Goal: Task Accomplishment & Management: Complete application form

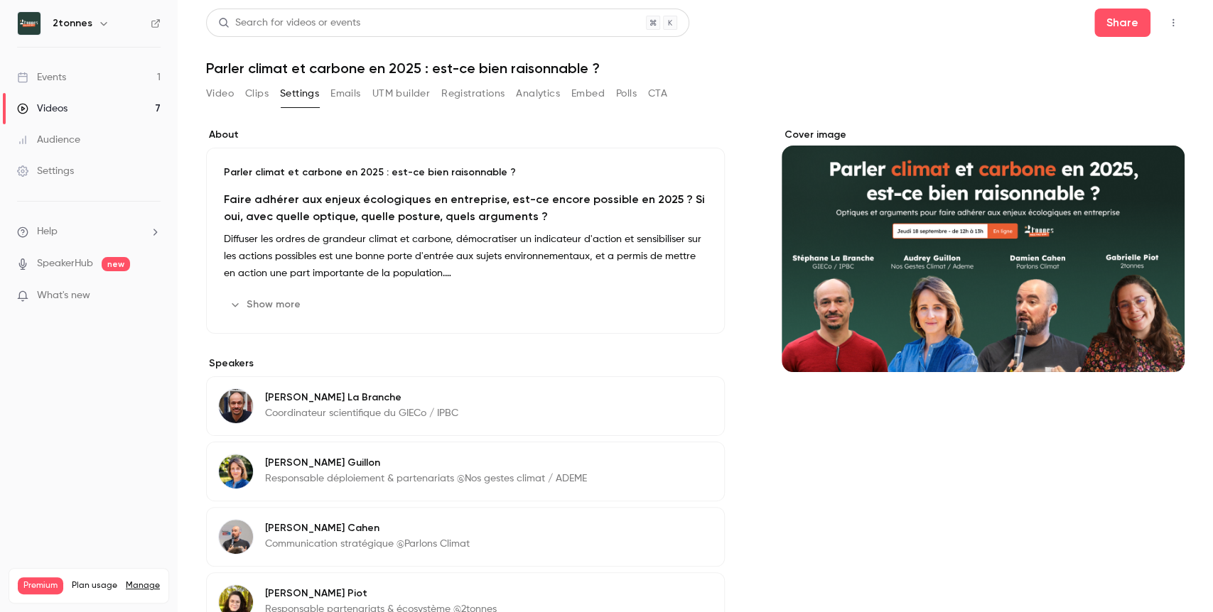
click at [119, 170] on link "Settings" at bounding box center [89, 171] width 178 height 31
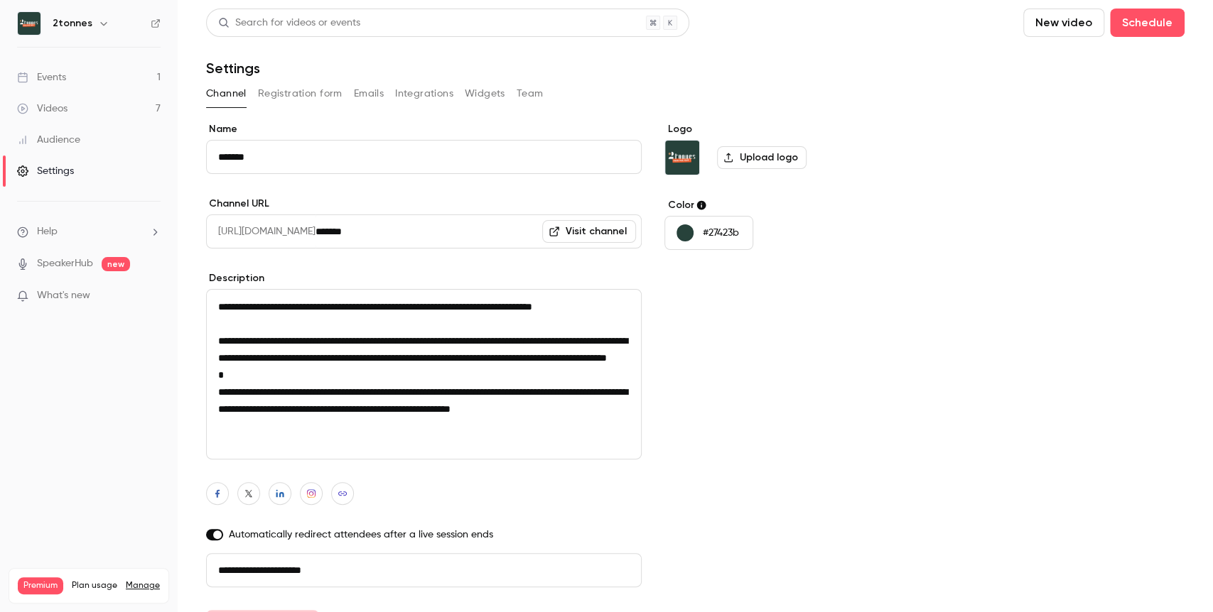
click at [301, 102] on button "Registration form" at bounding box center [300, 93] width 85 height 23
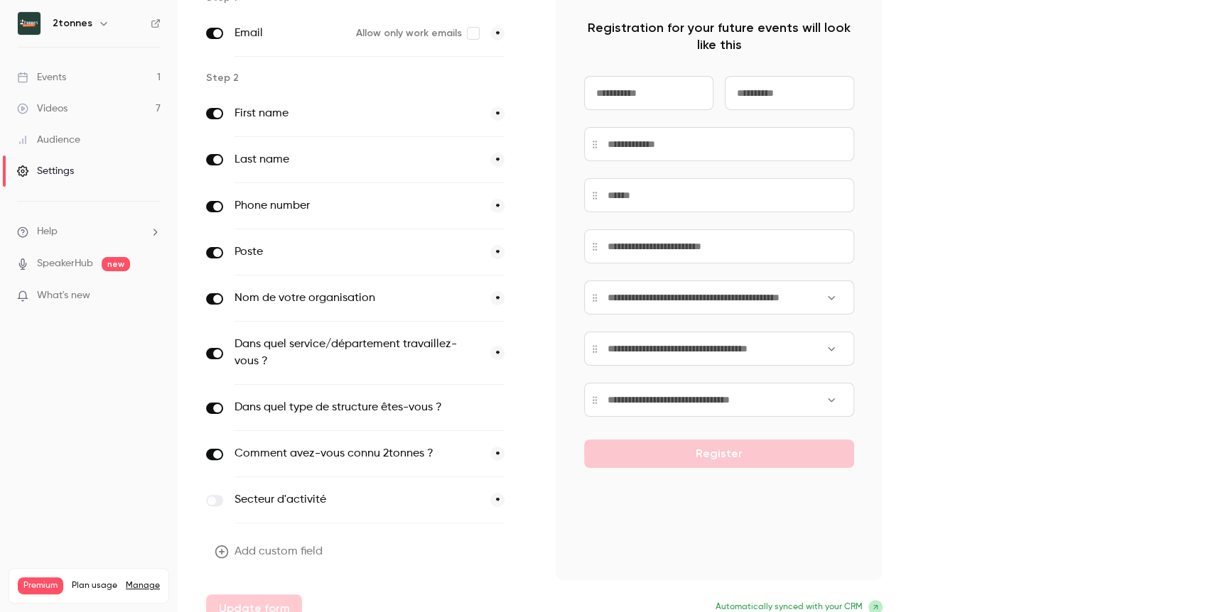
scroll to position [148, 0]
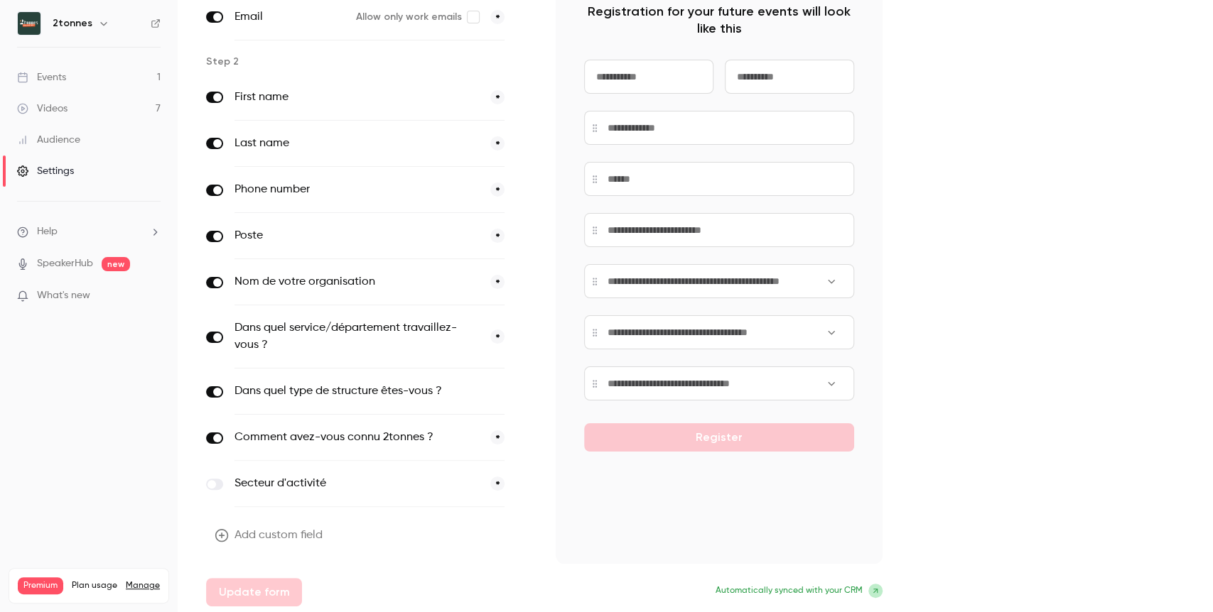
click at [805, 281] on input at bounding box center [719, 281] width 270 height 34
click at [835, 280] on input at bounding box center [719, 281] width 270 height 34
click at [525, 340] on button "button" at bounding box center [524, 337] width 17 height 17
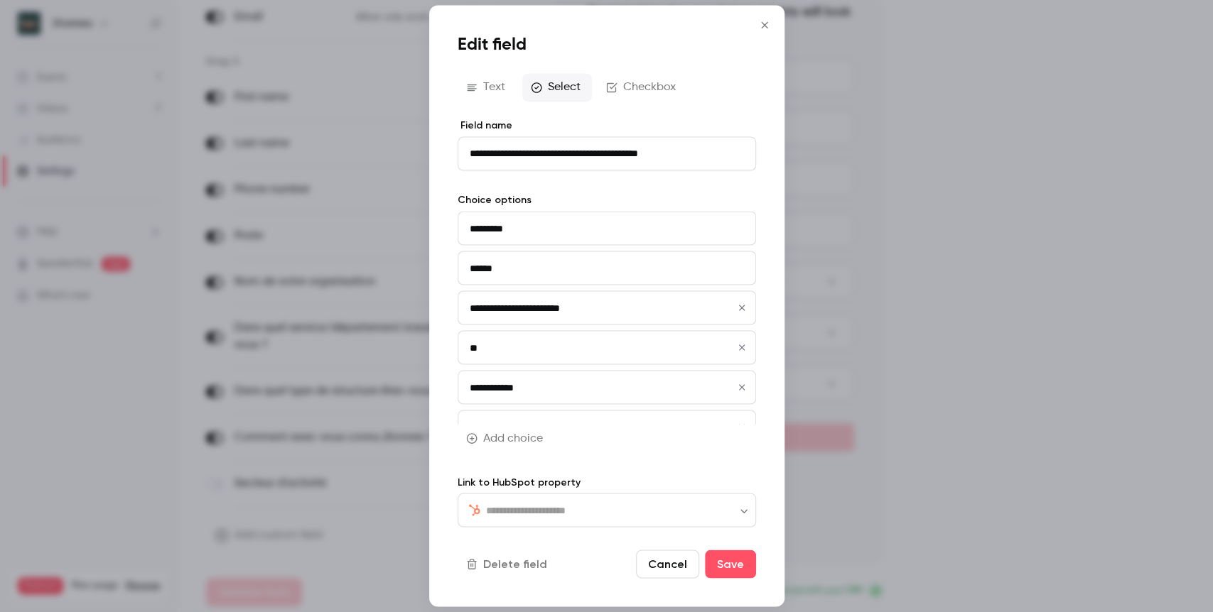
type input "*******"
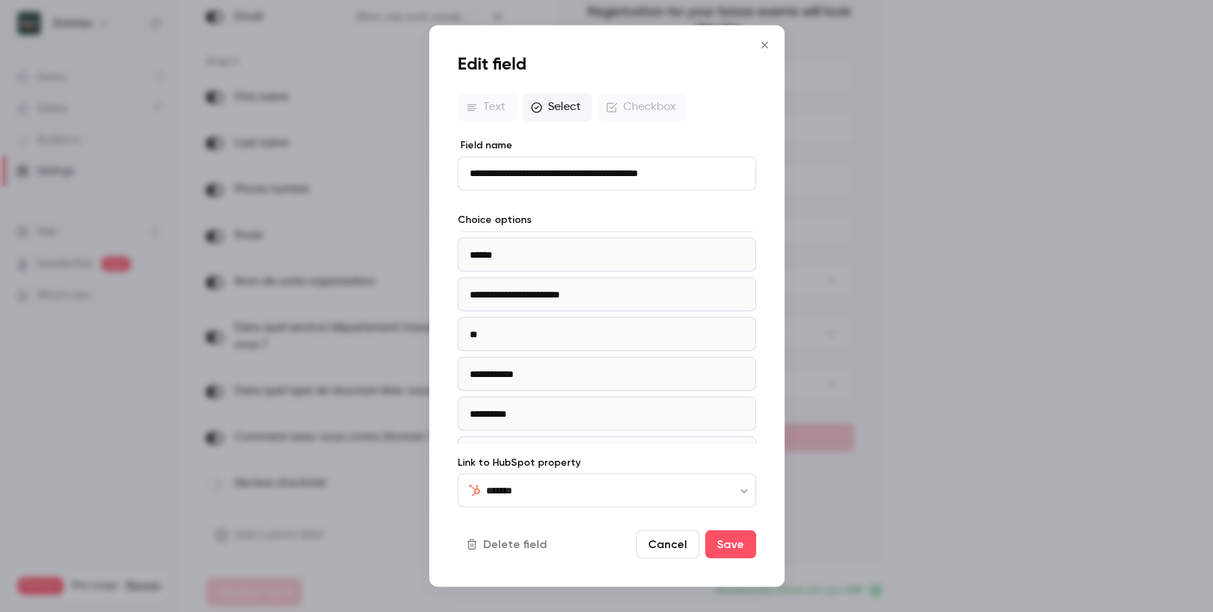
scroll to position [0, 0]
click at [762, 50] on icon "Close" at bounding box center [764, 44] width 17 height 11
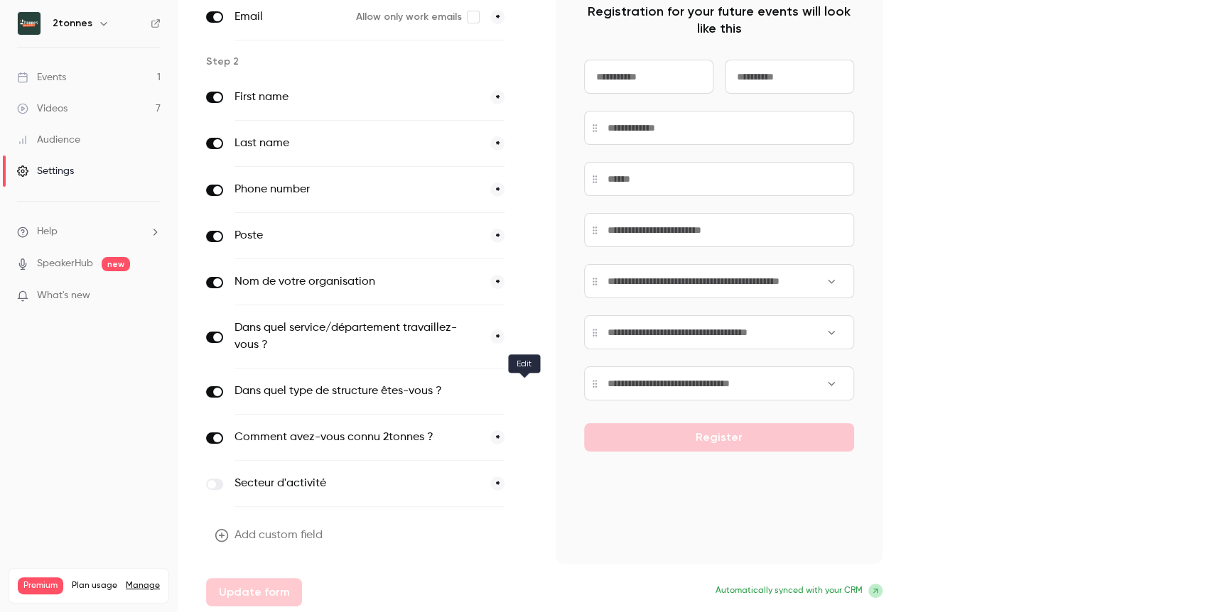
click at [517, 390] on button "button" at bounding box center [524, 392] width 17 height 17
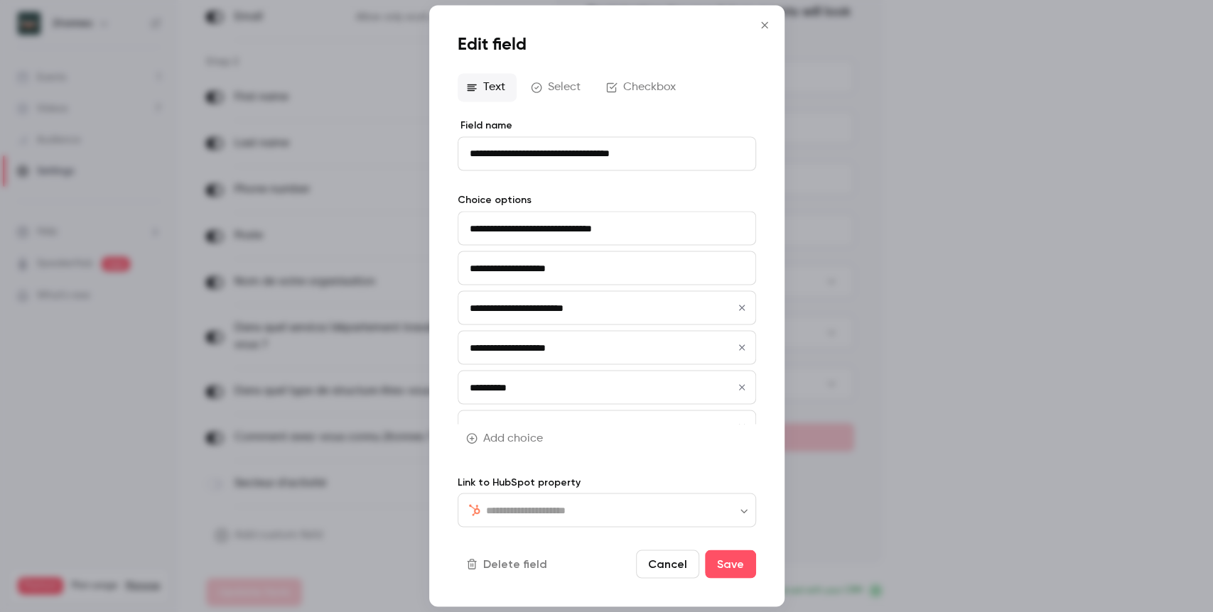
type input "**********"
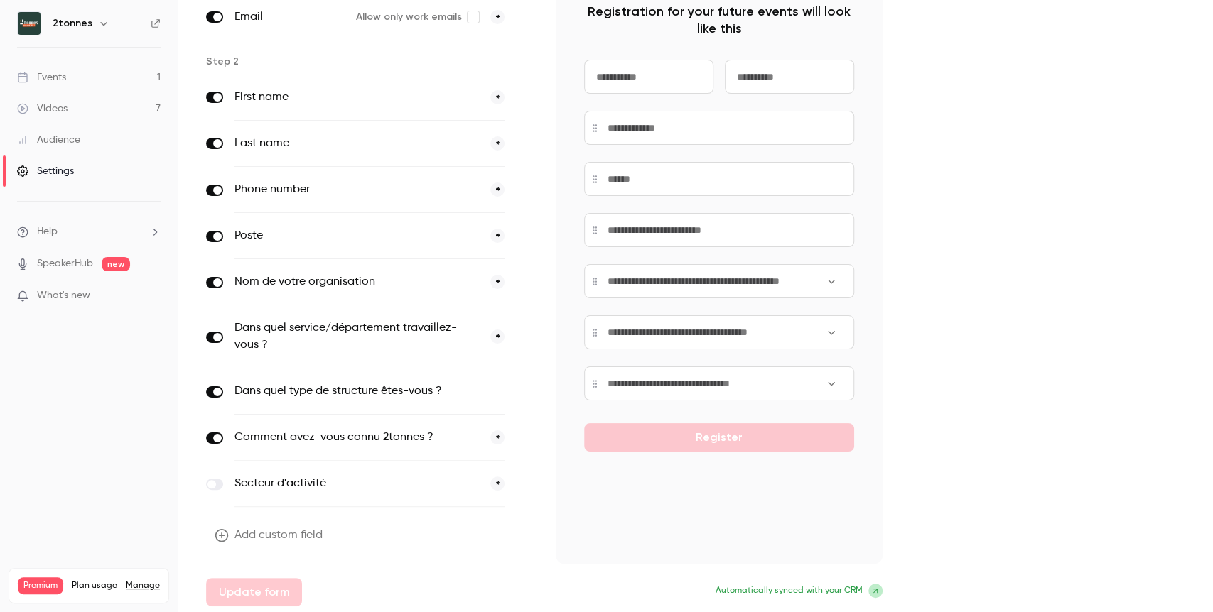
click at [522, 434] on icon "button" at bounding box center [524, 438] width 9 height 9
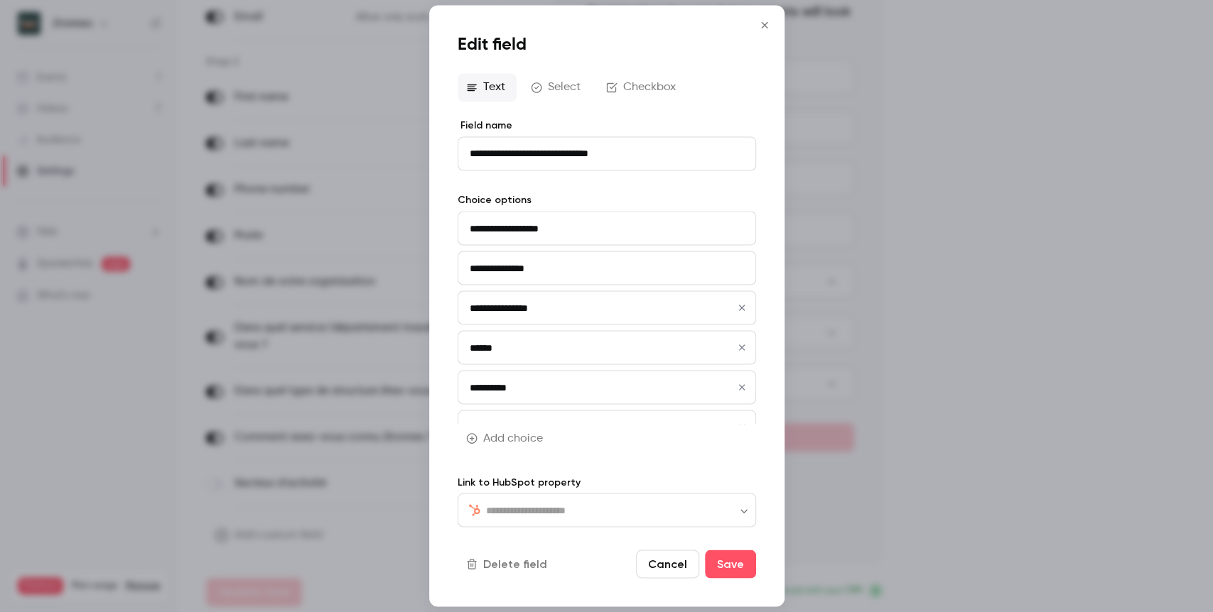
type input "**********"
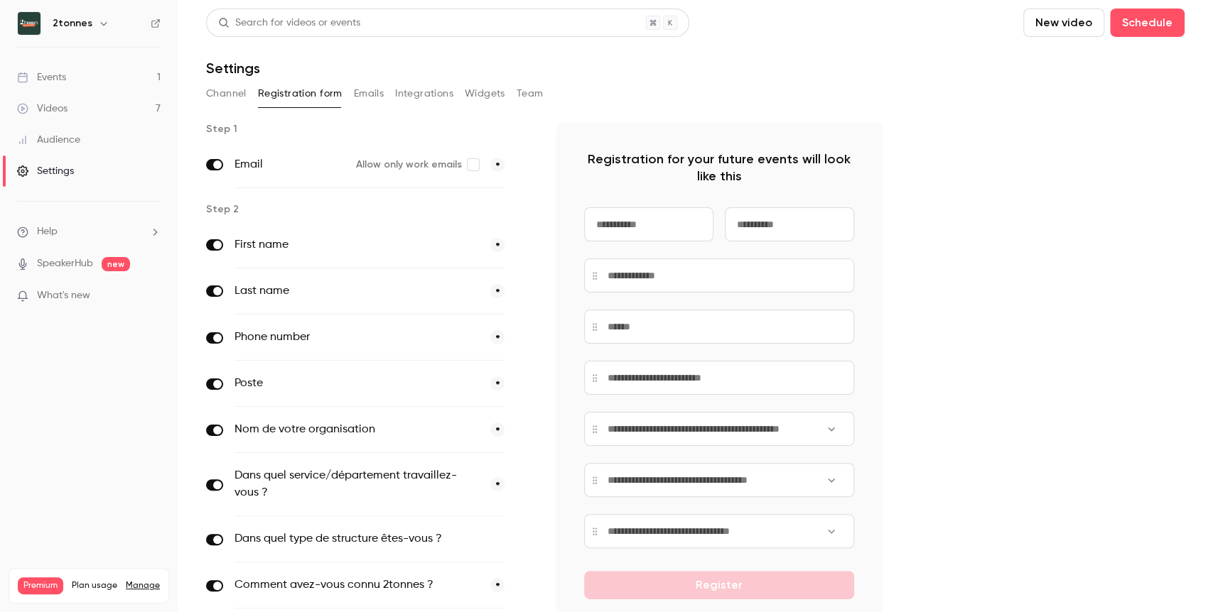
click at [384, 96] on div "Channel Registration form Emails Integrations Widgets Team" at bounding box center [695, 93] width 978 height 23
click at [409, 96] on button "Integrations" at bounding box center [424, 93] width 58 height 23
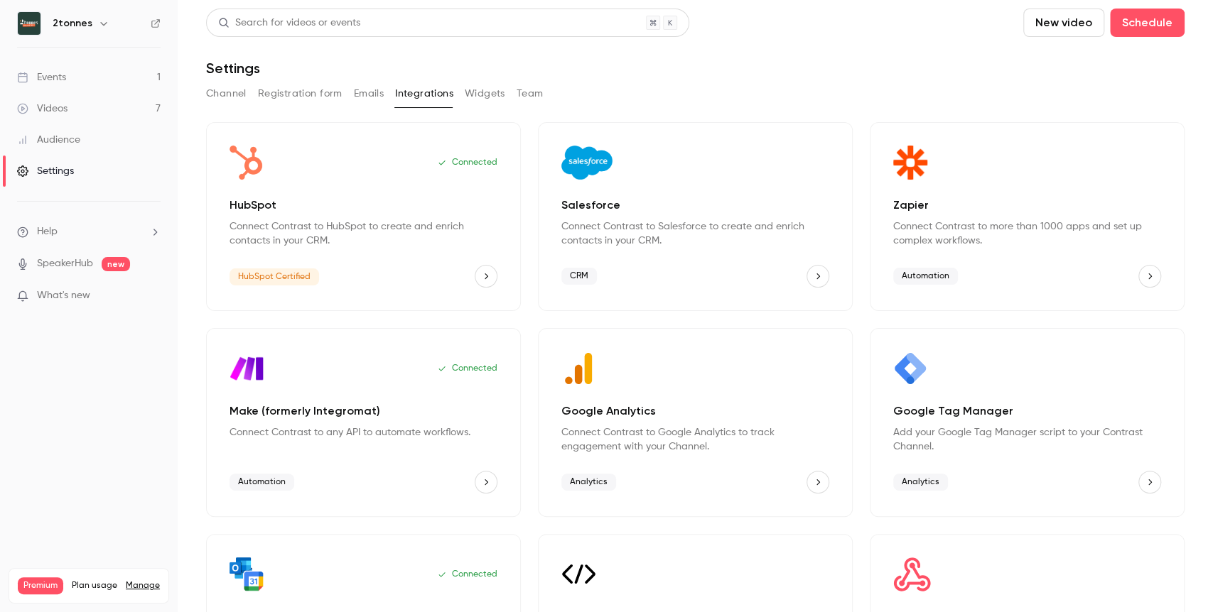
click at [453, 193] on div "Connected HubSpot Connect Contrast to HubSpot to create and enrich contacts in …" at bounding box center [363, 216] width 315 height 189
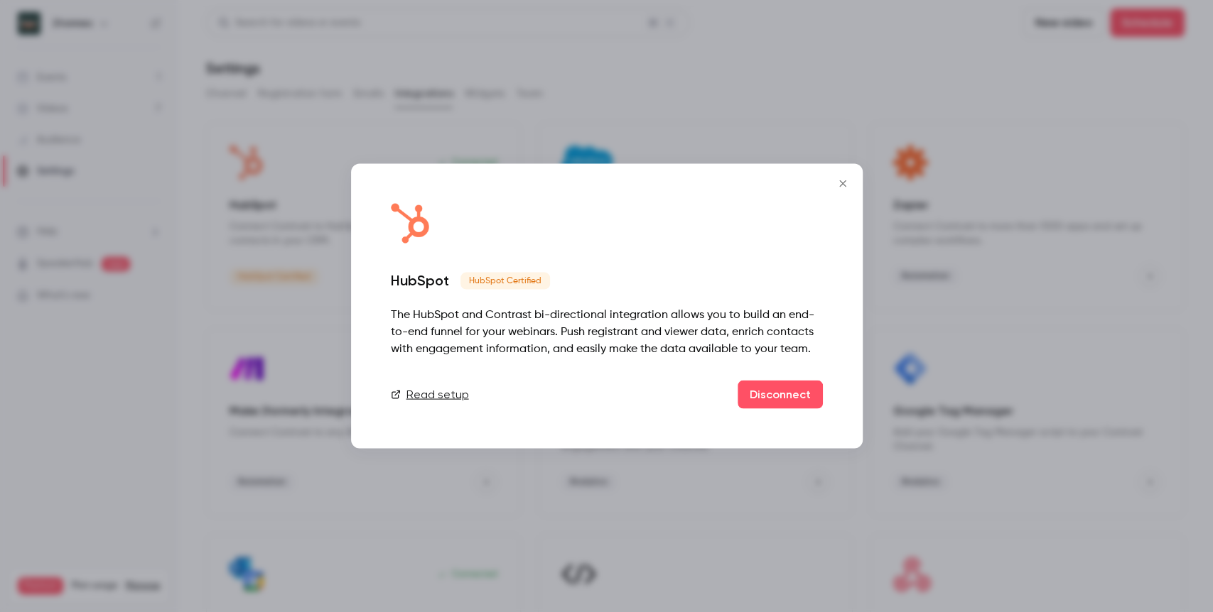
click at [841, 183] on icon "Close" at bounding box center [842, 183] width 17 height 11
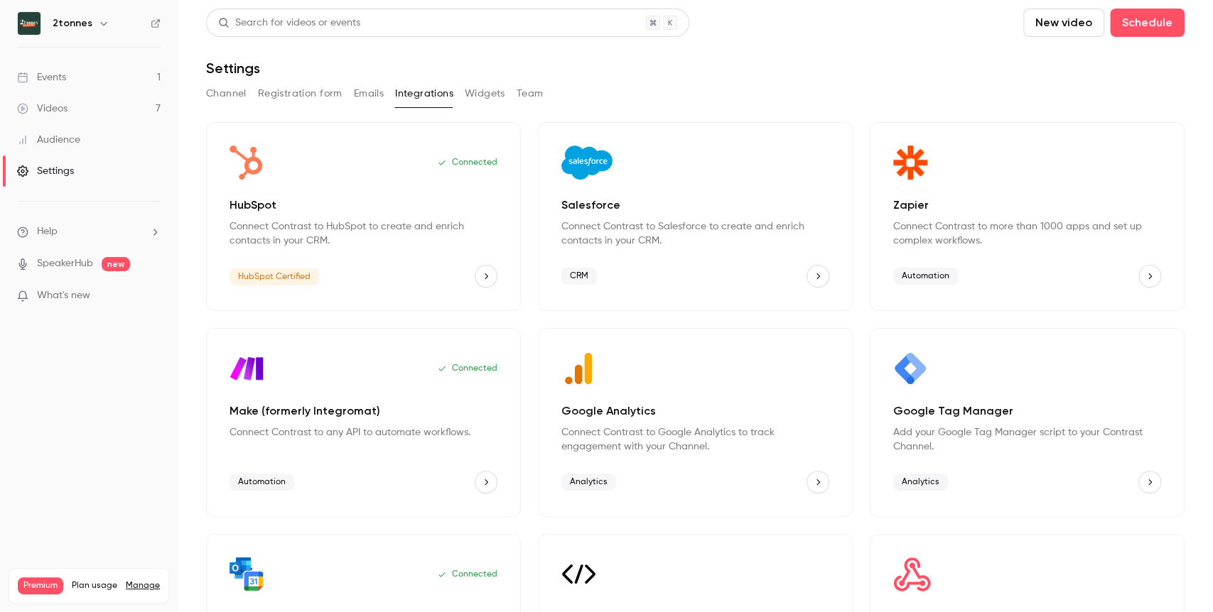
click at [310, 89] on button "Registration form" at bounding box center [300, 93] width 85 height 23
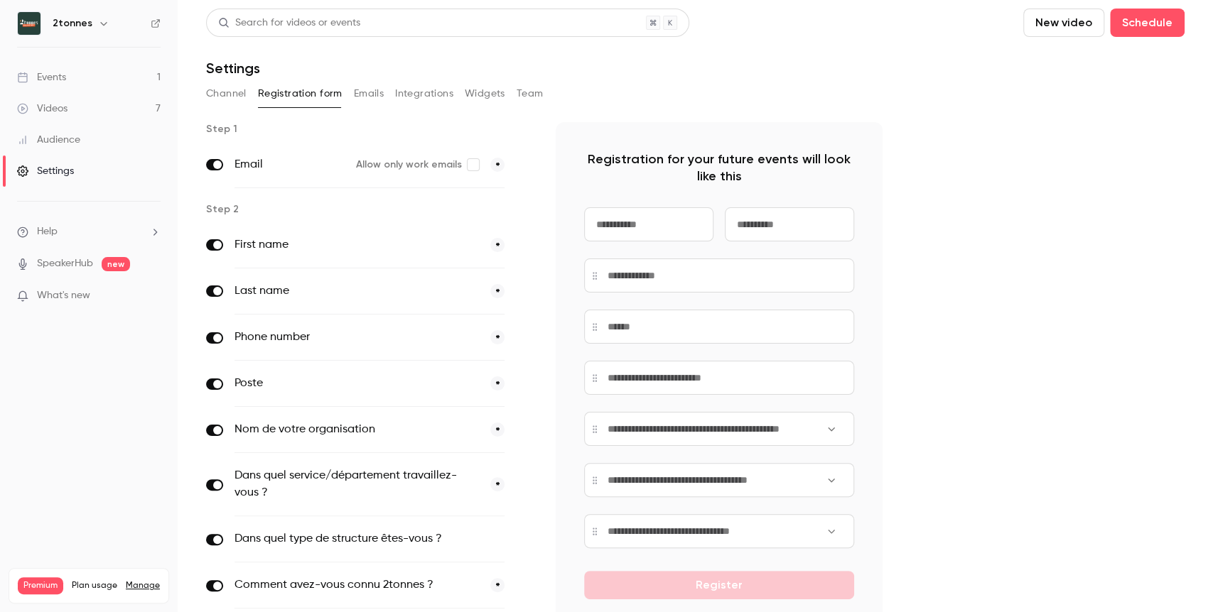
click at [89, 110] on link "Videos 7" at bounding box center [89, 108] width 178 height 31
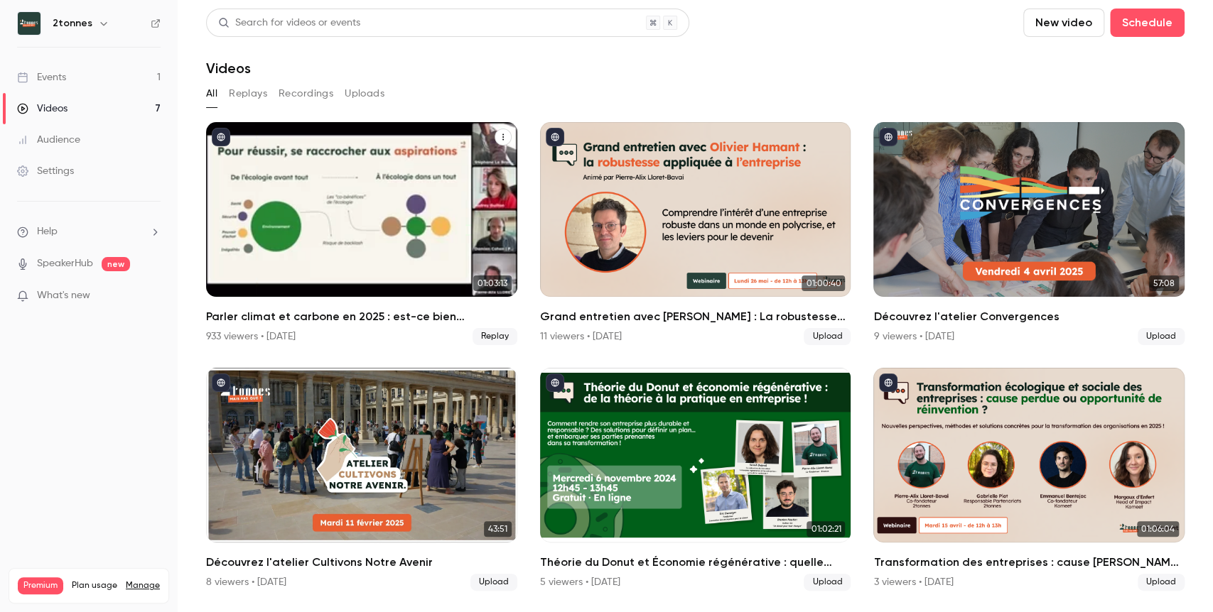
click at [395, 239] on div "Parler climat et carbone en 2025 : est-ce bien raisonnable ?" at bounding box center [361, 209] width 311 height 175
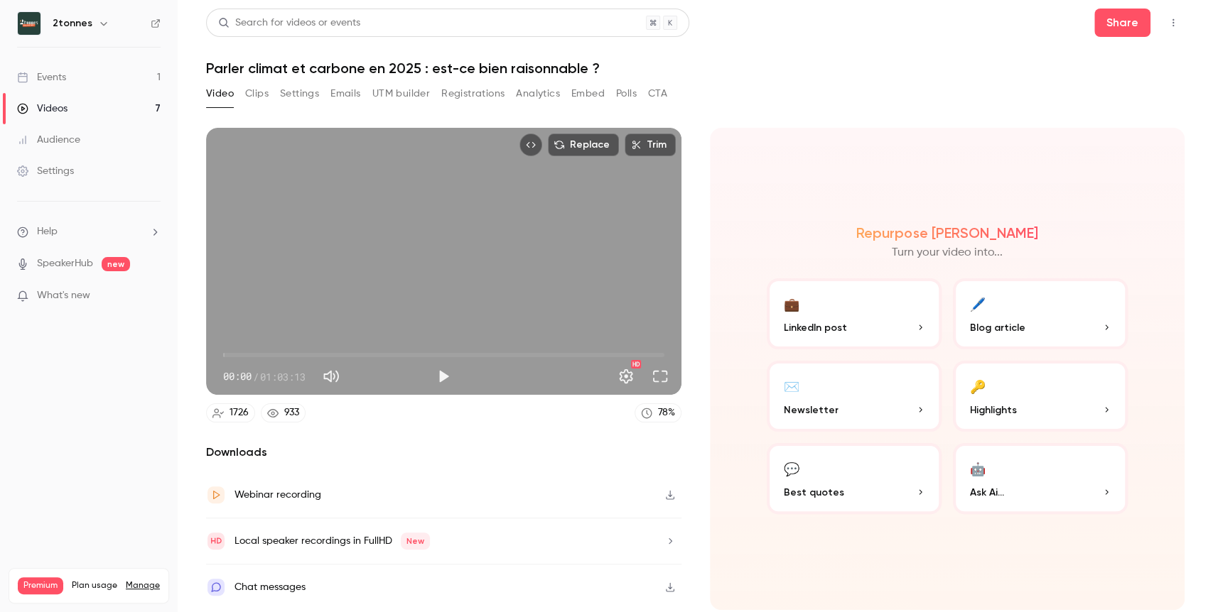
click at [495, 94] on button "Registrations" at bounding box center [472, 93] width 63 height 23
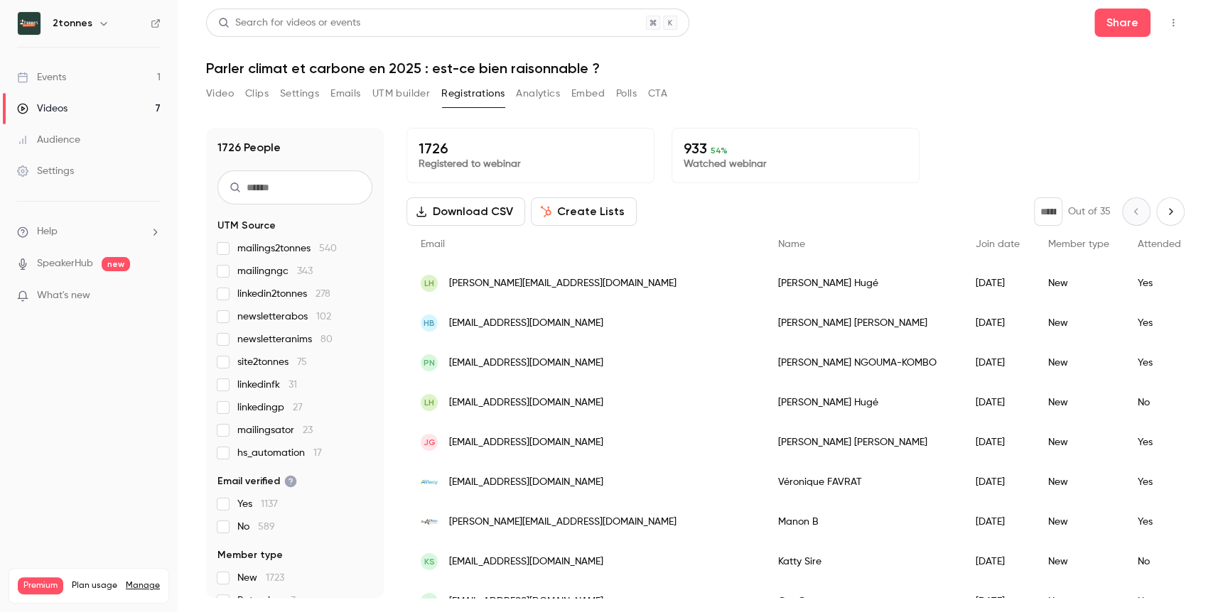
click at [1171, 25] on icon "Top Bar Actions" at bounding box center [1172, 23] width 11 height 10
click at [1171, 25] on div at bounding box center [606, 306] width 1213 height 612
click at [1128, 25] on button "Share" at bounding box center [1122, 23] width 56 height 28
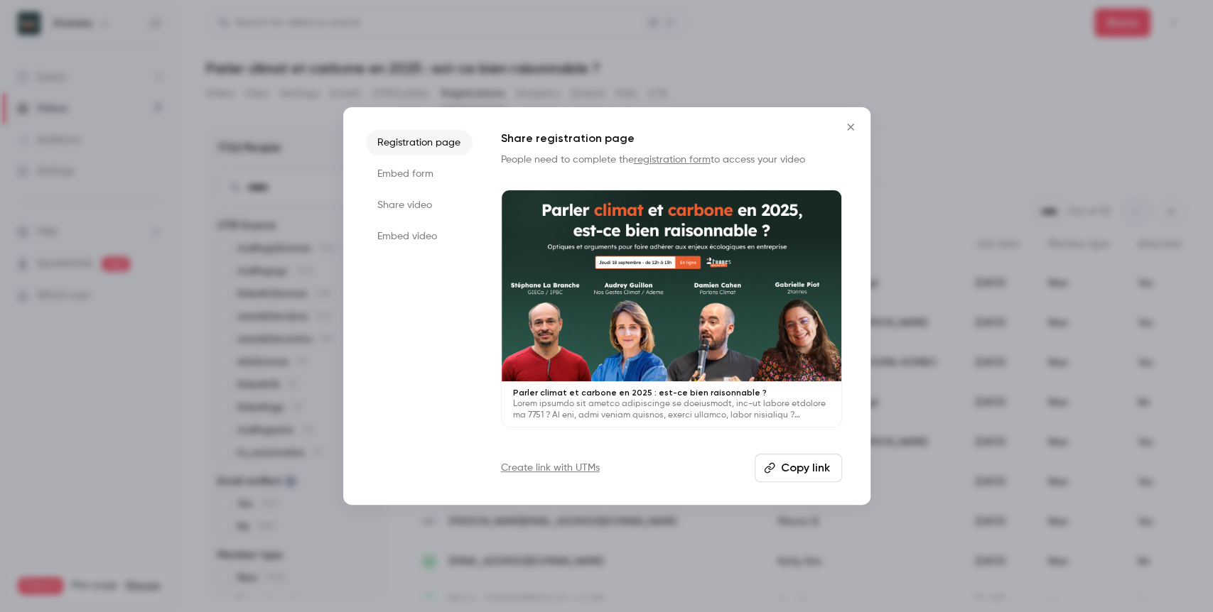
click at [416, 174] on li "Embed form" at bounding box center [419, 174] width 107 height 26
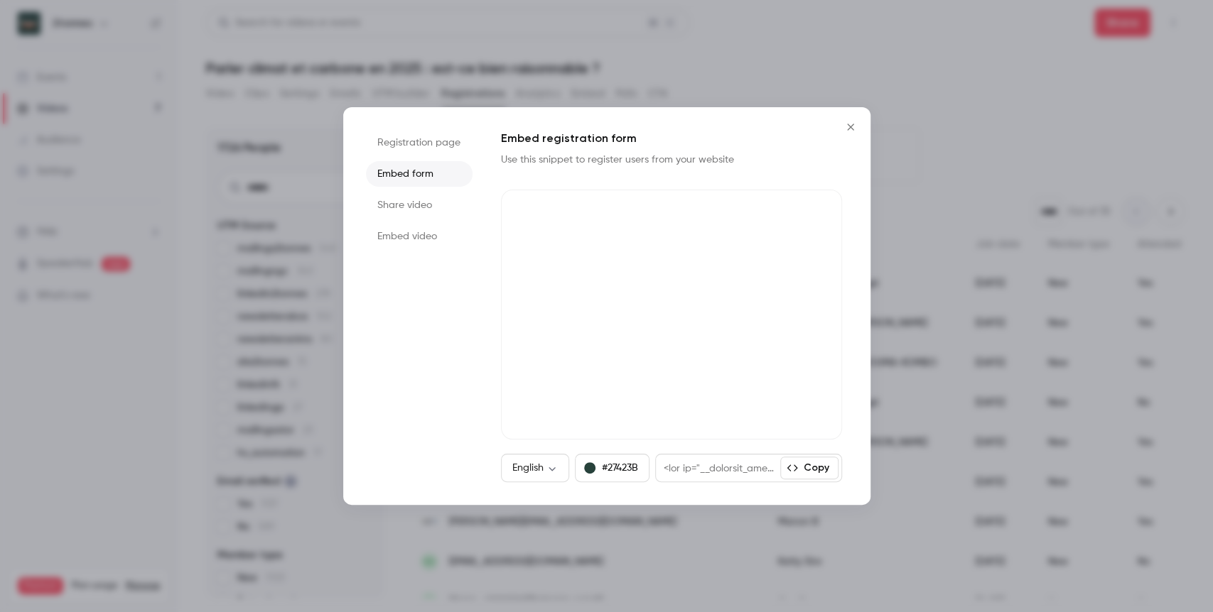
click at [427, 148] on li "Registration page" at bounding box center [419, 143] width 107 height 26
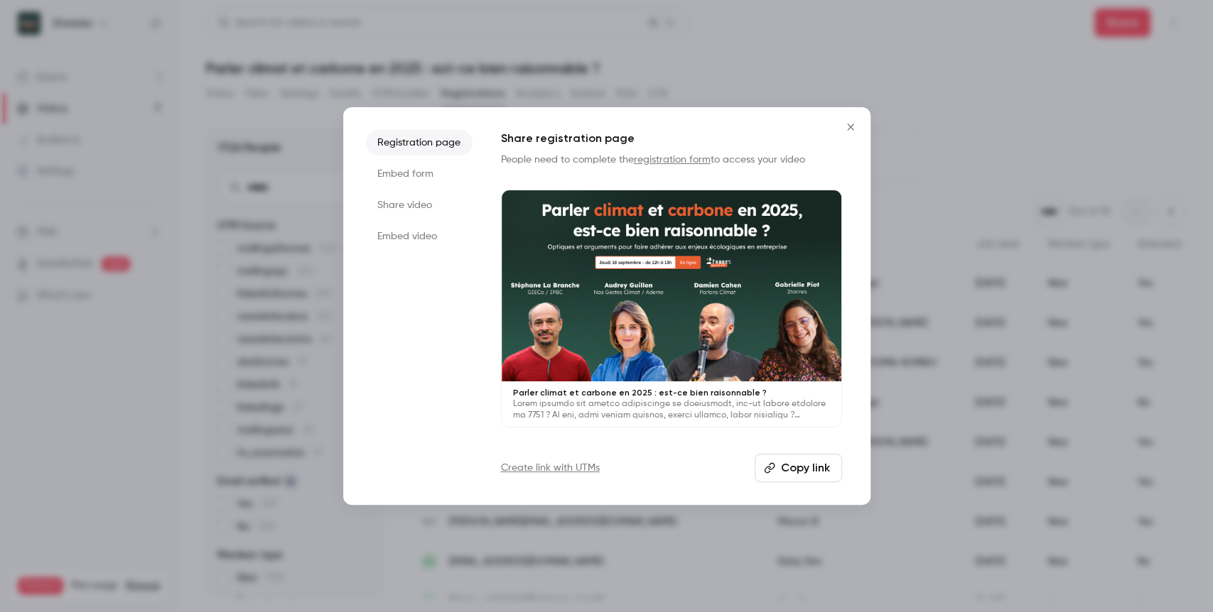
click at [819, 471] on button "Copy link" at bounding box center [798, 468] width 87 height 28
click at [842, 136] on button "Close" at bounding box center [850, 127] width 28 height 28
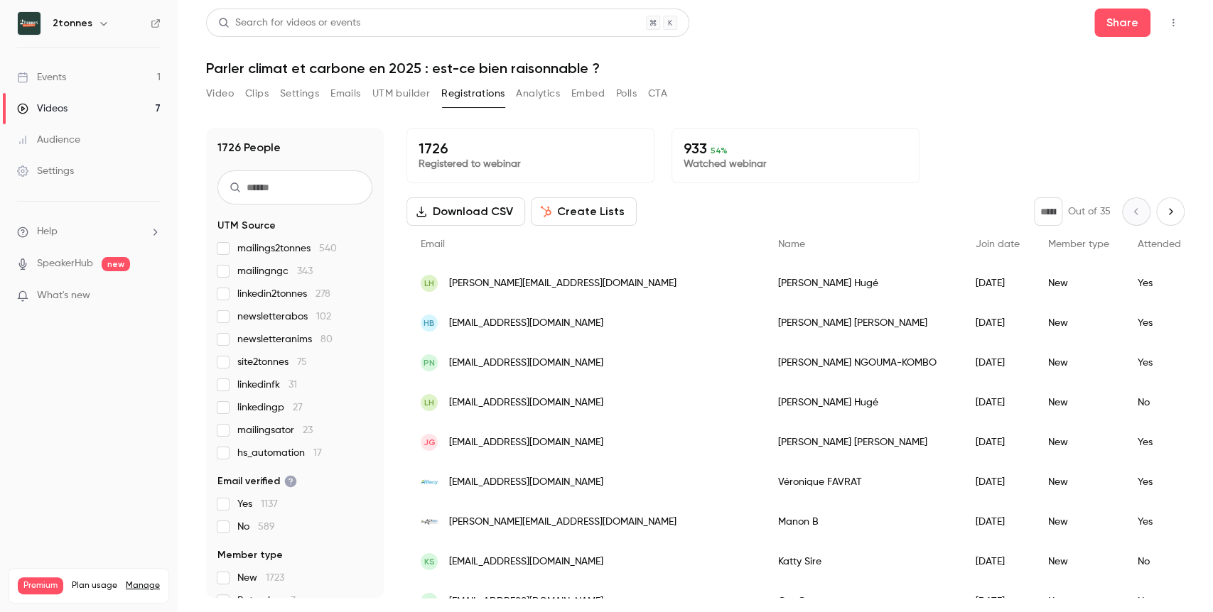
click at [89, 170] on link "Settings" at bounding box center [89, 171] width 178 height 31
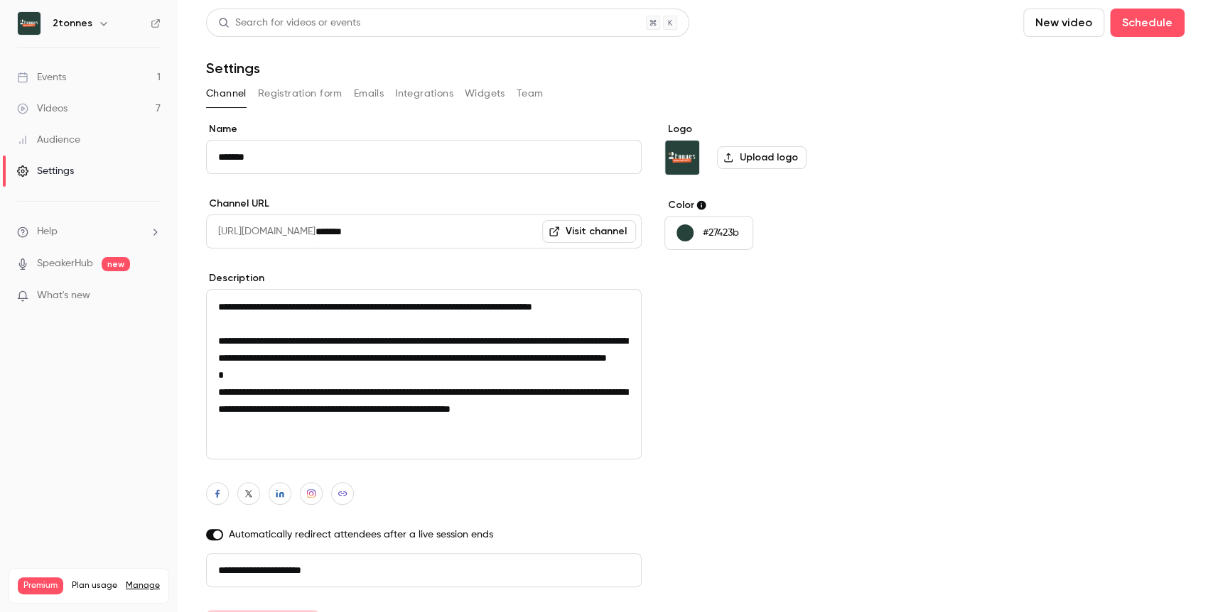
click at [284, 85] on button "Registration form" at bounding box center [300, 93] width 85 height 23
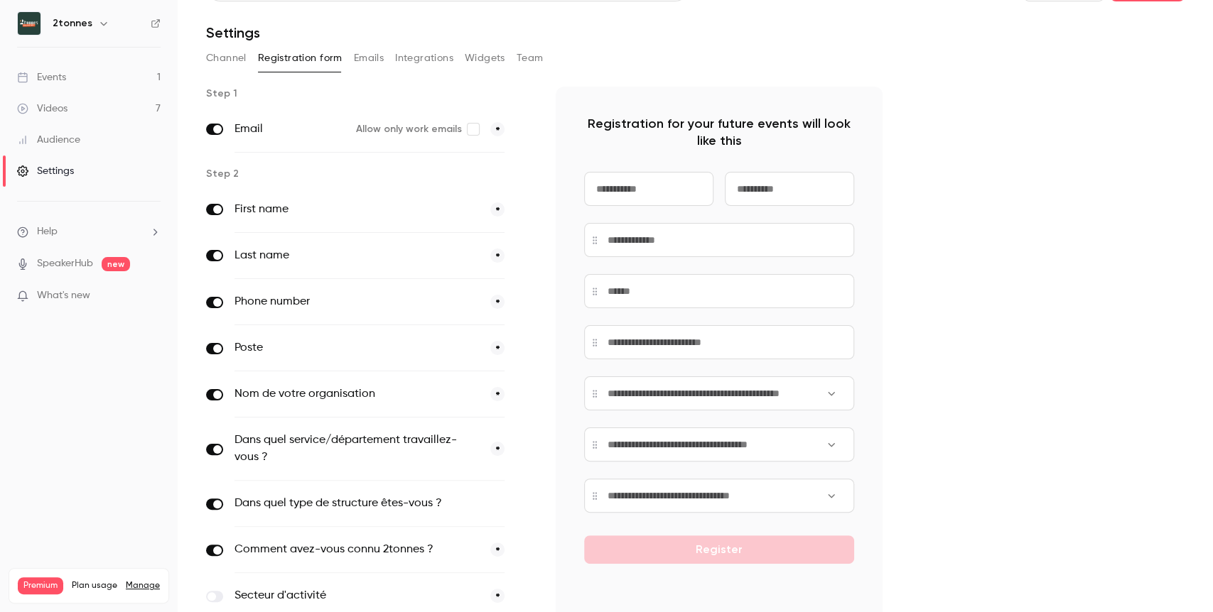
scroll to position [82, 0]
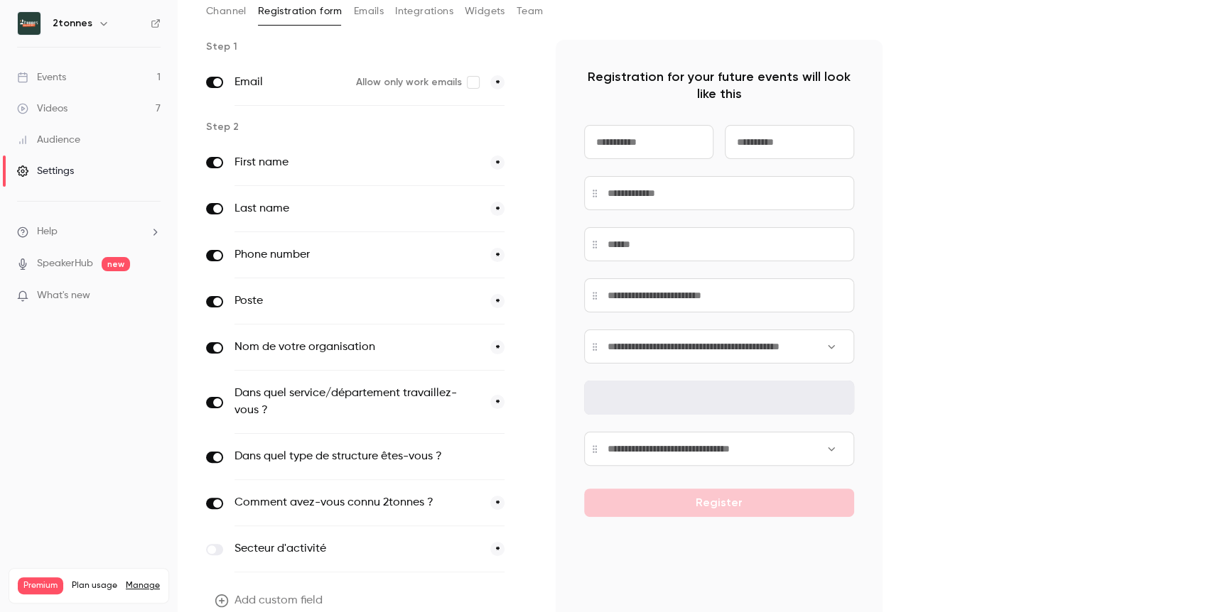
click at [835, 411] on input at bounding box center [719, 398] width 270 height 34
click at [599, 401] on div at bounding box center [719, 321] width 270 height 290
click at [747, 396] on input at bounding box center [719, 398] width 270 height 34
click at [818, 399] on input at bounding box center [719, 398] width 270 height 34
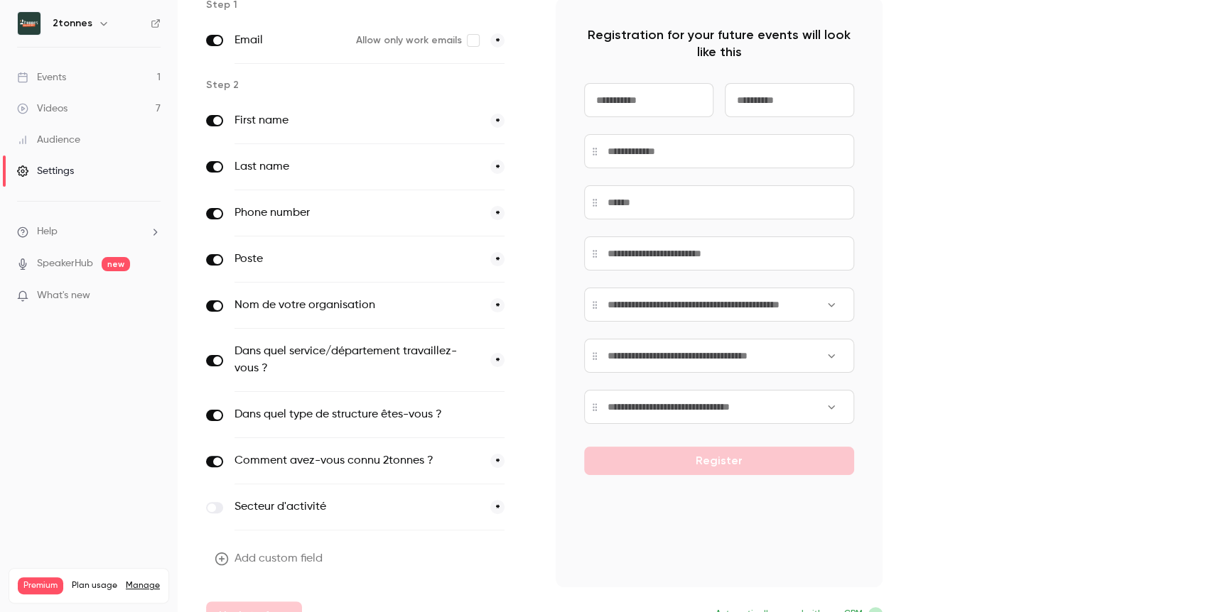
scroll to position [148, 0]
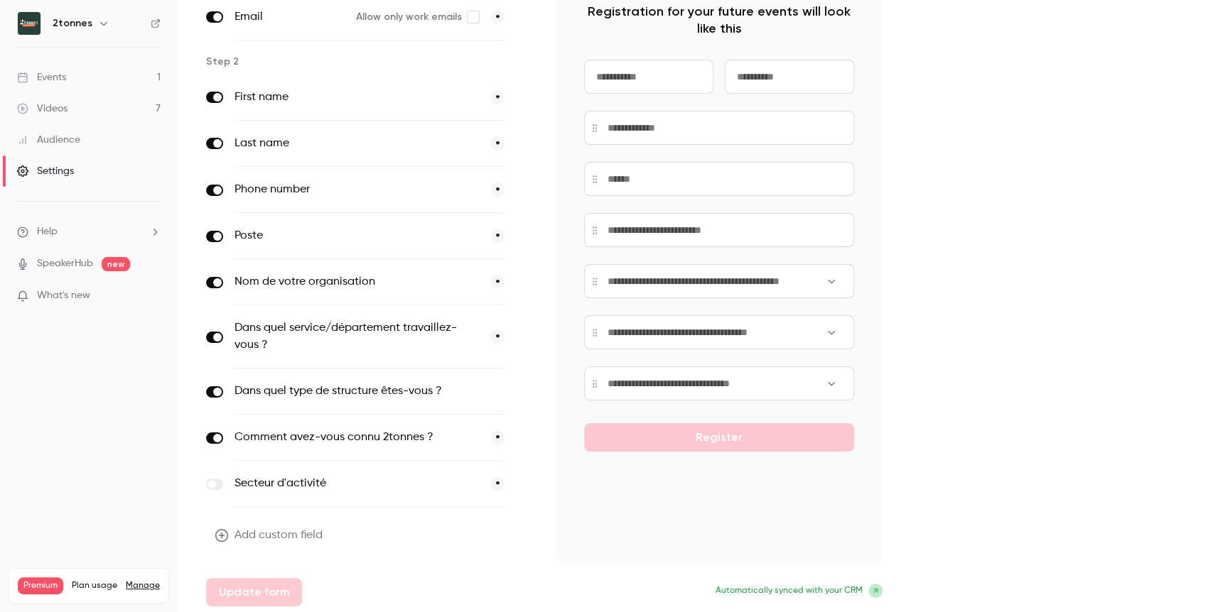
click at [518, 391] on button "button" at bounding box center [524, 392] width 17 height 17
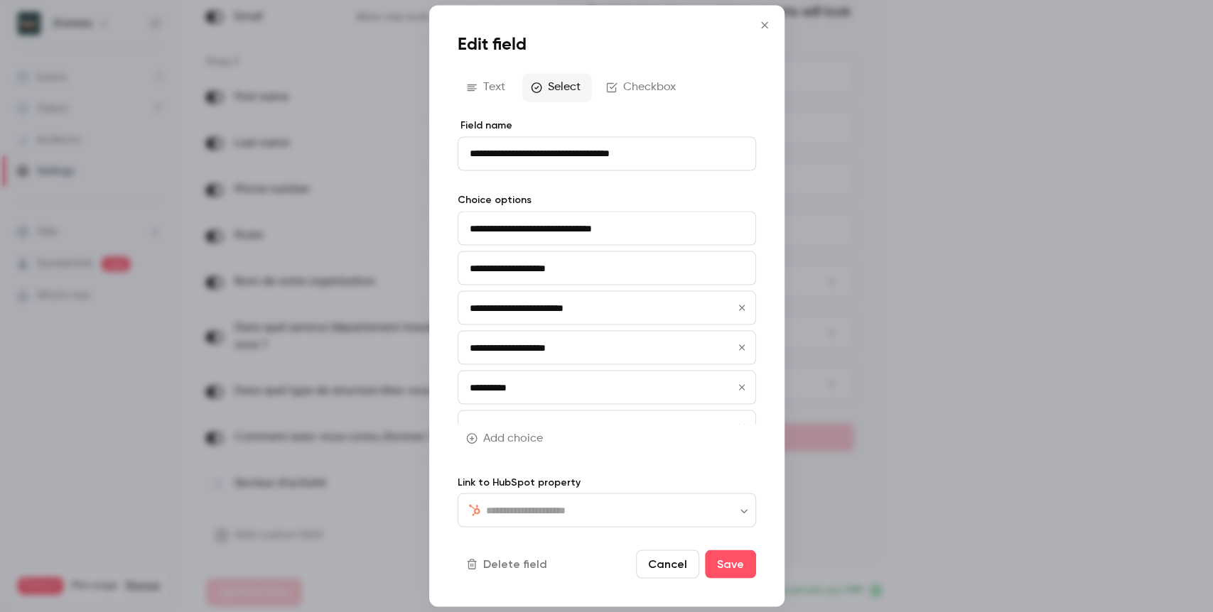
type input "**********"
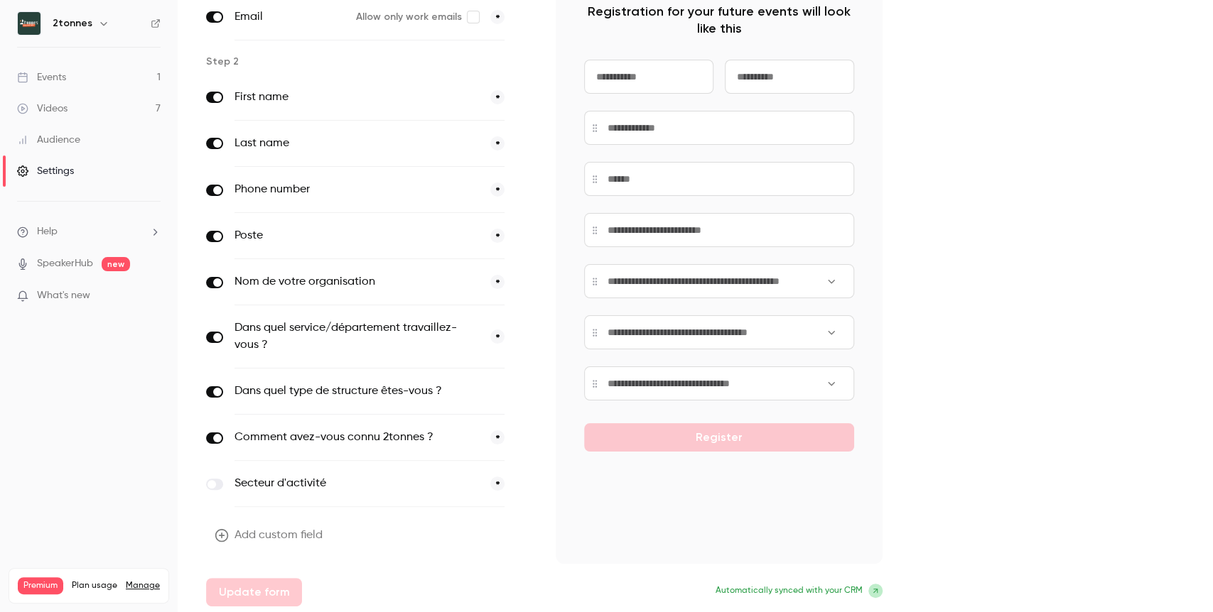
click at [752, 336] on input at bounding box center [719, 332] width 270 height 34
click at [835, 333] on input at bounding box center [719, 332] width 270 height 34
click at [518, 333] on button "button" at bounding box center [524, 337] width 17 height 17
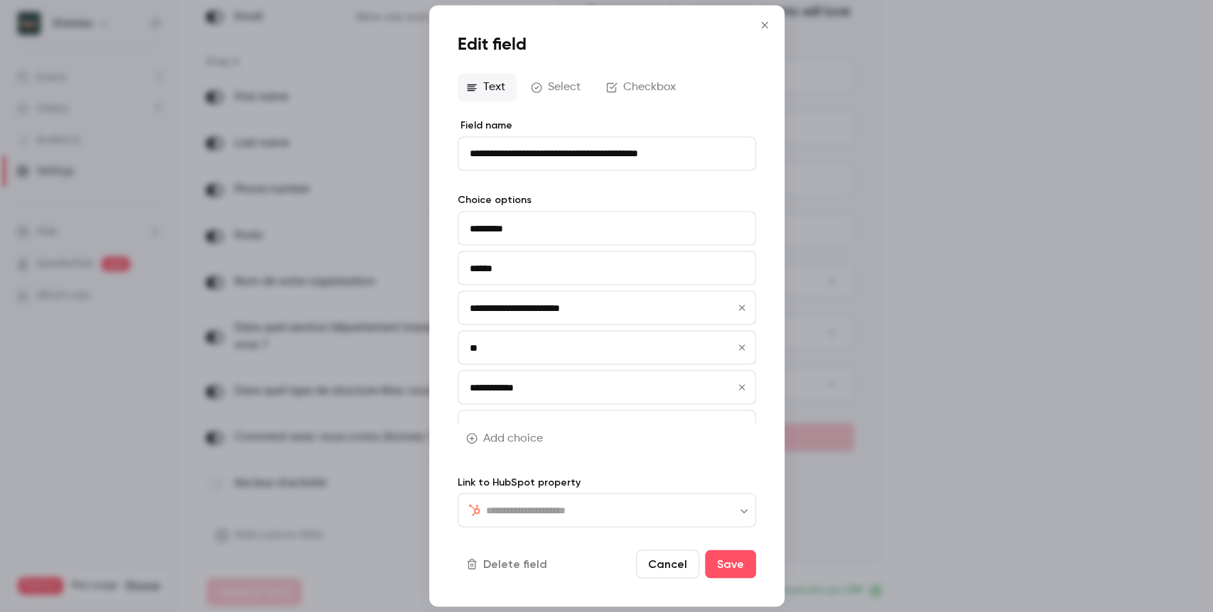
type input "*******"
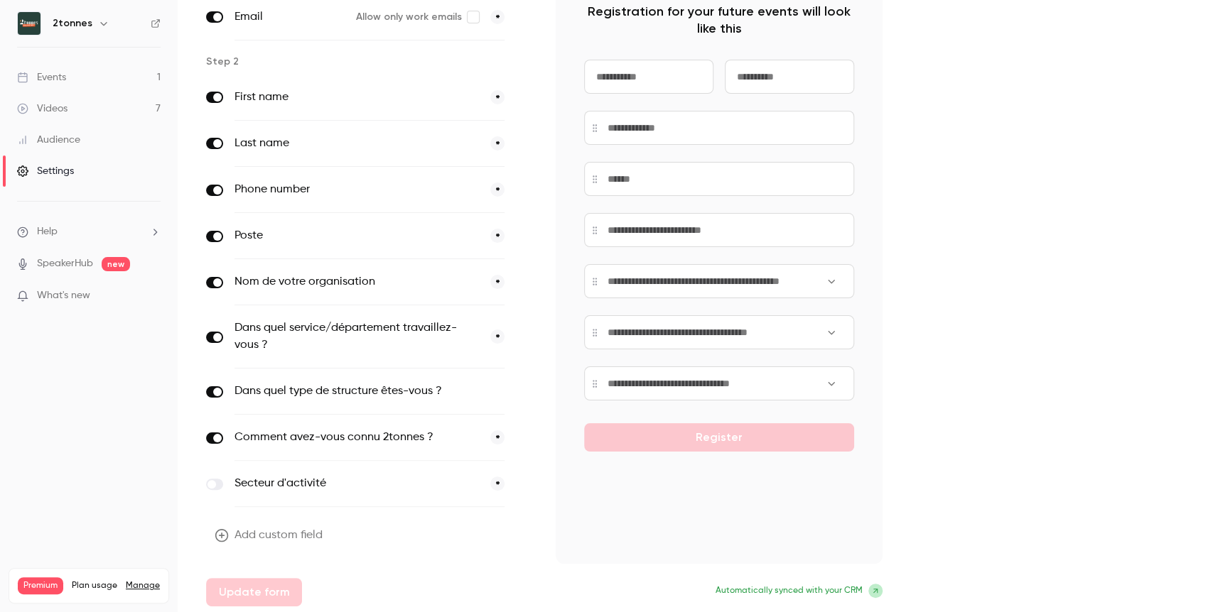
click at [518, 391] on button "button" at bounding box center [524, 392] width 17 height 17
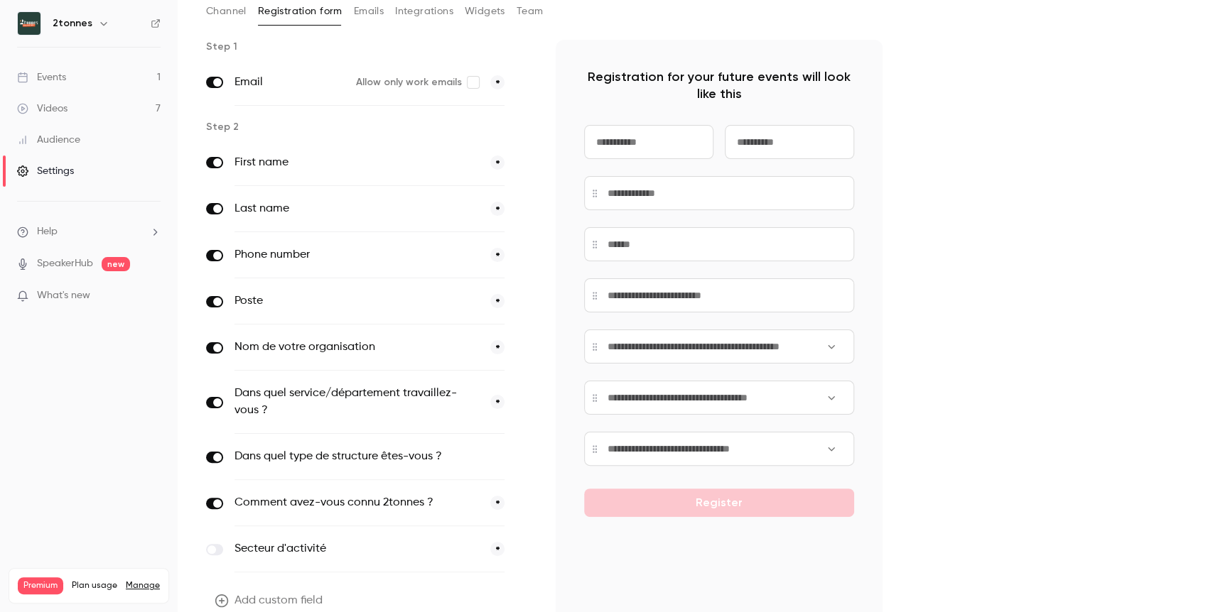
scroll to position [65, 0]
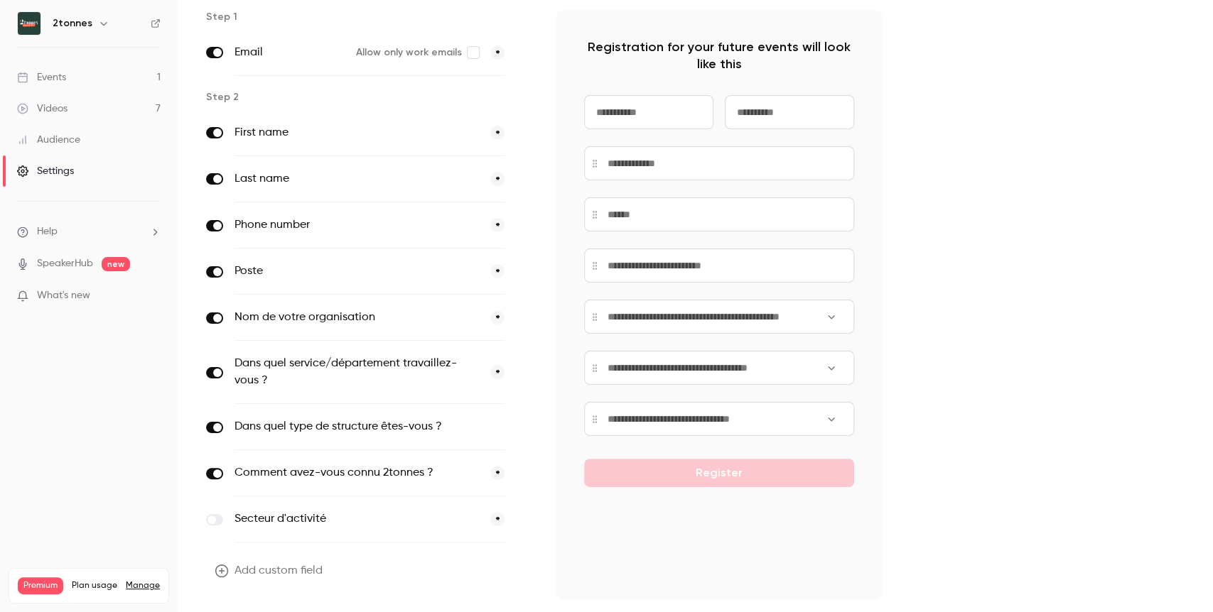
scroll to position [148, 0]
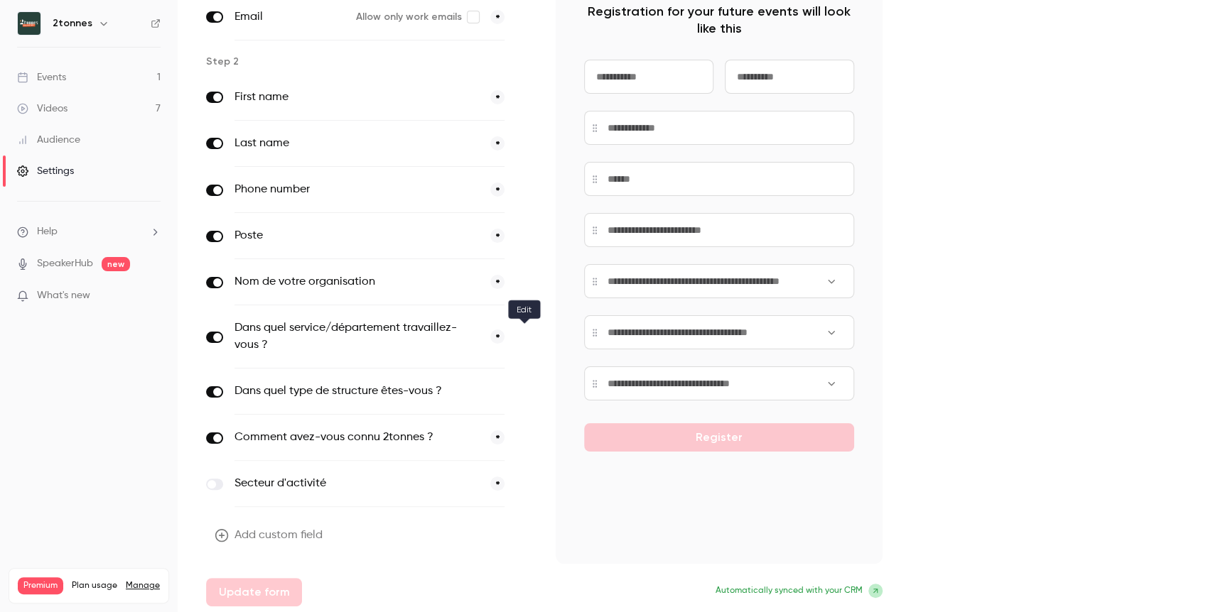
click at [530, 336] on button "button" at bounding box center [524, 337] width 17 height 17
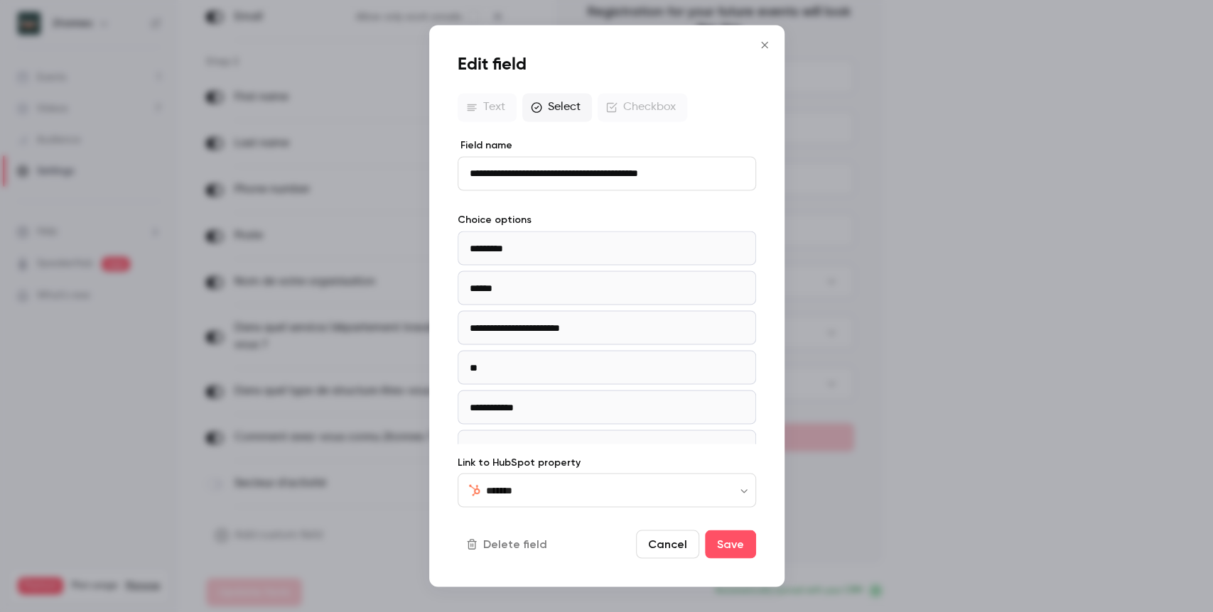
type input "*******"
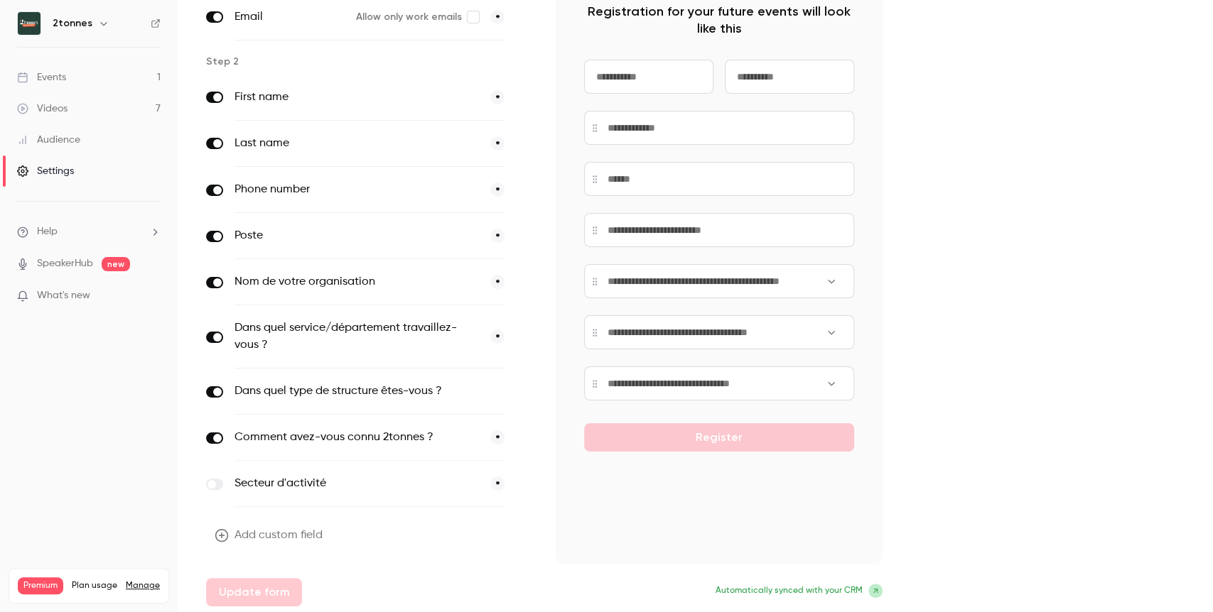
click at [518, 389] on button "button" at bounding box center [524, 392] width 17 height 17
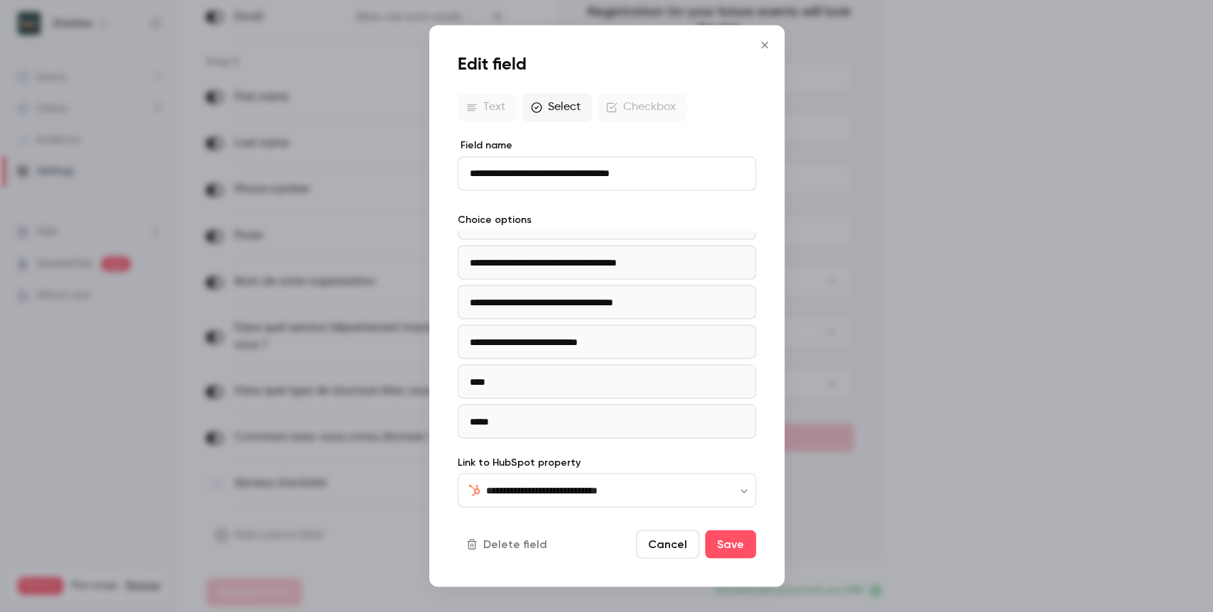
scroll to position [0, 0]
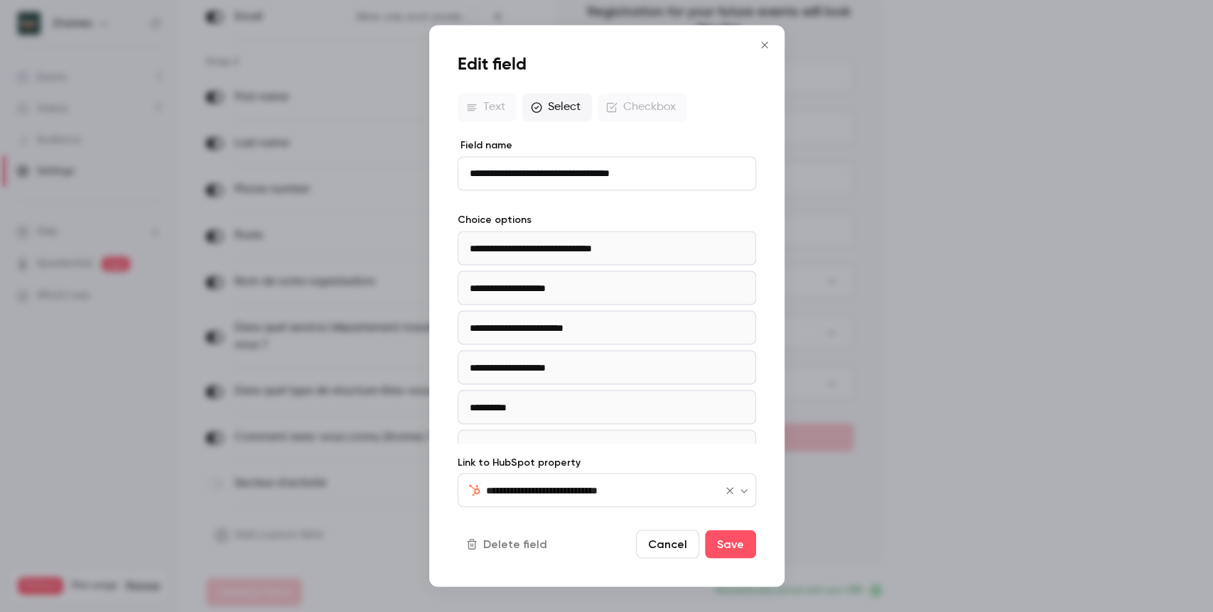
click at [604, 490] on input "**********" at bounding box center [598, 490] width 224 height 17
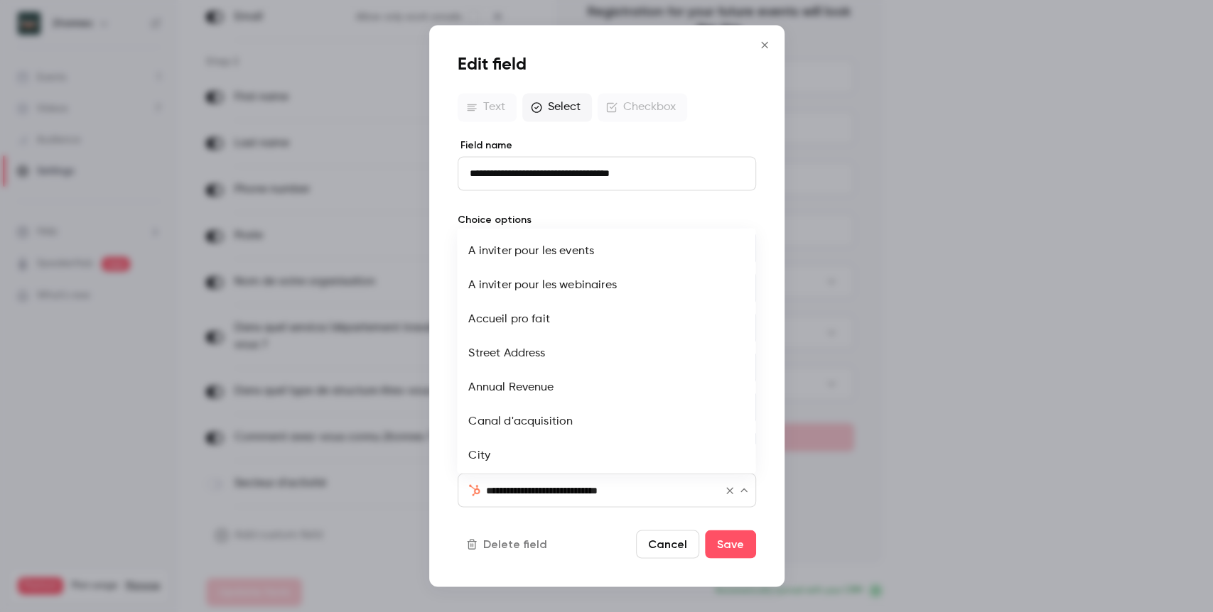
scroll to position [2949, 0]
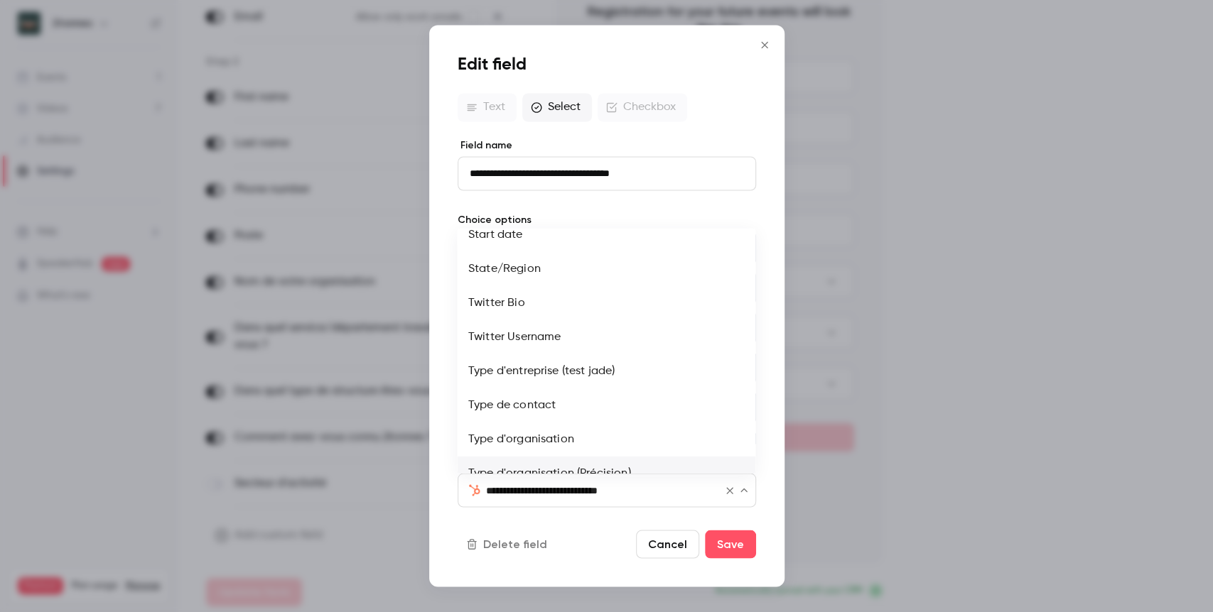
click at [590, 427] on li "Type d'organisation" at bounding box center [606, 440] width 298 height 34
type input "**********"
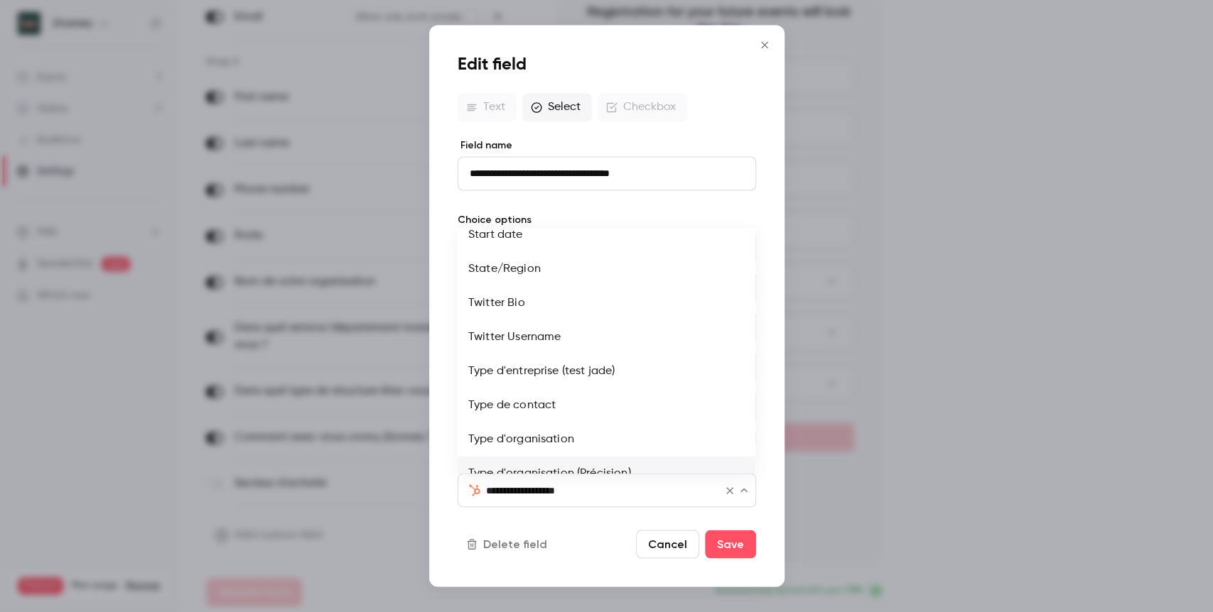
type input "**********"
type input "*****"
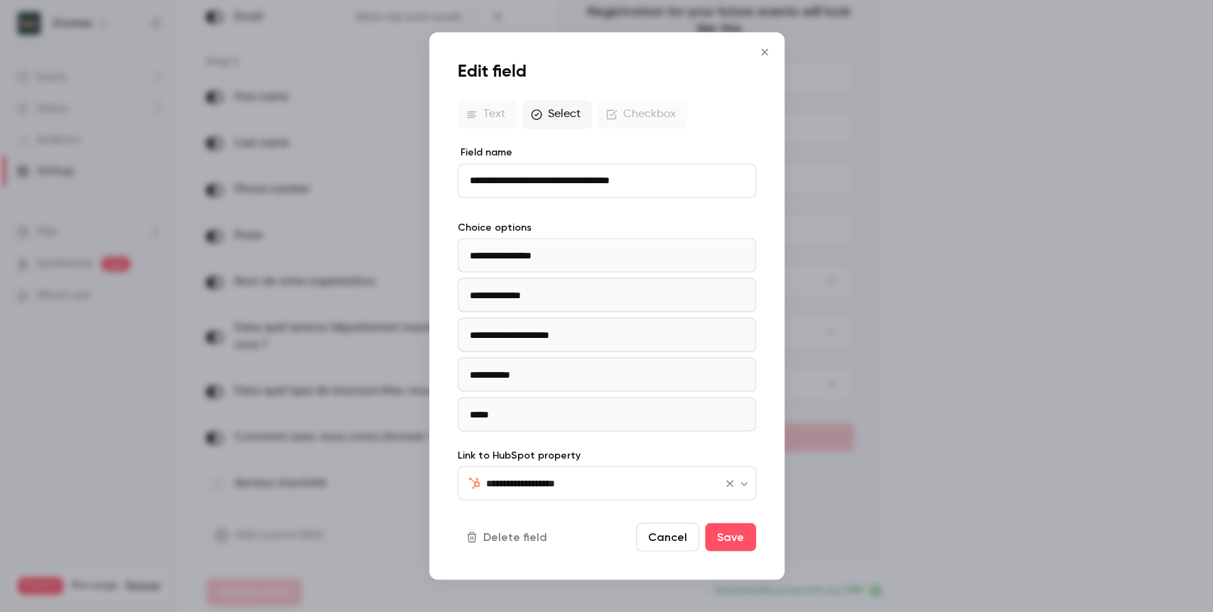
click at [603, 480] on input "**********" at bounding box center [598, 483] width 224 height 17
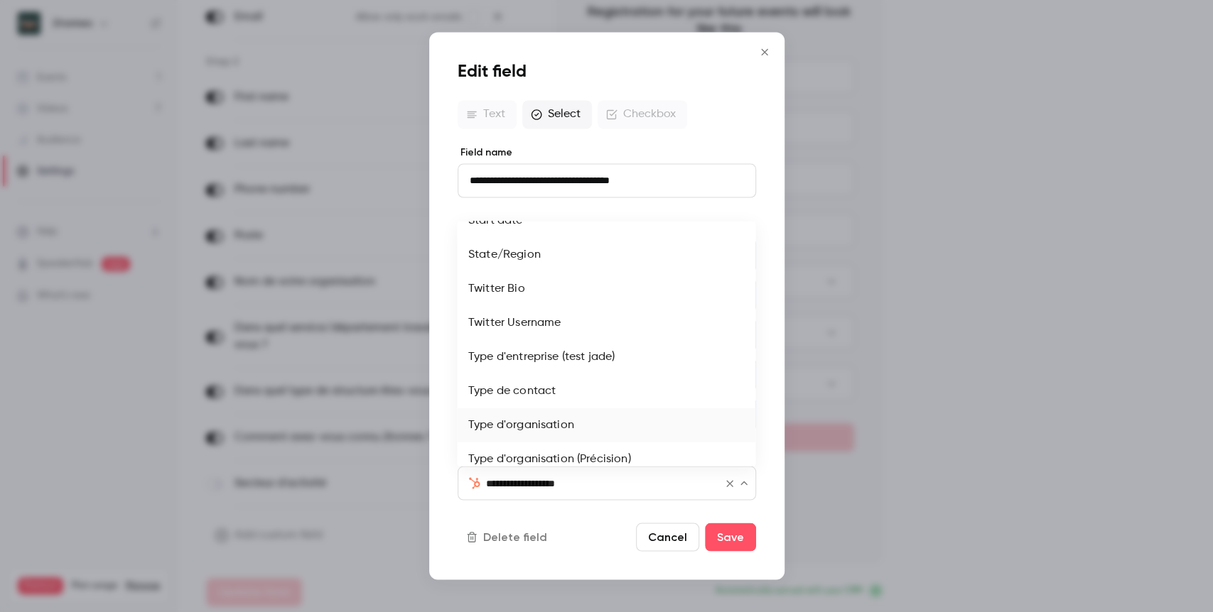
scroll to position [2998, 0]
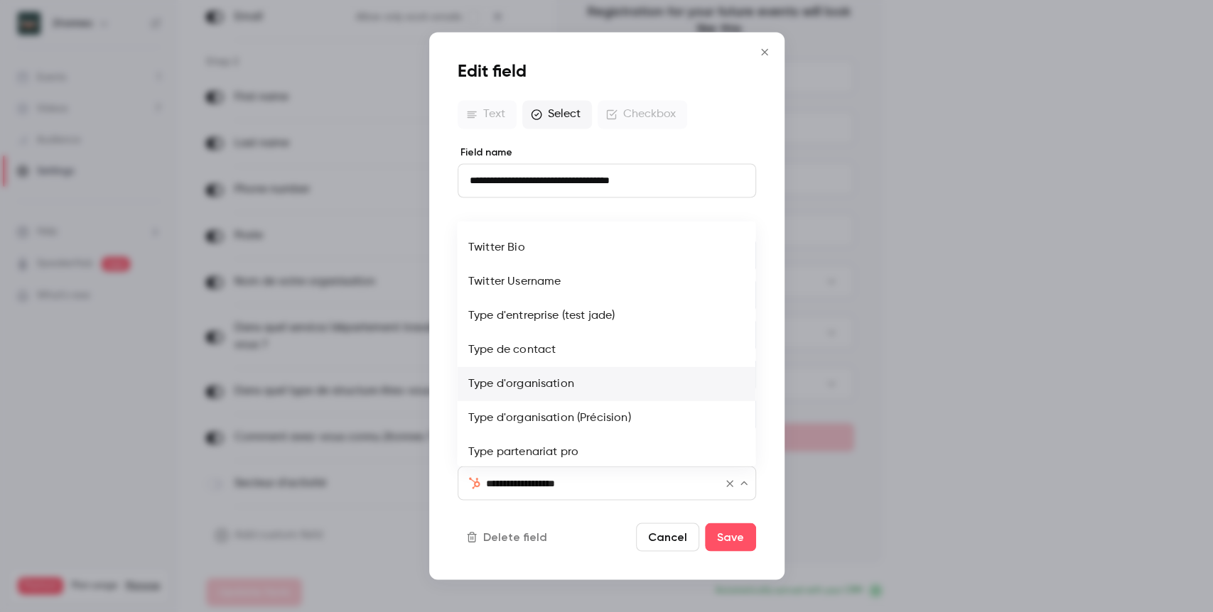
click at [609, 406] on li "Type d'organisation (Précision)" at bounding box center [606, 418] width 298 height 34
type input "**********"
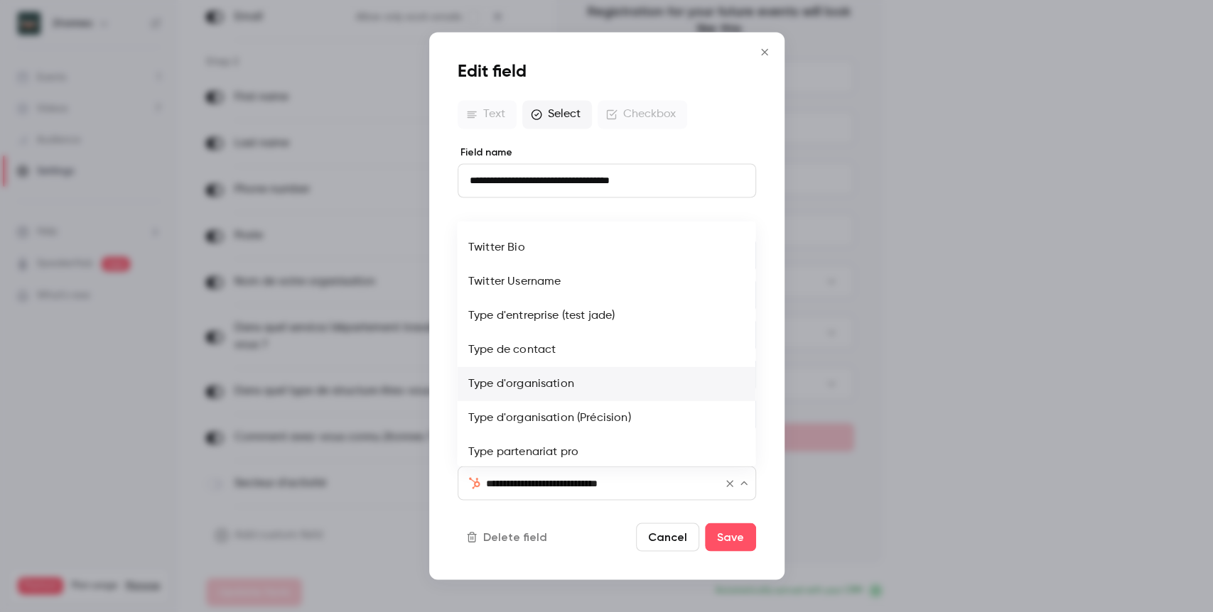
type input "**********"
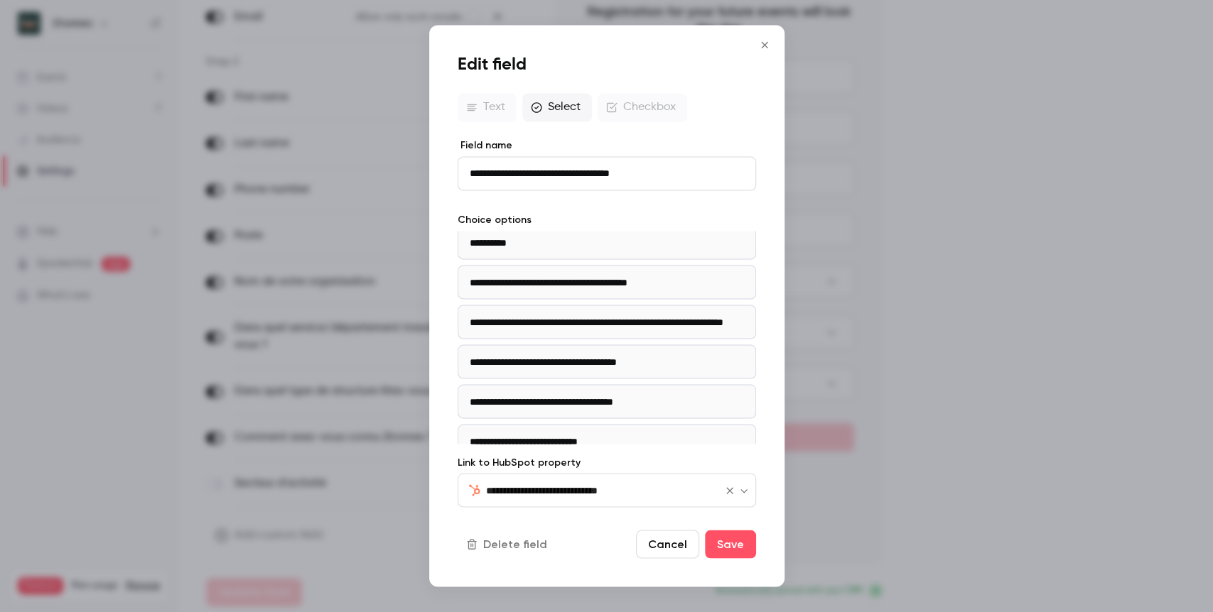
scroll to position [0, 0]
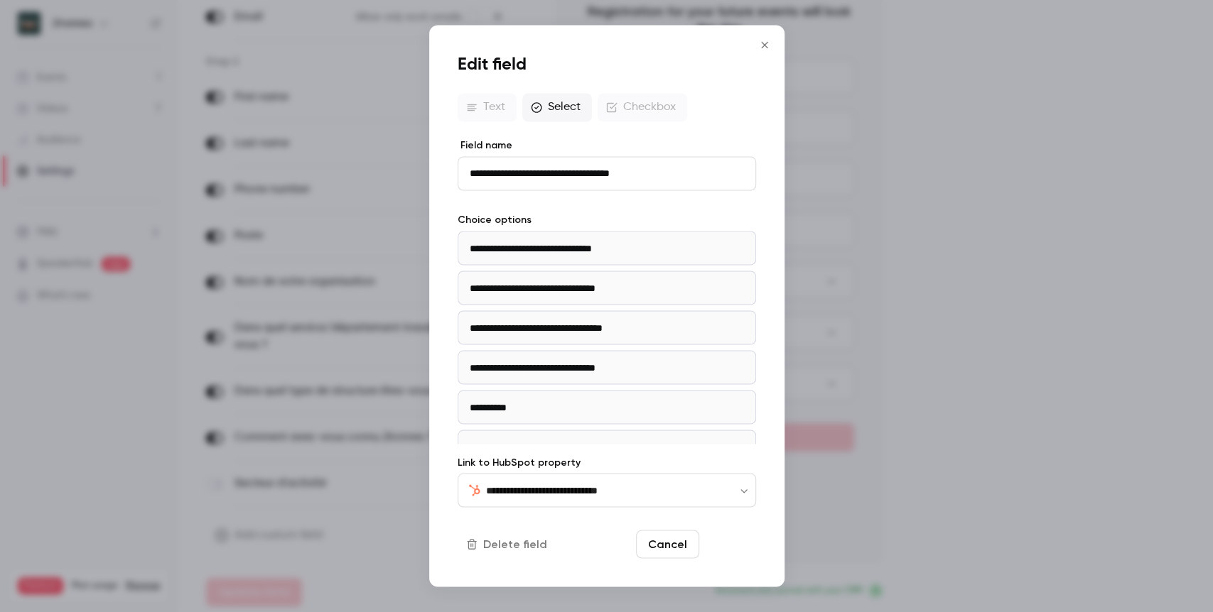
click at [725, 539] on button "Save" at bounding box center [730, 545] width 51 height 28
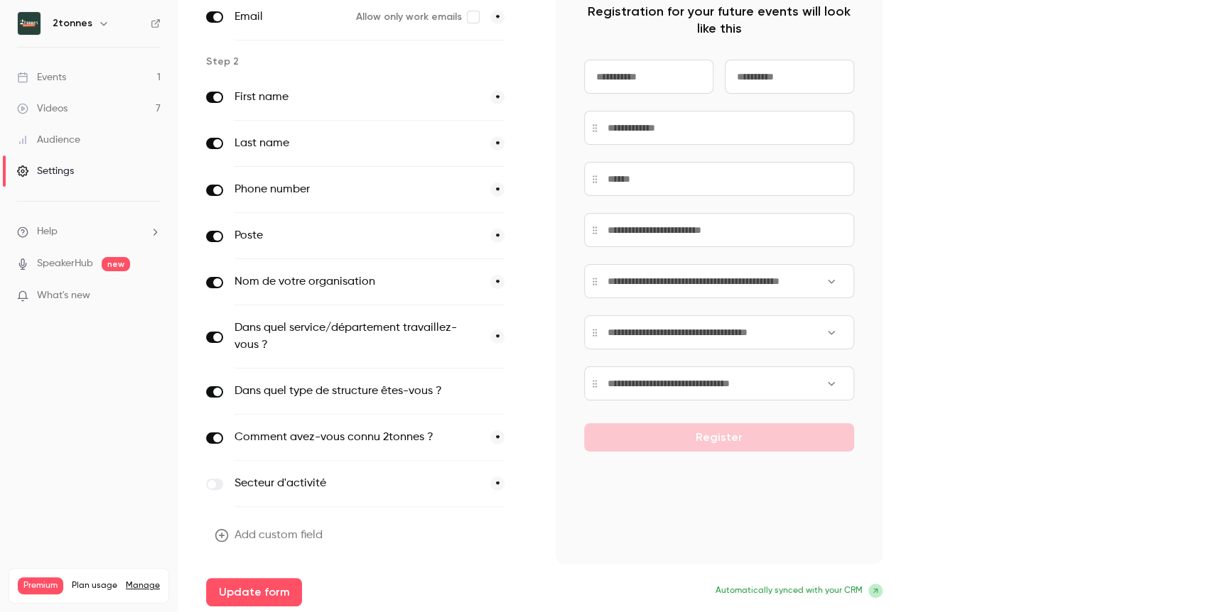
click at [517, 389] on button "button" at bounding box center [524, 392] width 17 height 17
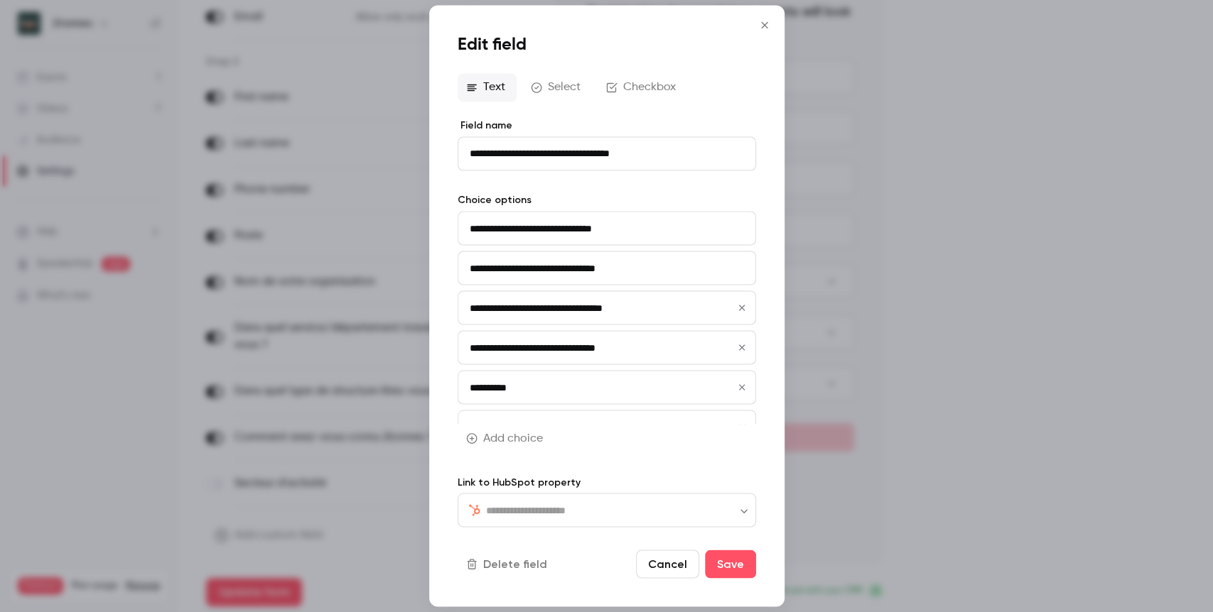
type input "**********"
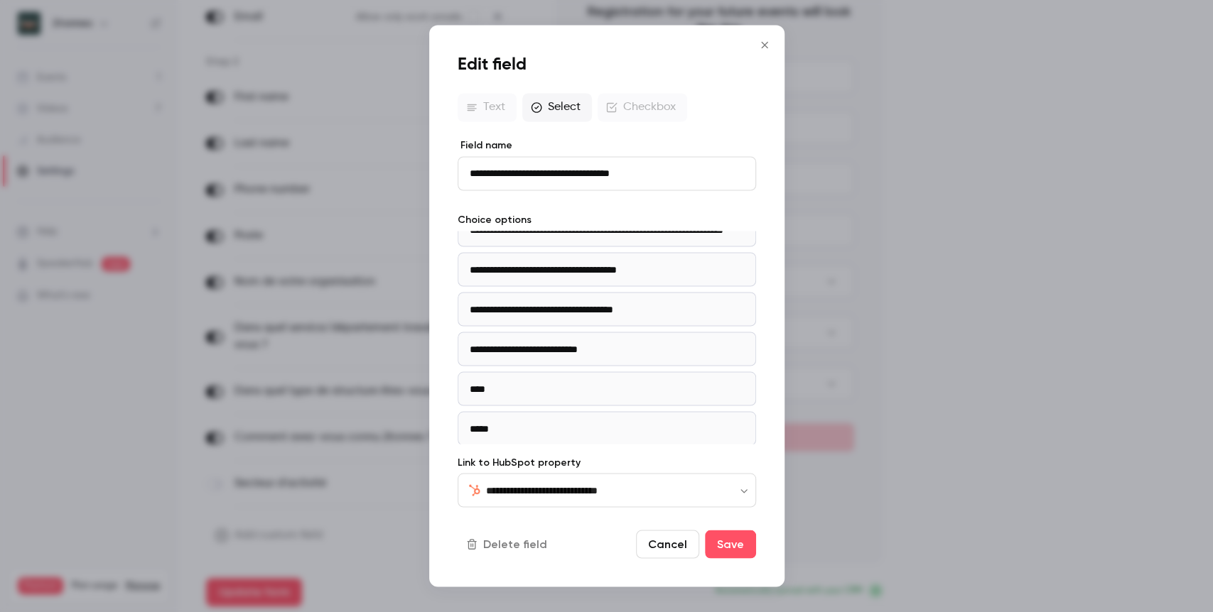
scroll to position [264, 0]
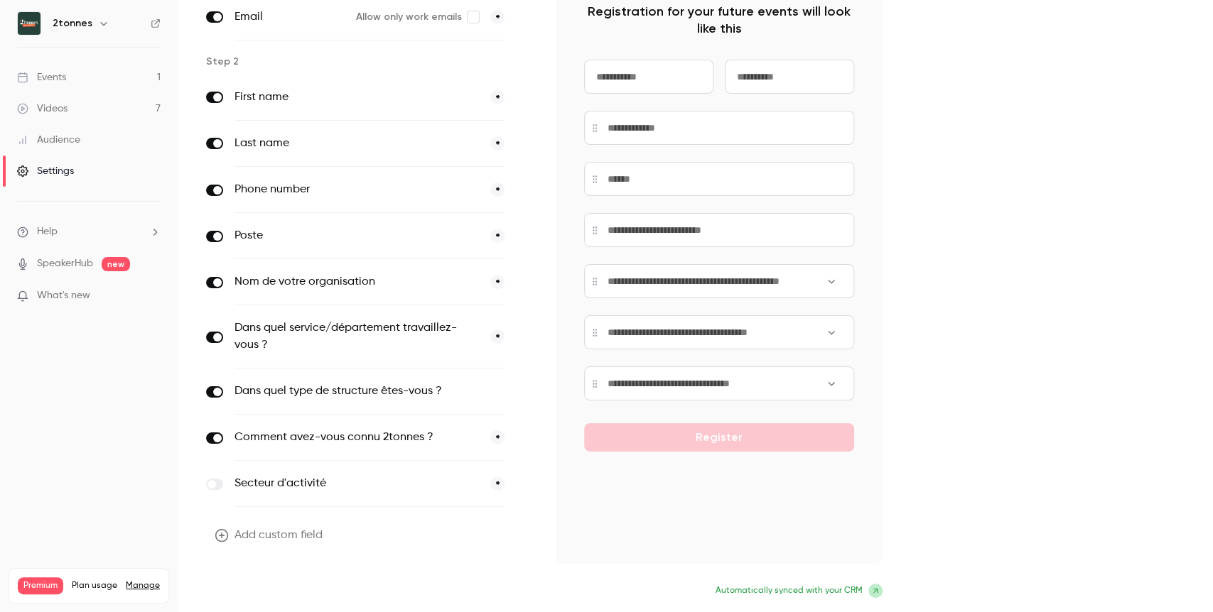
click at [288, 595] on button "Update form" at bounding box center [254, 592] width 96 height 28
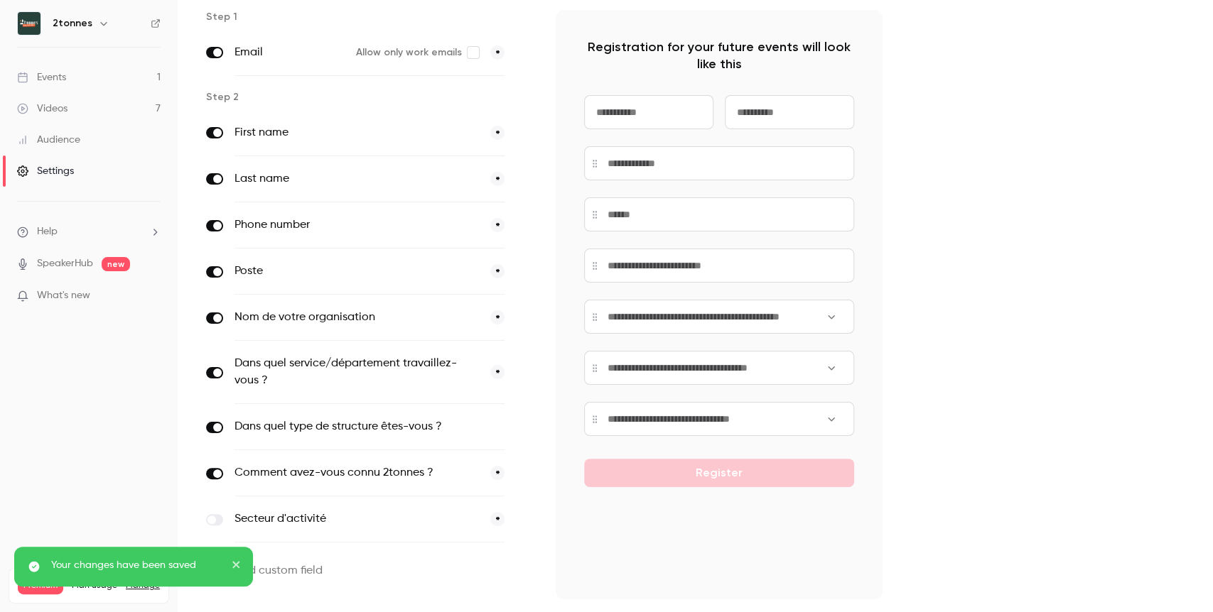
scroll to position [148, 0]
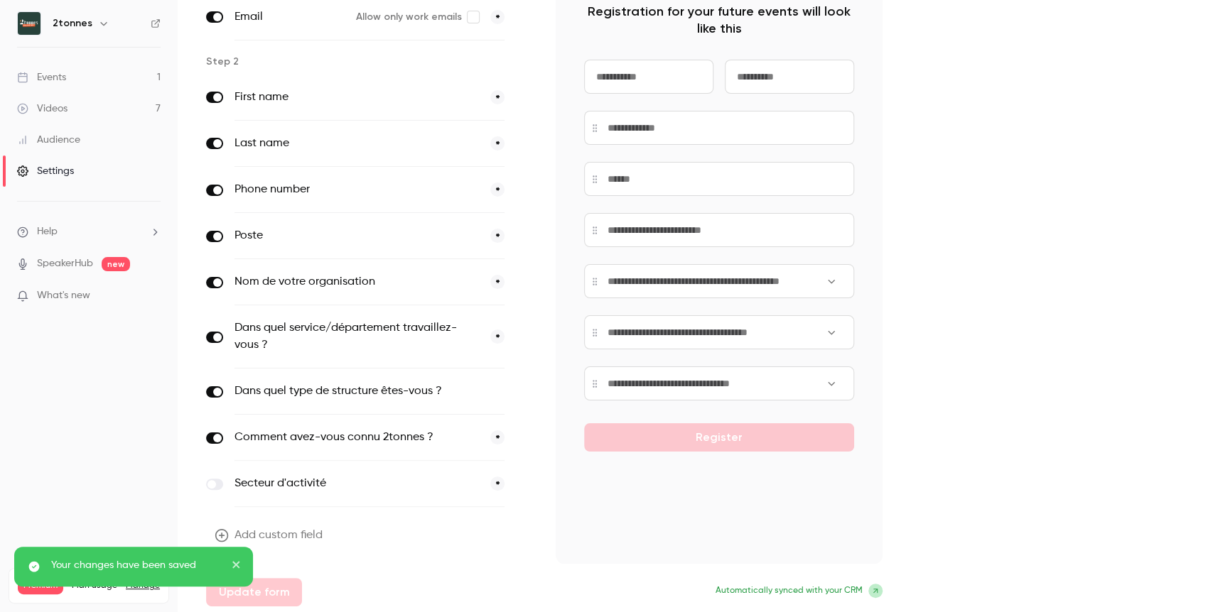
click at [418, 333] on label "Dans quel service/département travaillez-vous ?" at bounding box center [356, 337] width 244 height 34
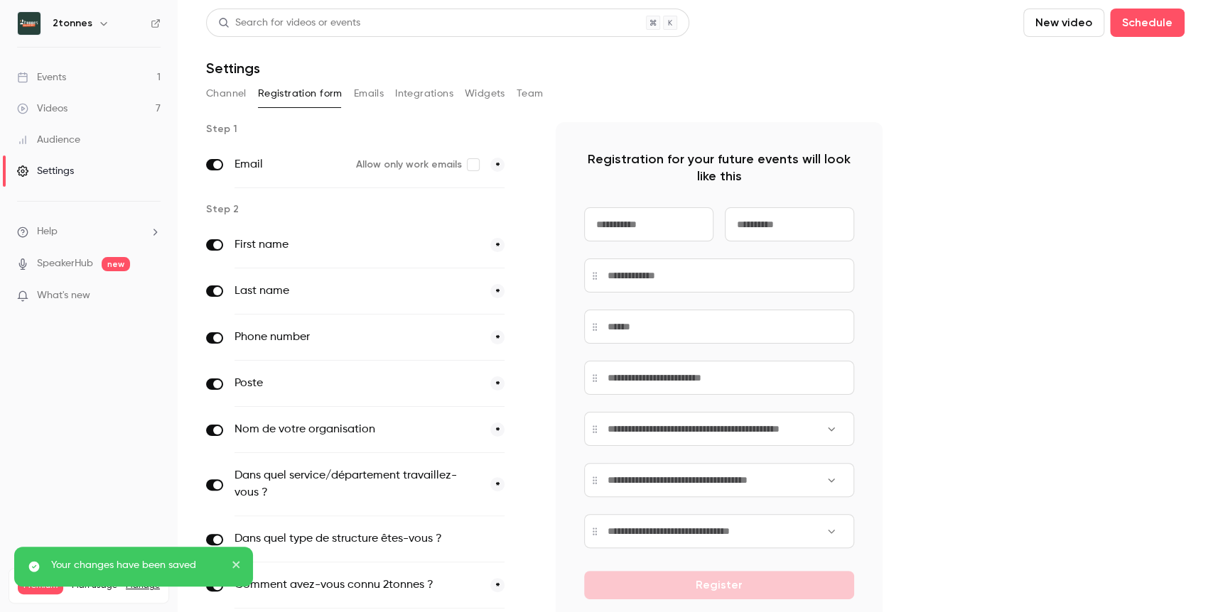
click at [124, 114] on link "Videos 7" at bounding box center [89, 108] width 178 height 31
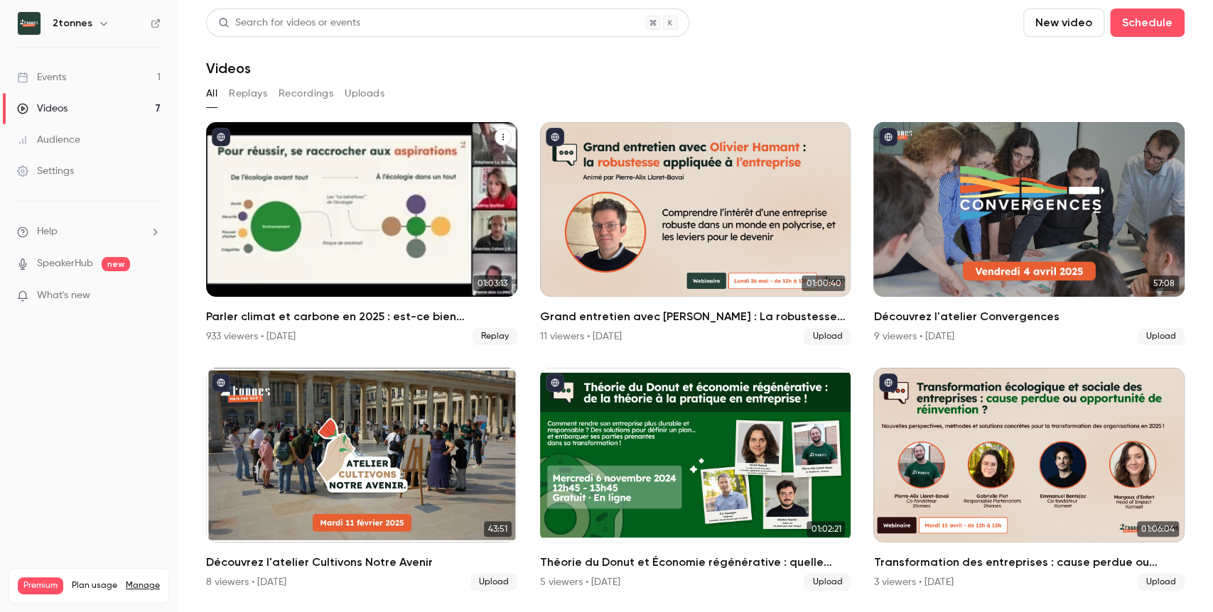
click at [505, 139] on icon "Parler climat et carbone en 2025 : est-ce bien raisonnable ?" at bounding box center [503, 137] width 9 height 9
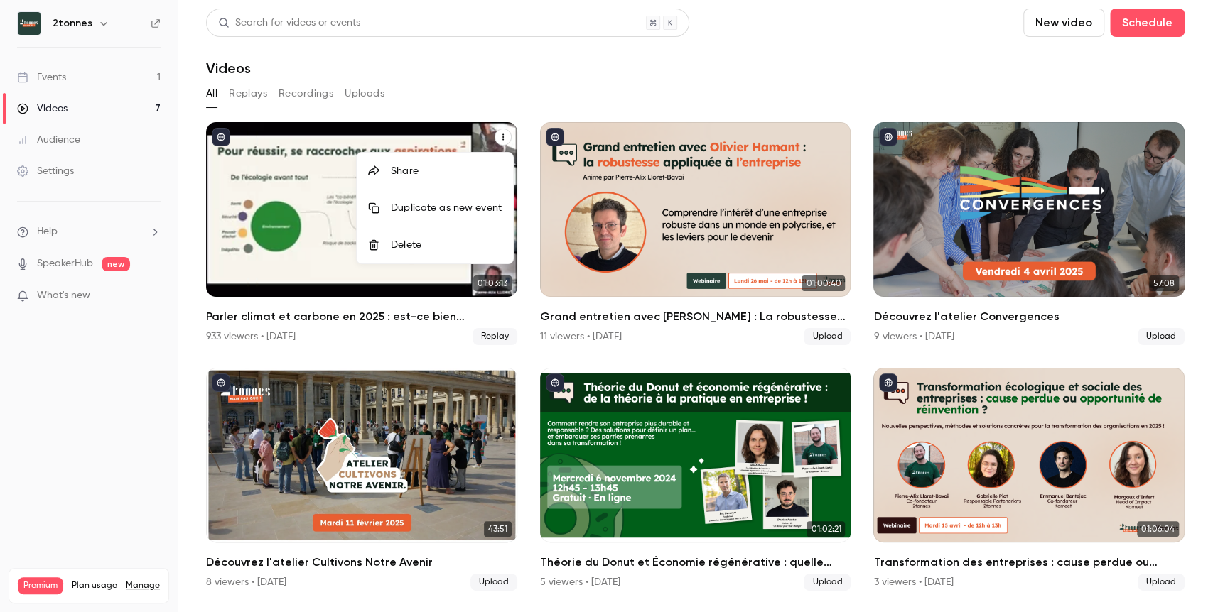
click at [460, 173] on div "Share" at bounding box center [446, 171] width 111 height 14
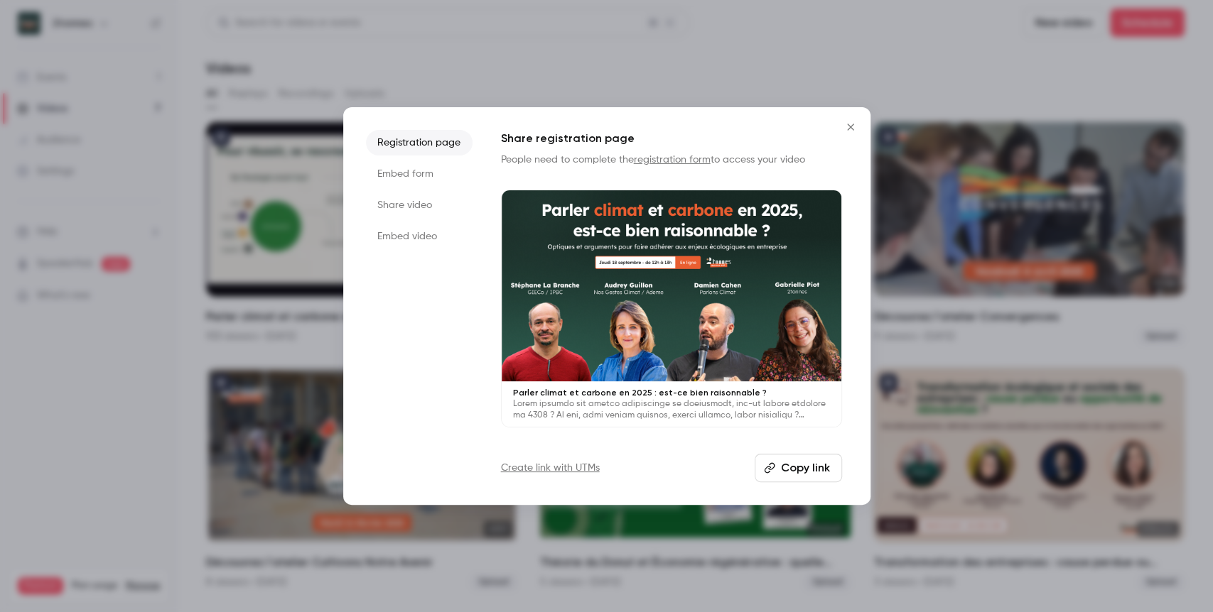
click at [808, 476] on button "Copy link" at bounding box center [798, 468] width 87 height 28
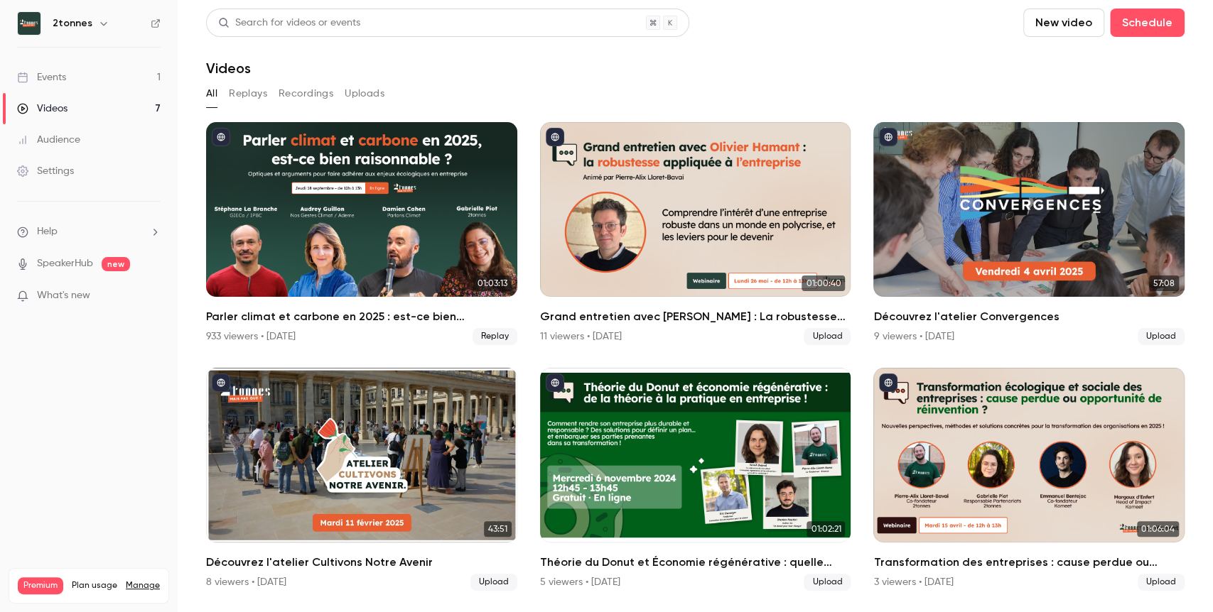
click at [90, 159] on link "Settings" at bounding box center [89, 171] width 178 height 31
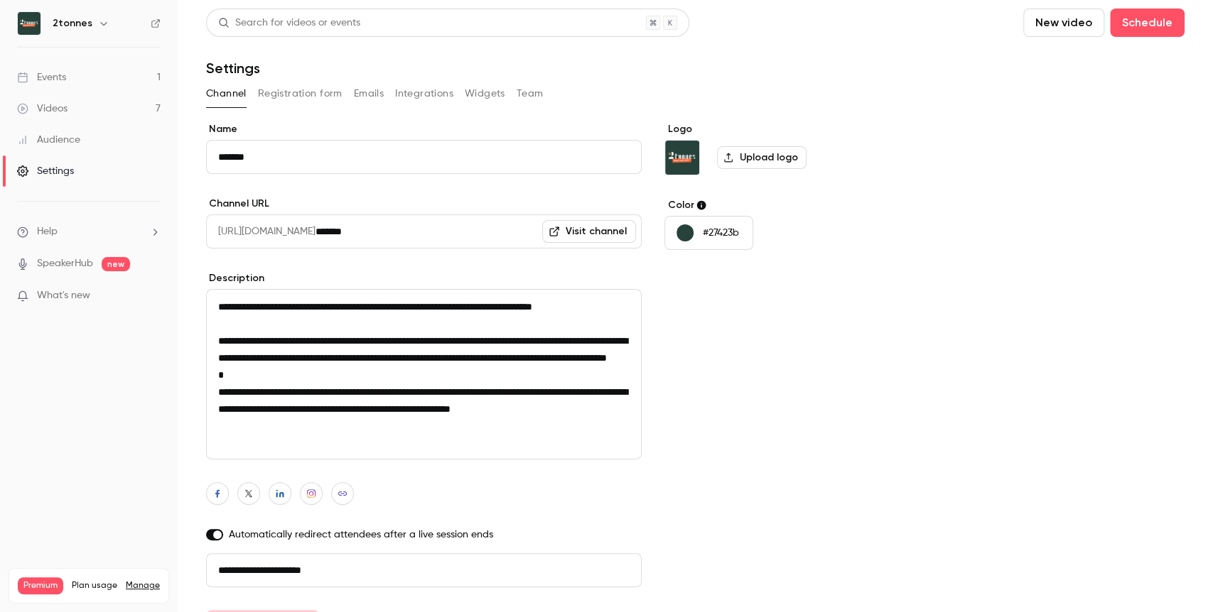
click at [299, 88] on button "Registration form" at bounding box center [300, 93] width 85 height 23
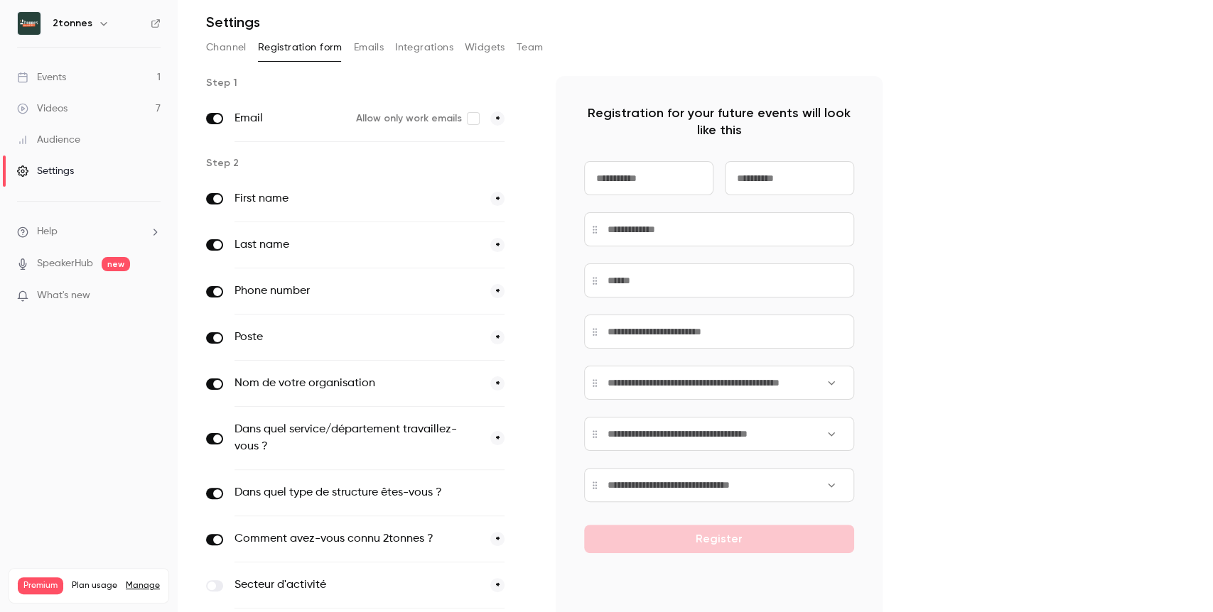
scroll to position [82, 0]
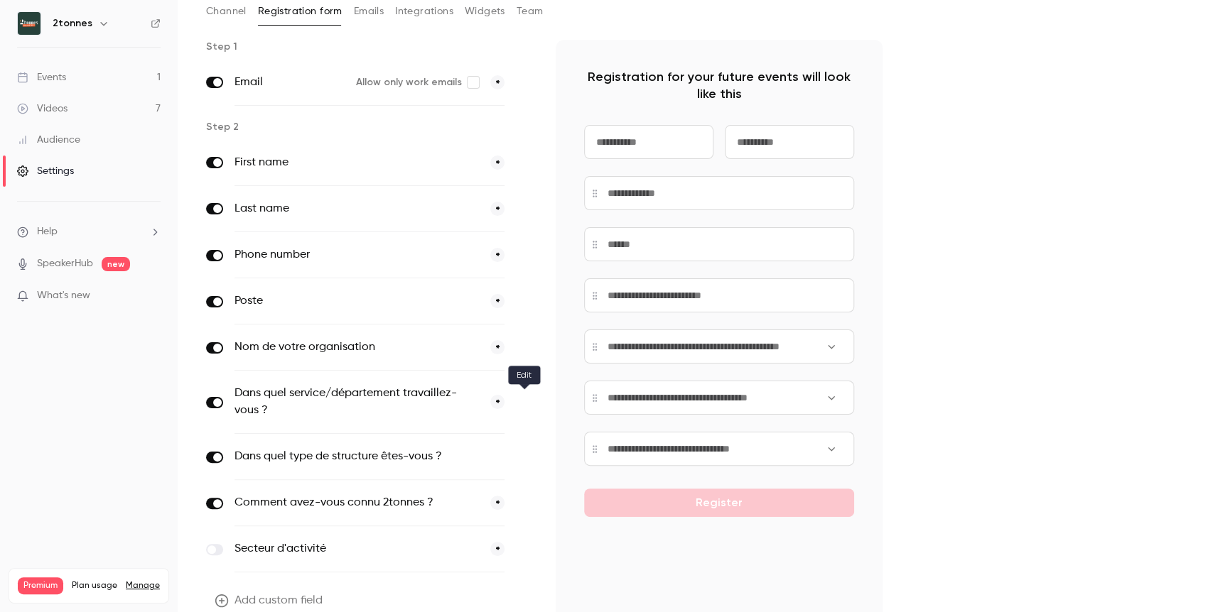
click at [519, 398] on button "button" at bounding box center [524, 402] width 17 height 17
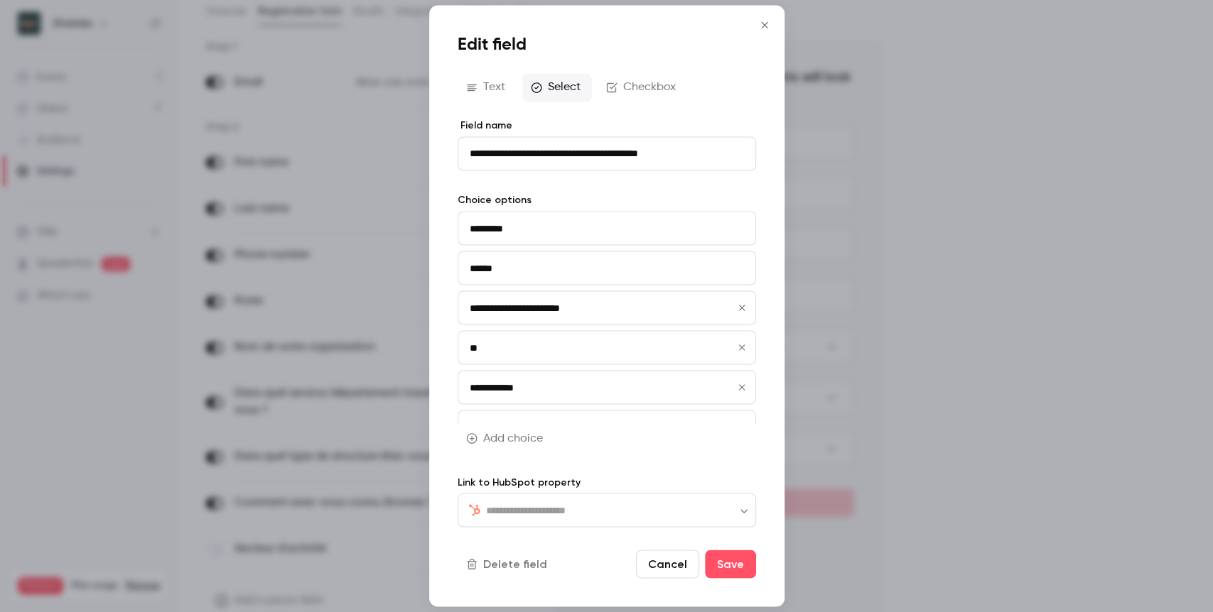
type input "*******"
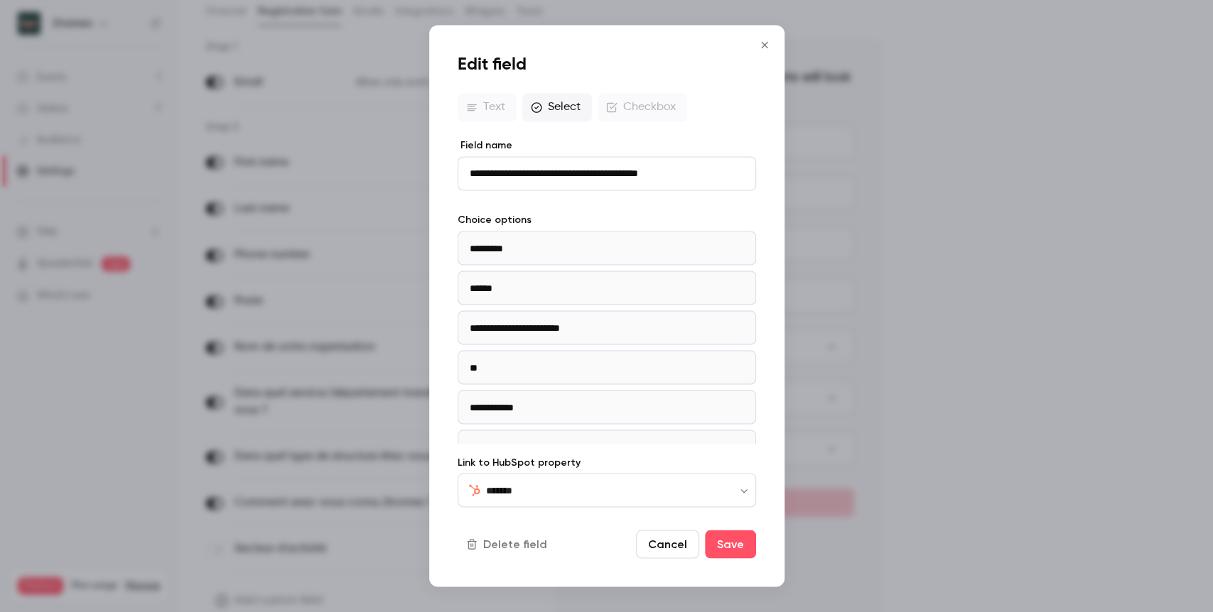
scroll to position [105, 0]
click at [594, 492] on input "*******" at bounding box center [598, 490] width 224 height 17
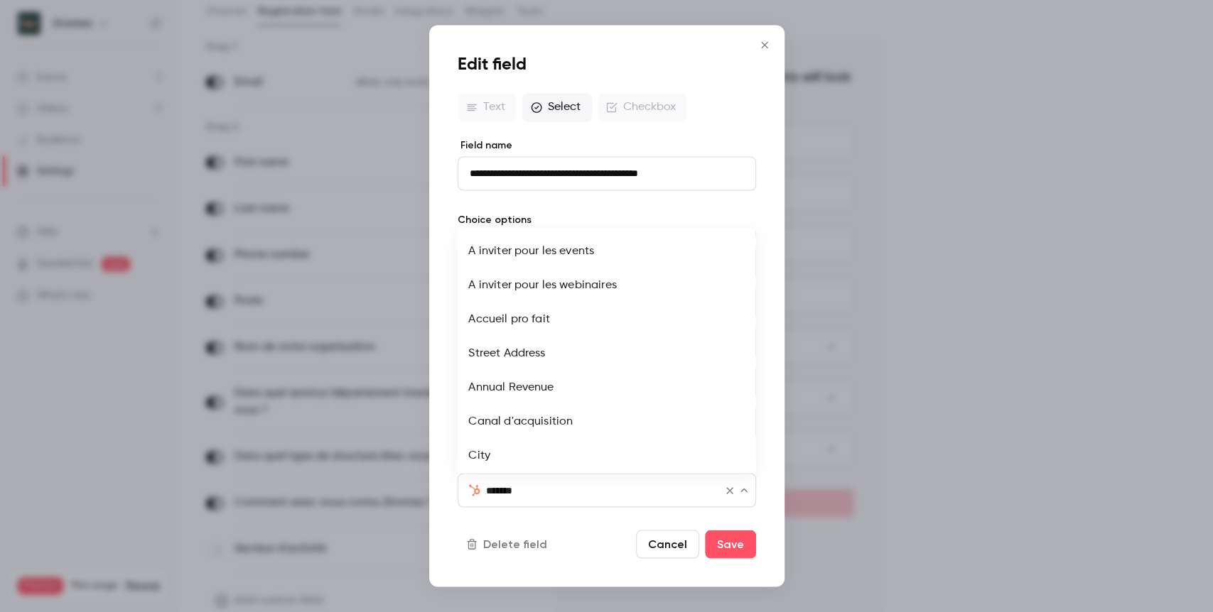
scroll to position [2677, 0]
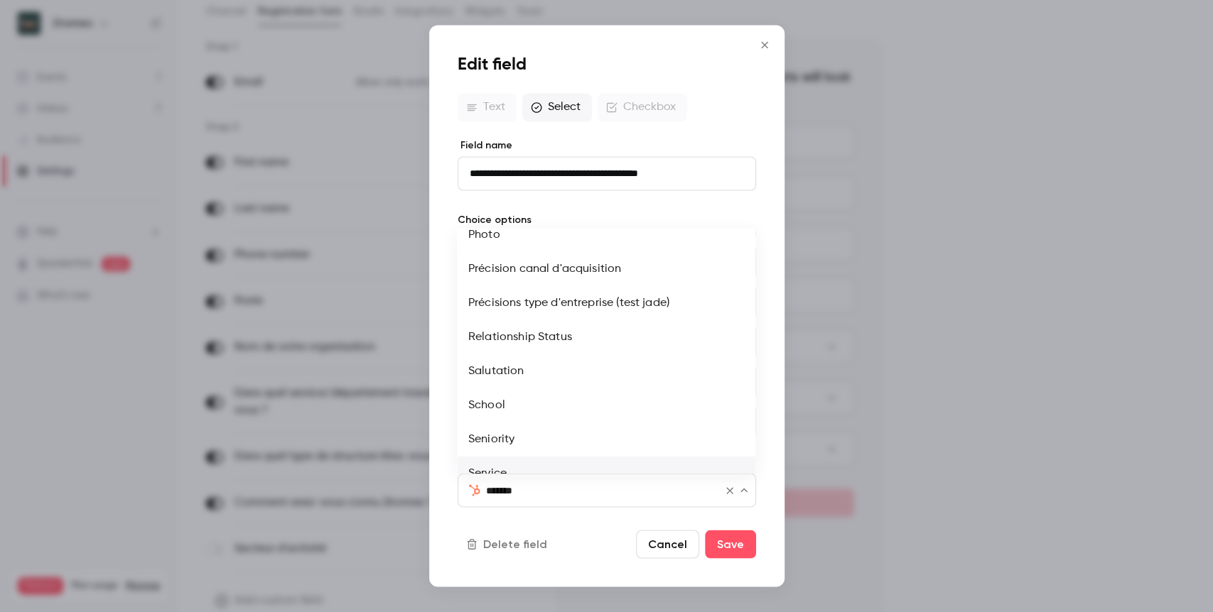
click at [556, 423] on li "Seniority" at bounding box center [606, 440] width 298 height 34
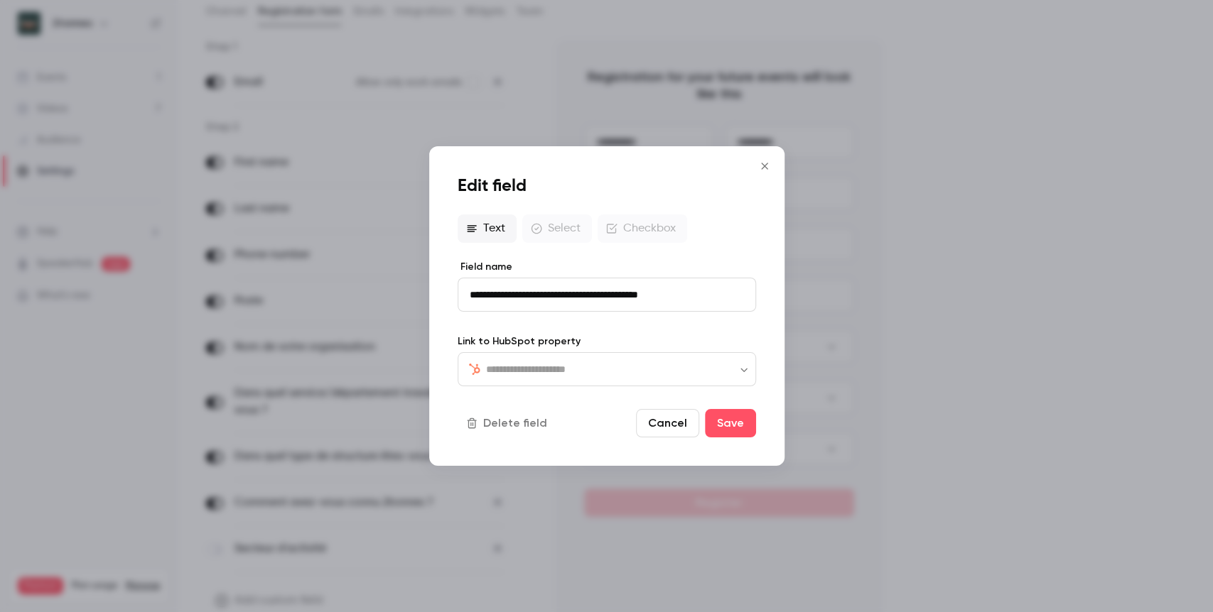
type input "*********"
click at [630, 369] on input "*********" at bounding box center [598, 369] width 224 height 17
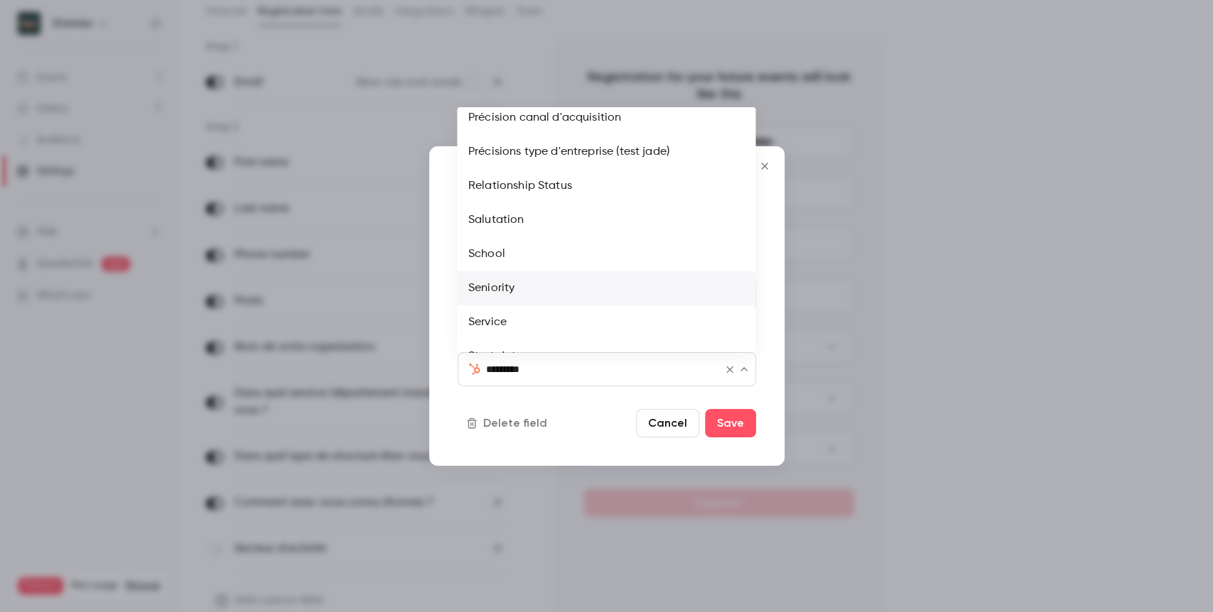
scroll to position [2725, 0]
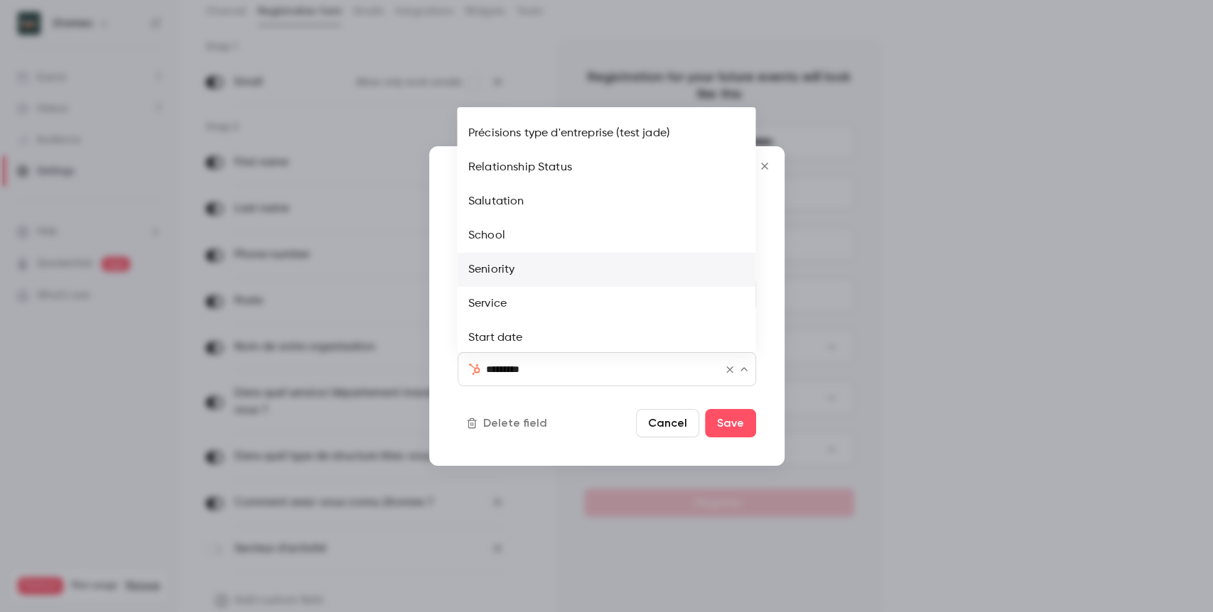
click at [563, 293] on li "Service" at bounding box center [606, 304] width 298 height 34
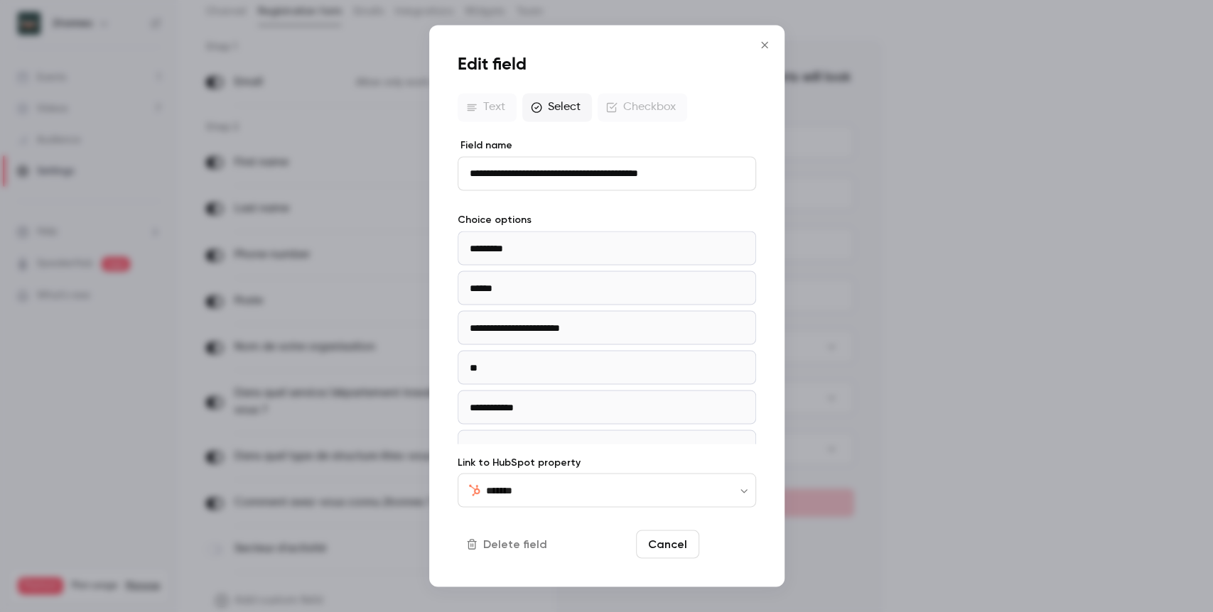
click at [724, 539] on button "Save" at bounding box center [730, 545] width 51 height 28
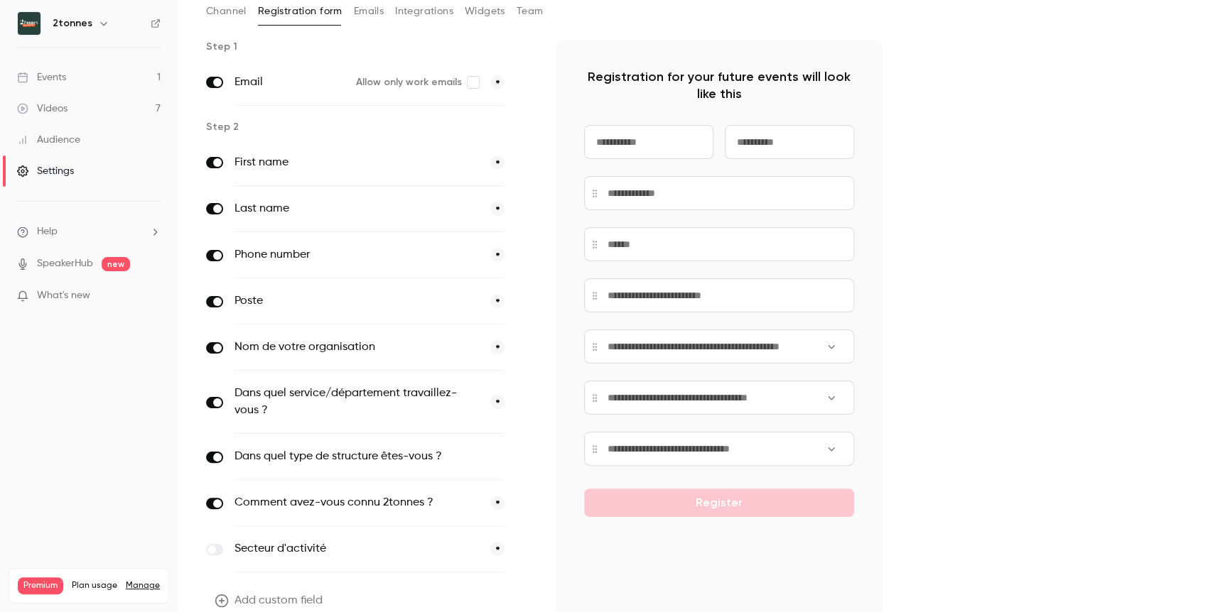
scroll to position [148, 0]
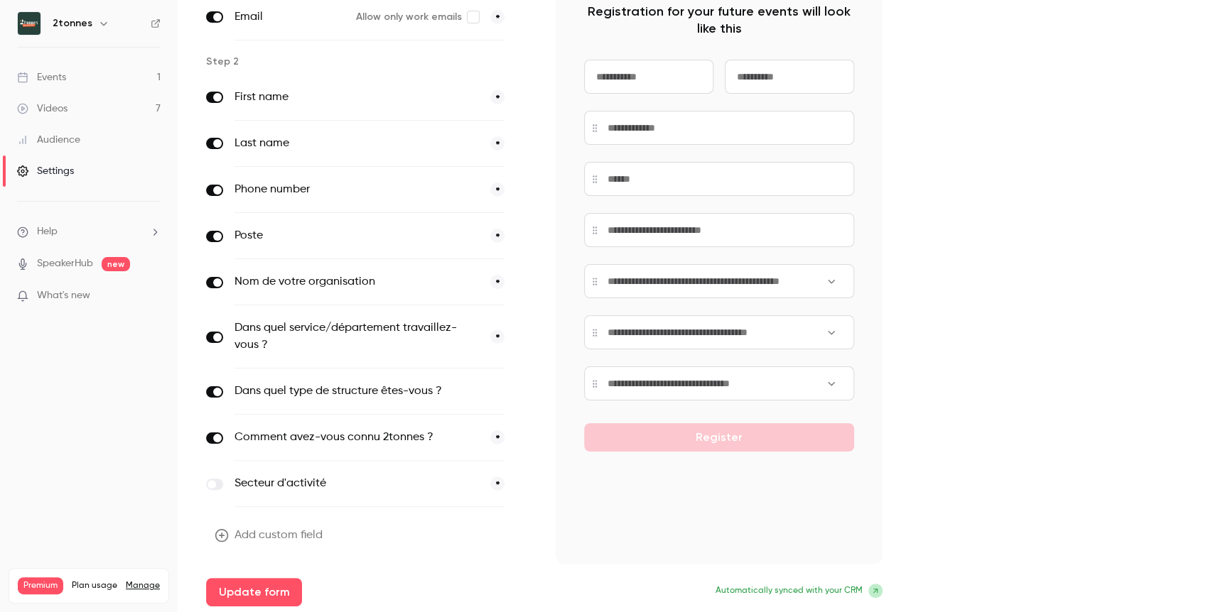
click at [276, 570] on div "Add custom field Update form" at bounding box center [369, 564] width 327 height 85
click at [275, 580] on button "Update form" at bounding box center [254, 592] width 96 height 28
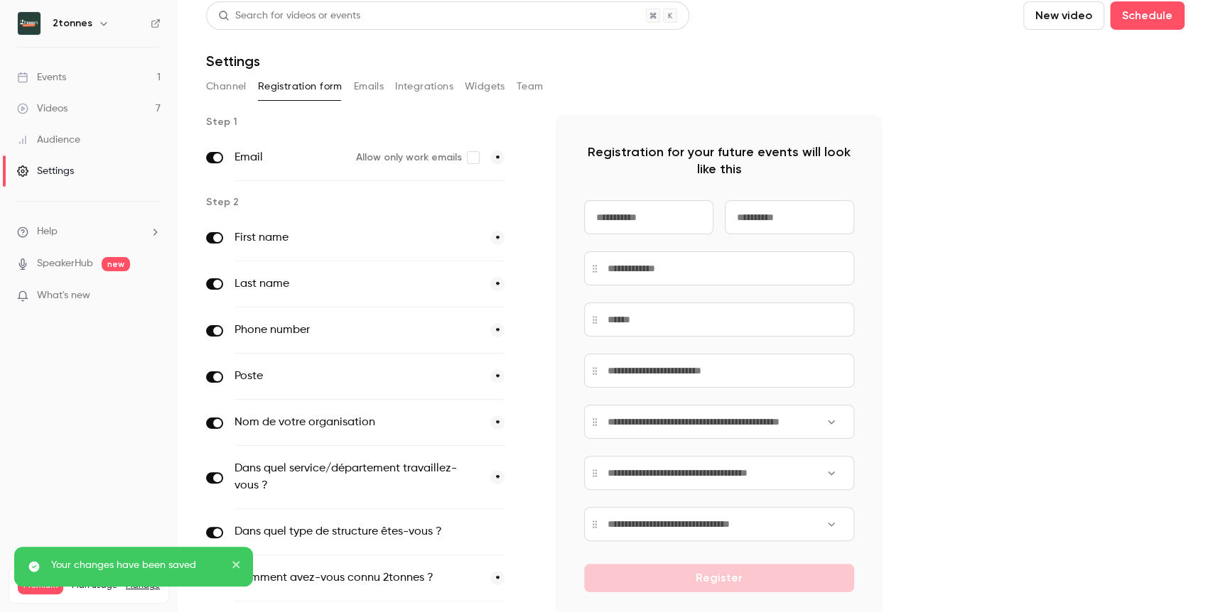
scroll to position [0, 0]
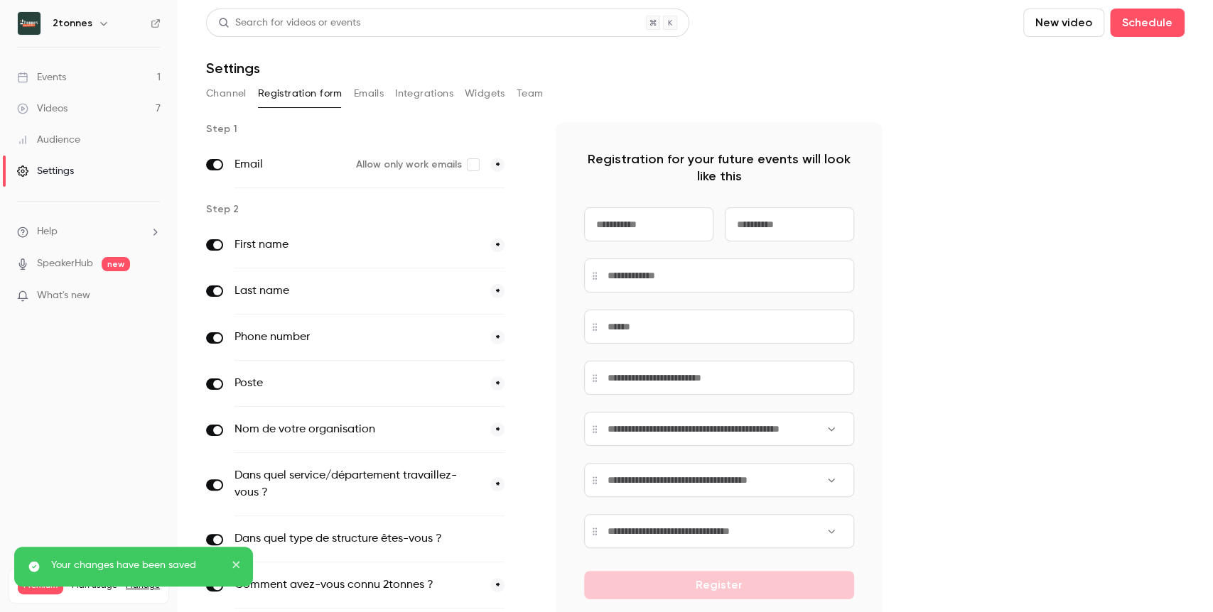
click at [82, 104] on link "Videos 7" at bounding box center [89, 108] width 178 height 31
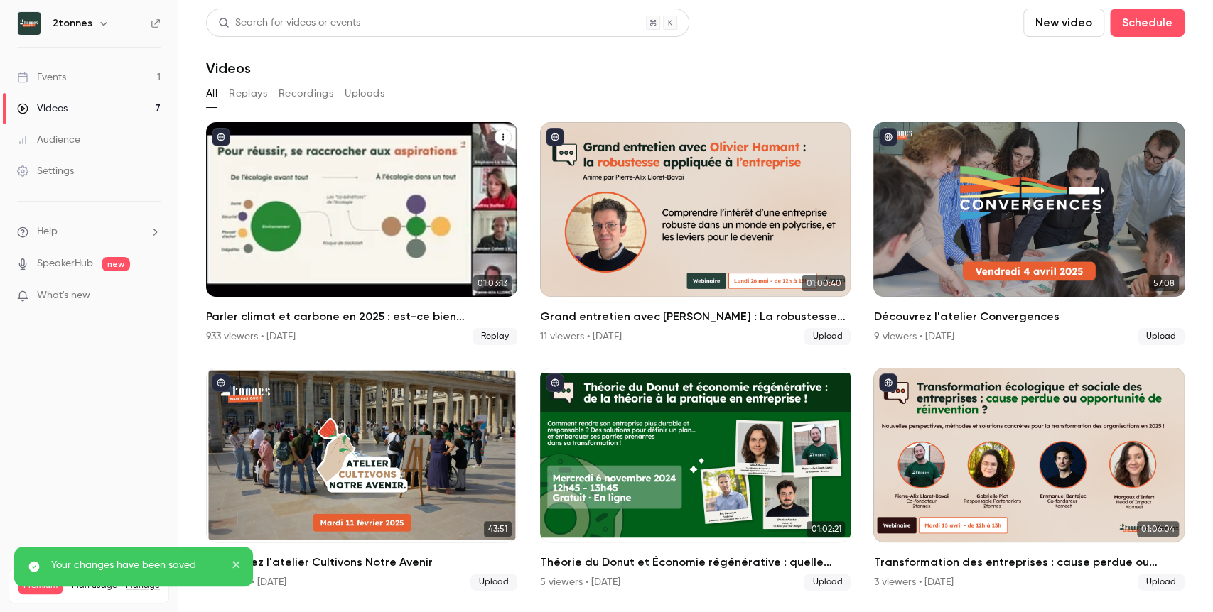
click at [504, 135] on icon "Parler climat et carbone en 2025 : est-ce bien raisonnable ?" at bounding box center [503, 137] width 9 height 9
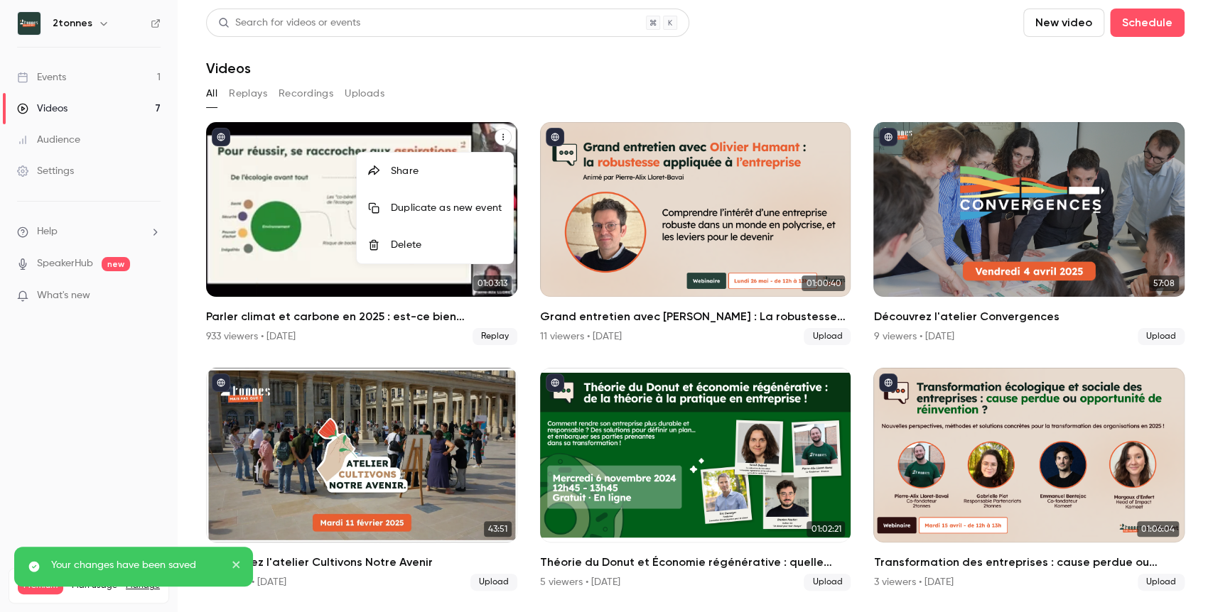
click at [468, 165] on div "Share" at bounding box center [446, 171] width 111 height 14
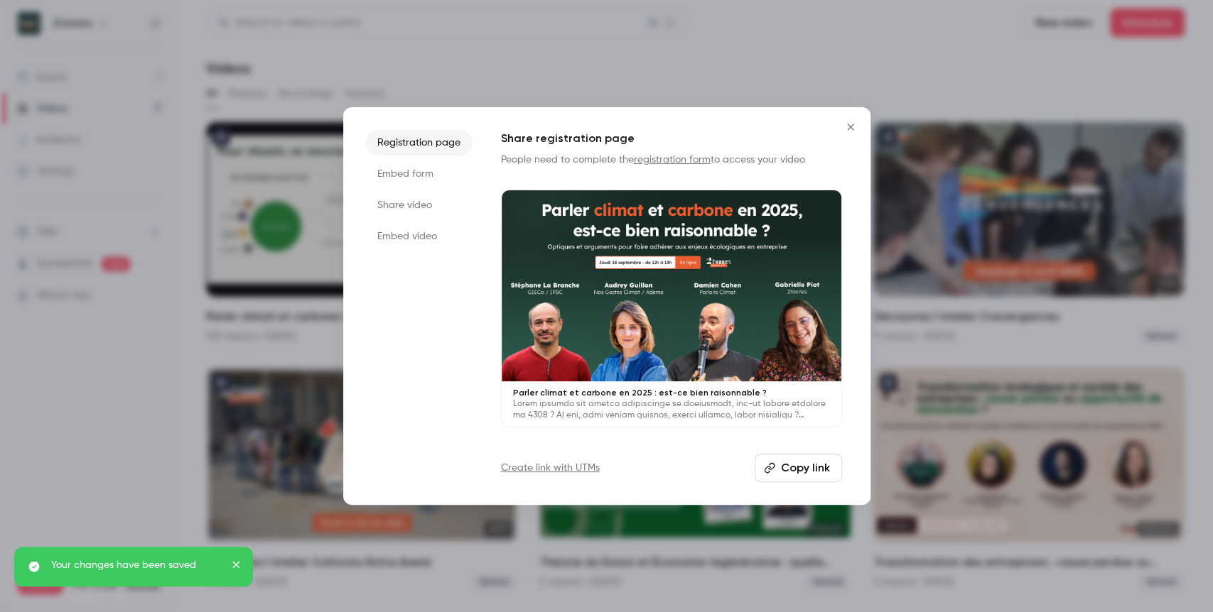
click at [792, 459] on button "Copy link" at bounding box center [798, 468] width 87 height 28
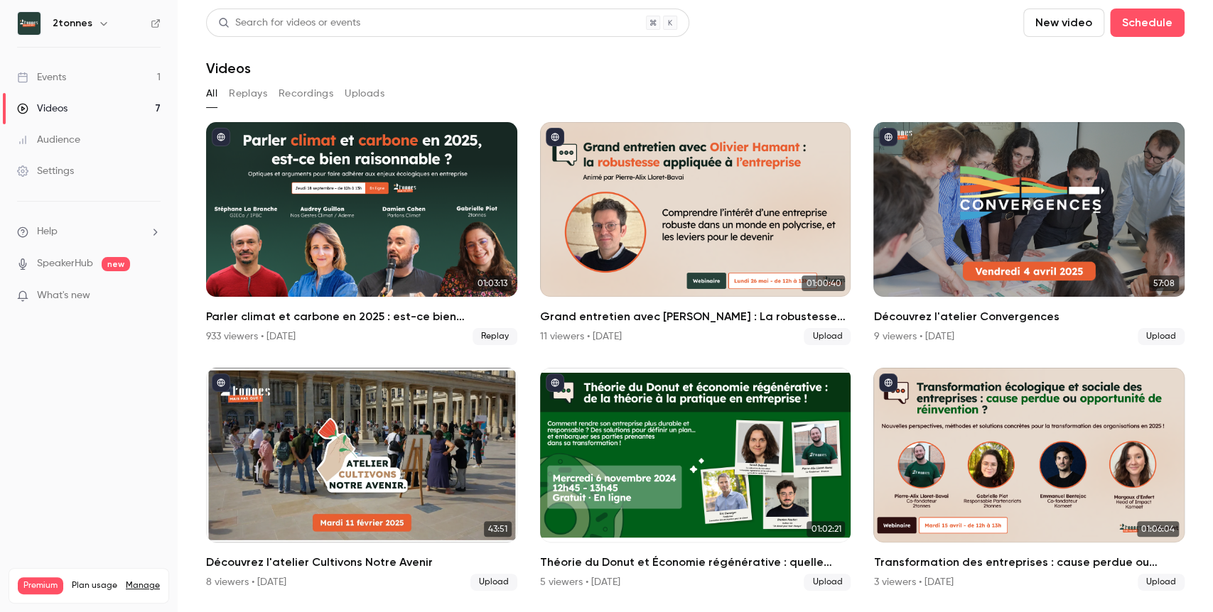
click at [97, 134] on link "Audience" at bounding box center [89, 139] width 178 height 31
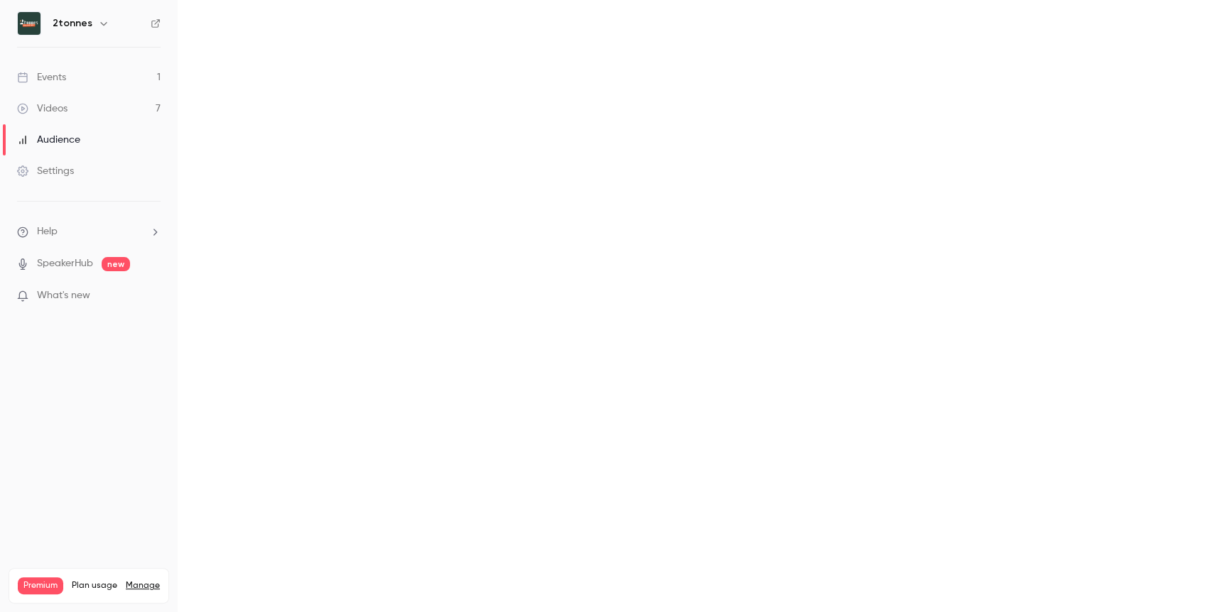
click at [77, 168] on link "Settings" at bounding box center [89, 171] width 178 height 31
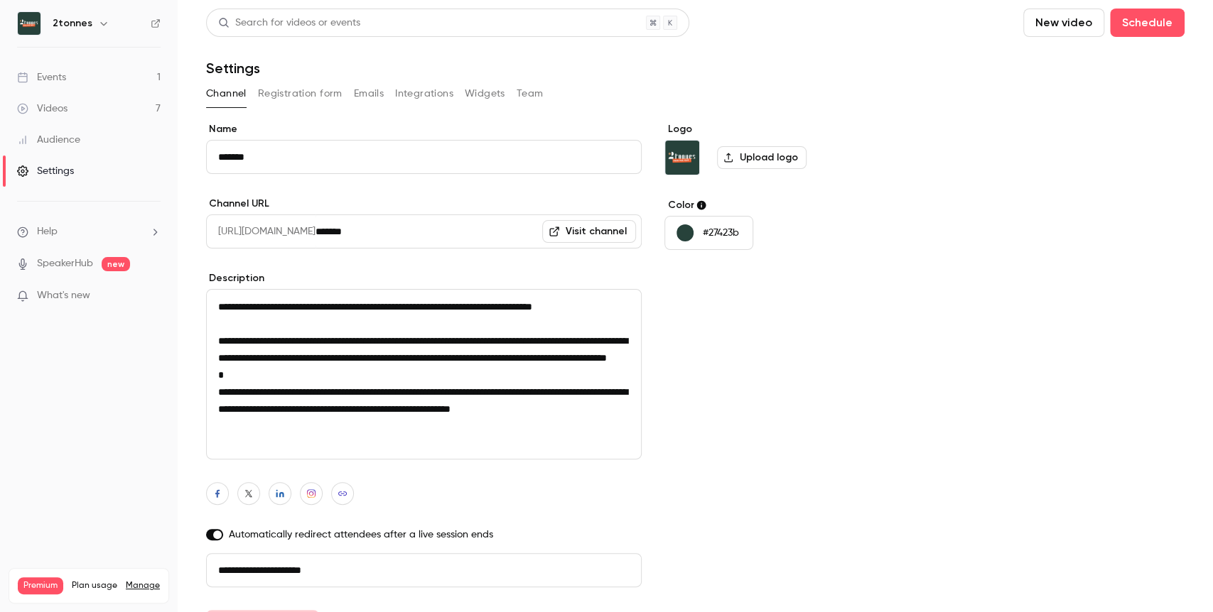
scroll to position [1, 0]
click at [329, 93] on button "Registration form" at bounding box center [300, 93] width 85 height 23
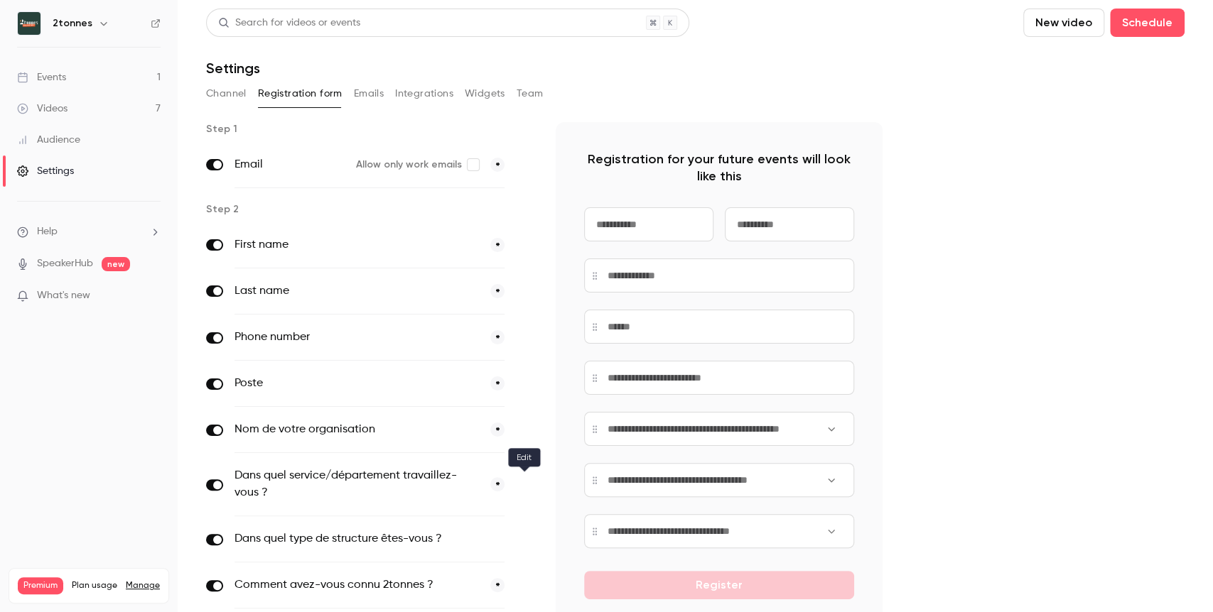
click at [528, 487] on icon "button" at bounding box center [524, 485] width 9 height 9
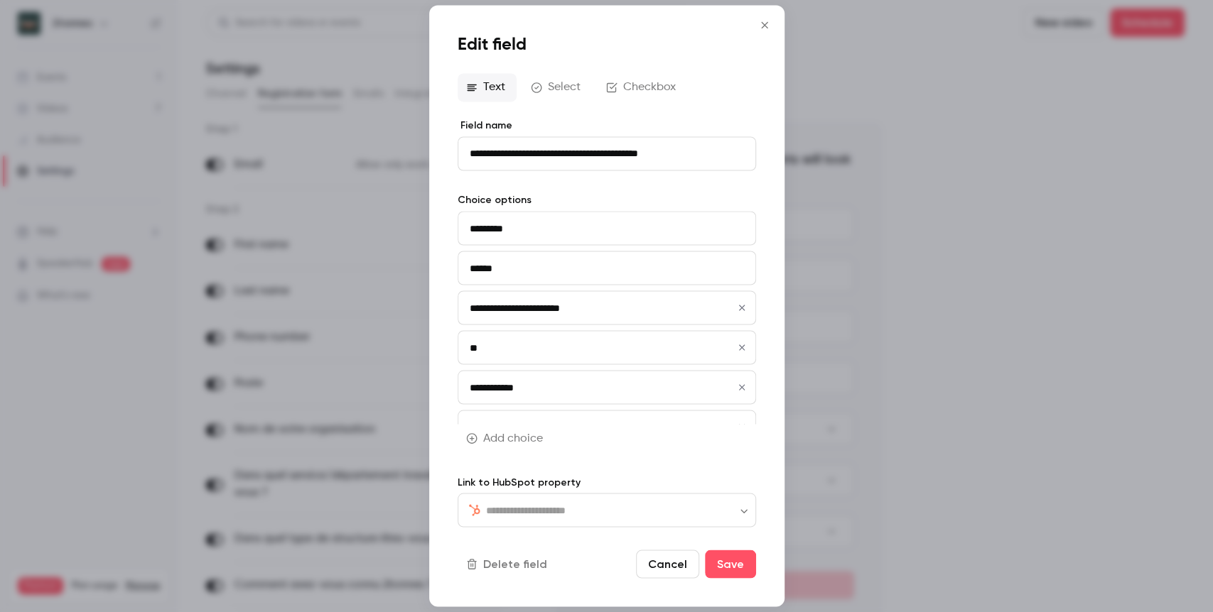
type input "*******"
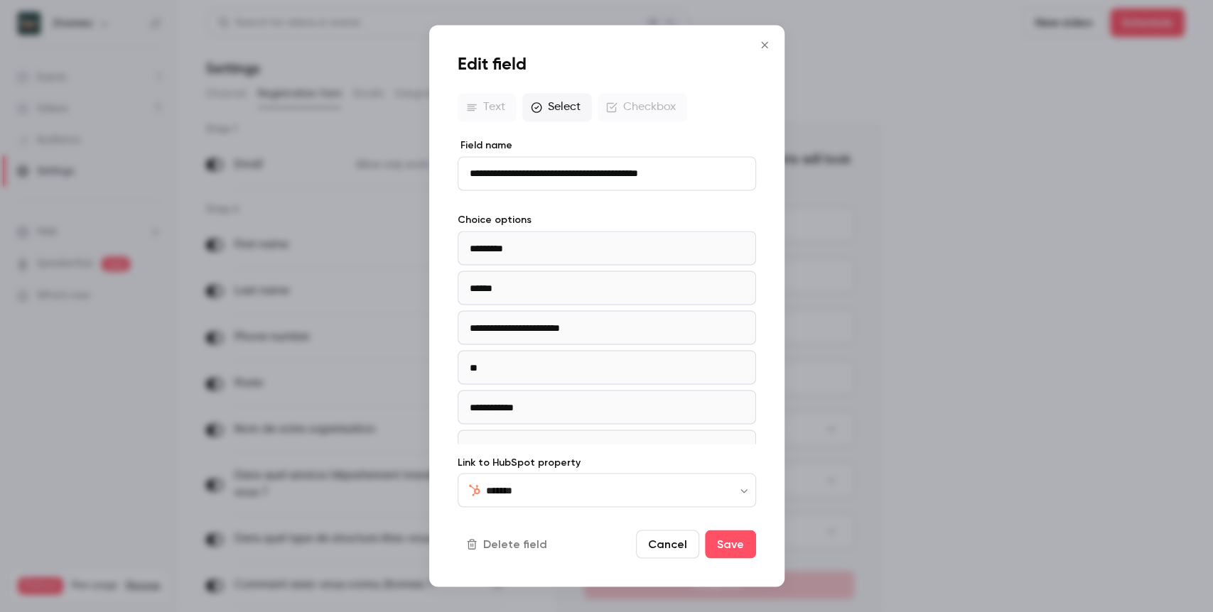
scroll to position [105, 0]
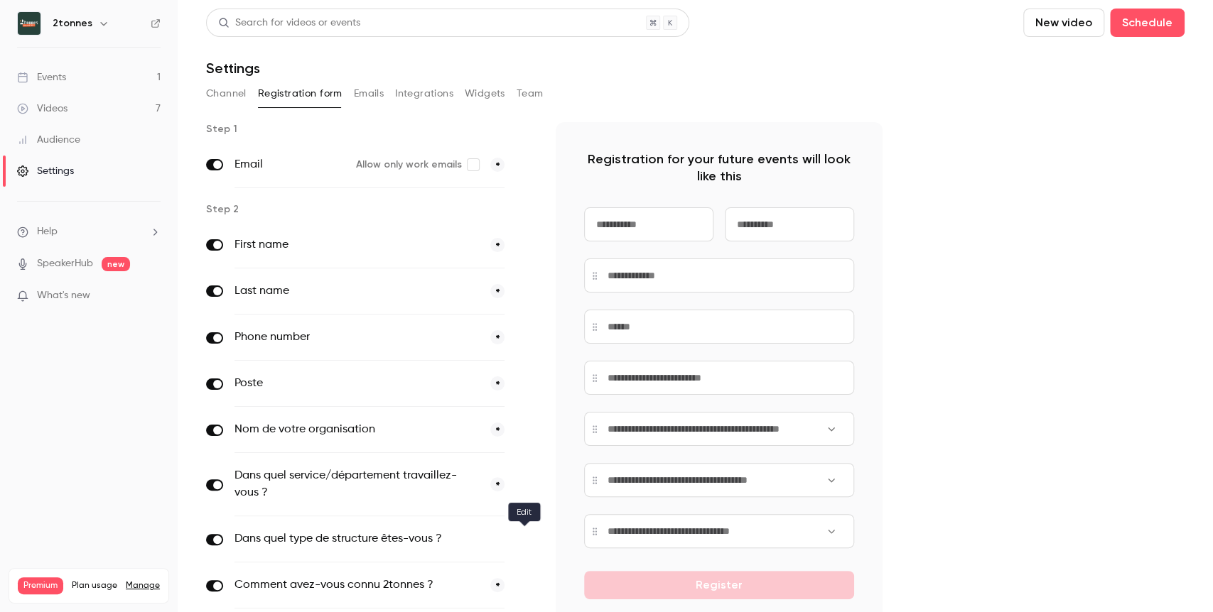
click at [528, 536] on icon "button" at bounding box center [524, 540] width 9 height 9
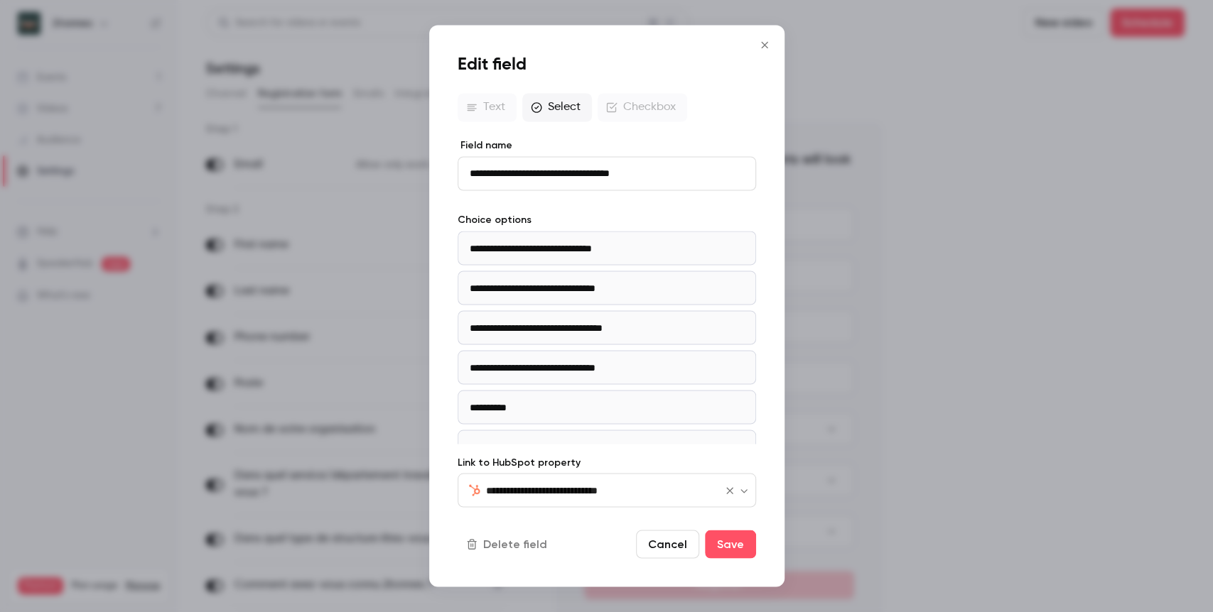
click at [571, 487] on input "**********" at bounding box center [598, 490] width 224 height 17
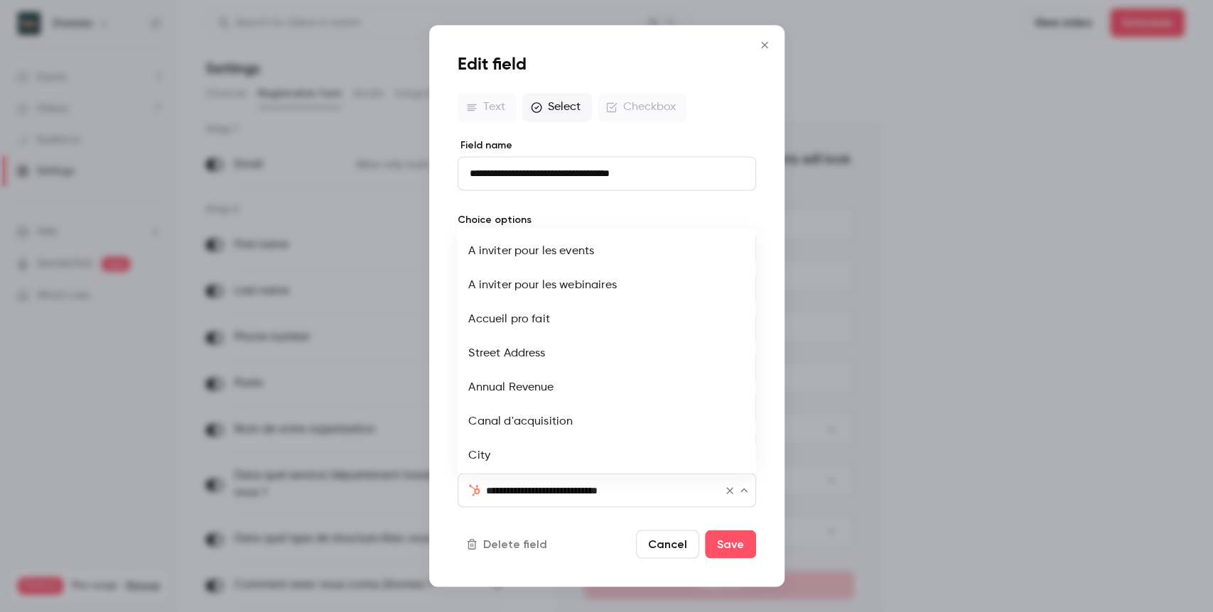
scroll to position [2949, 0]
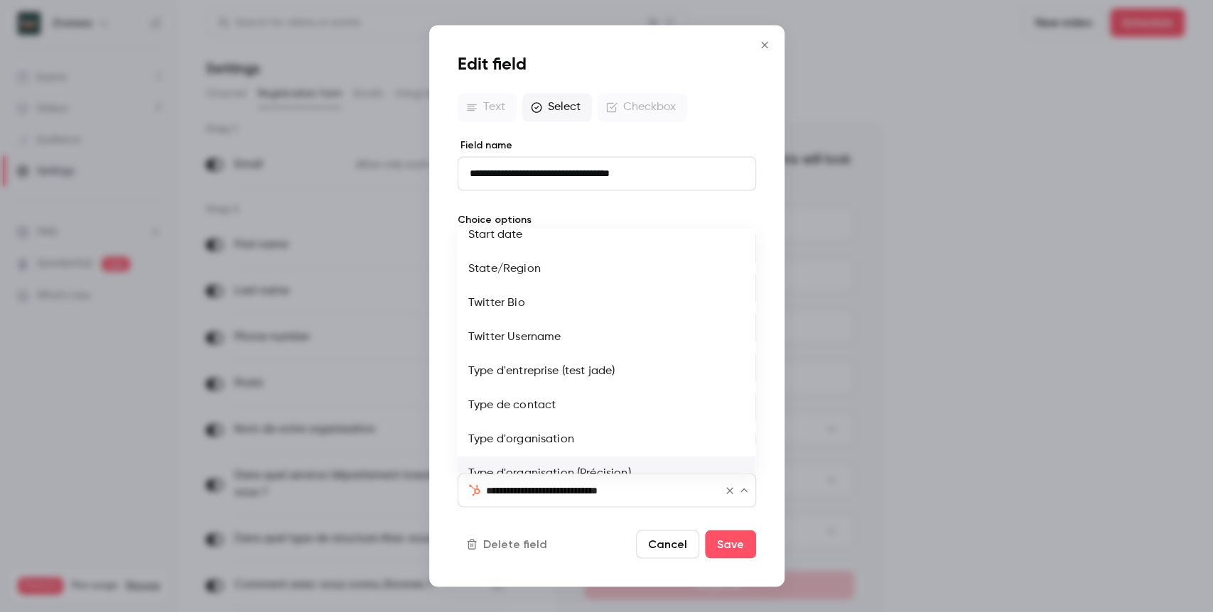
drag, startPoint x: 595, startPoint y: 420, endPoint x: 594, endPoint y: 427, distance: 7.1
click at [595, 423] on li "Type d'organisation" at bounding box center [606, 440] width 298 height 34
type input "**********"
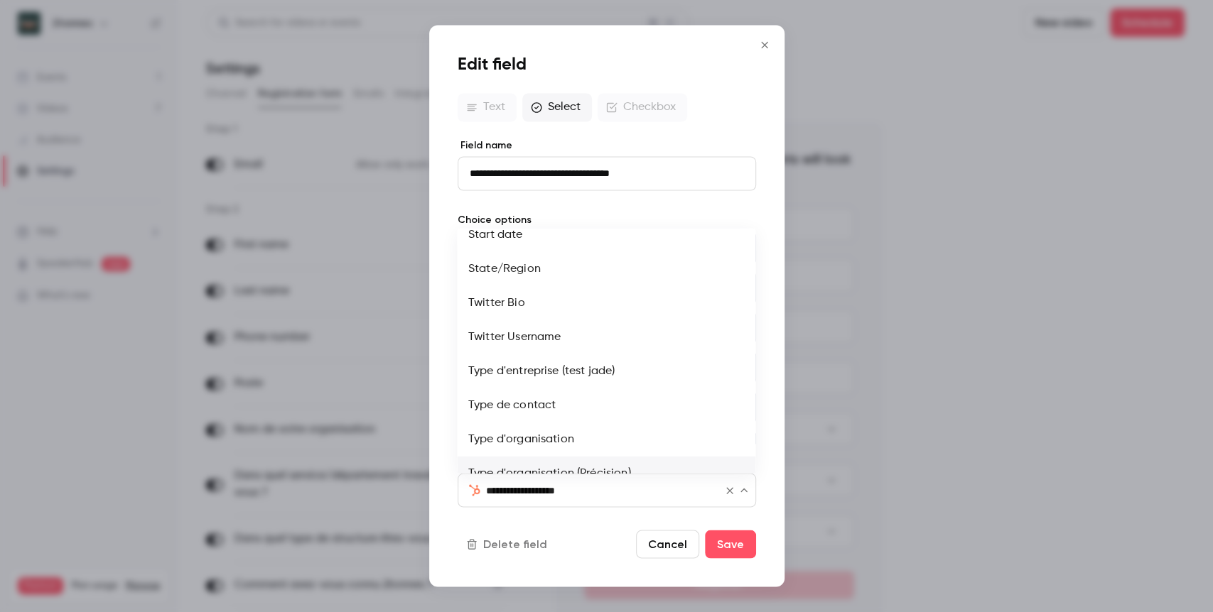
type input "**********"
type input "*****"
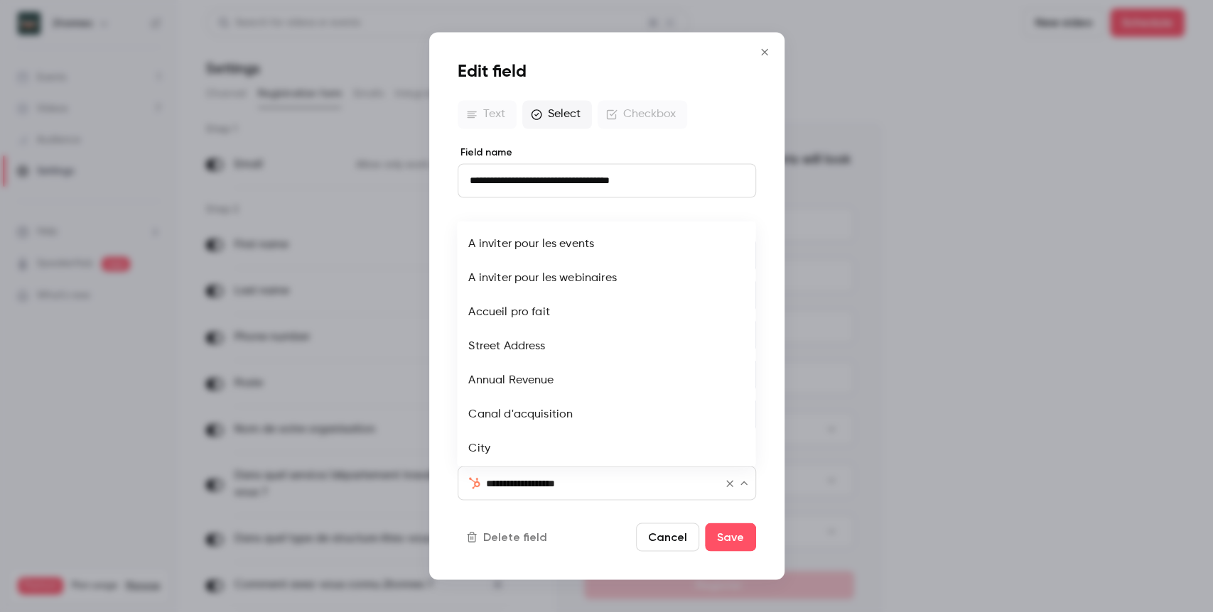
click at [586, 490] on input "**********" at bounding box center [598, 483] width 224 height 17
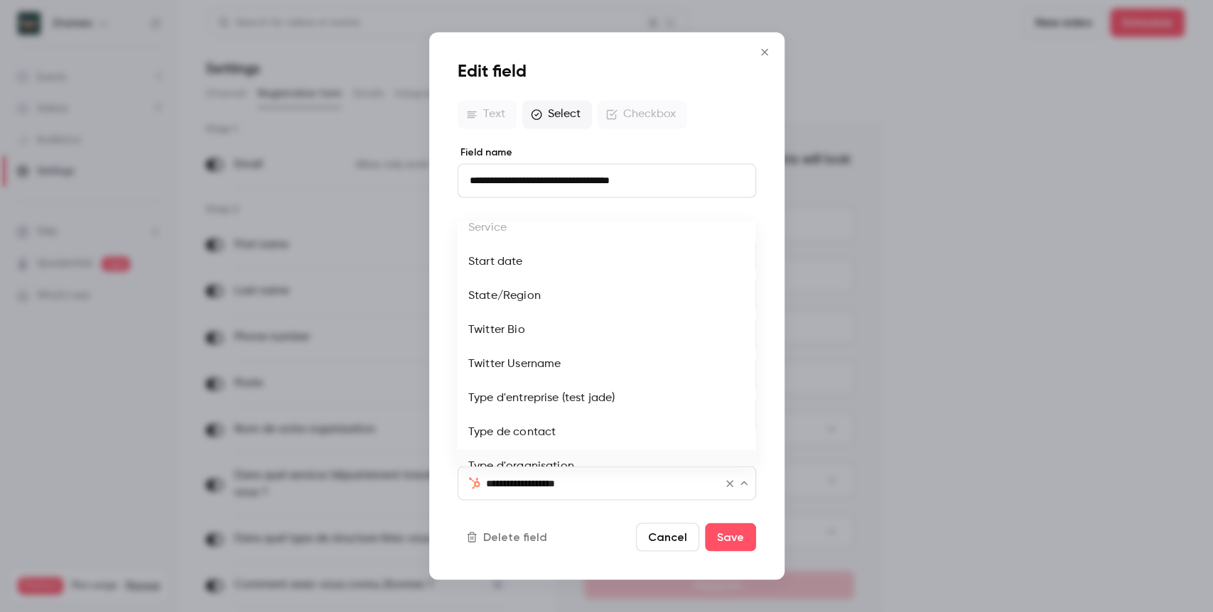
scroll to position [2998, 0]
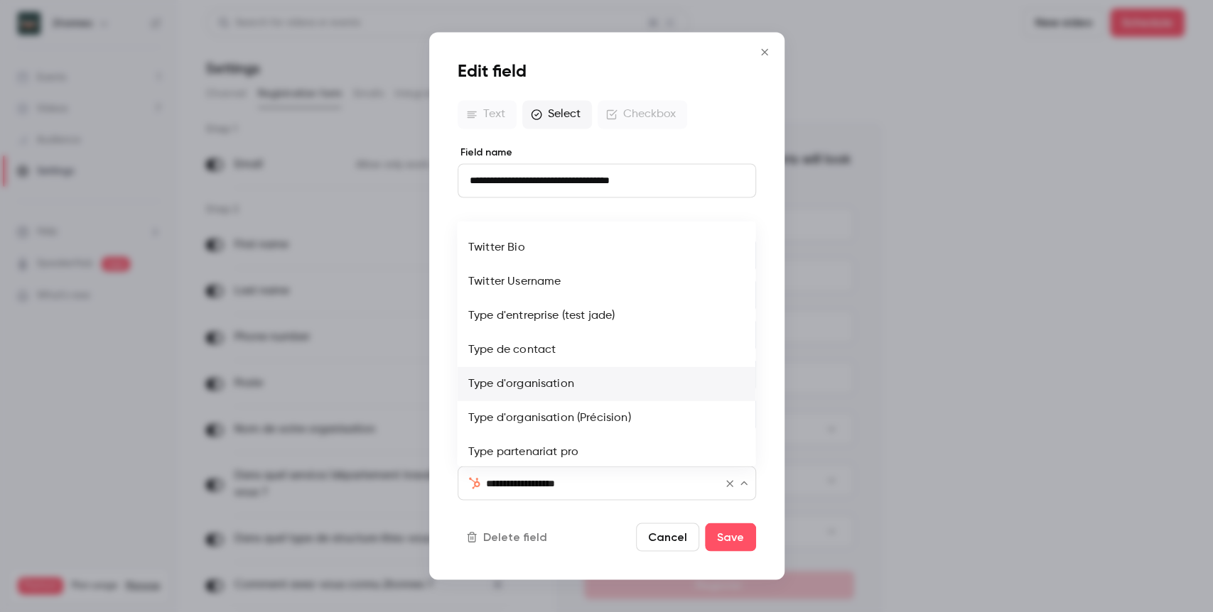
click at [613, 401] on li "Type d'organisation (Précision)" at bounding box center [606, 418] width 298 height 34
type input "**********"
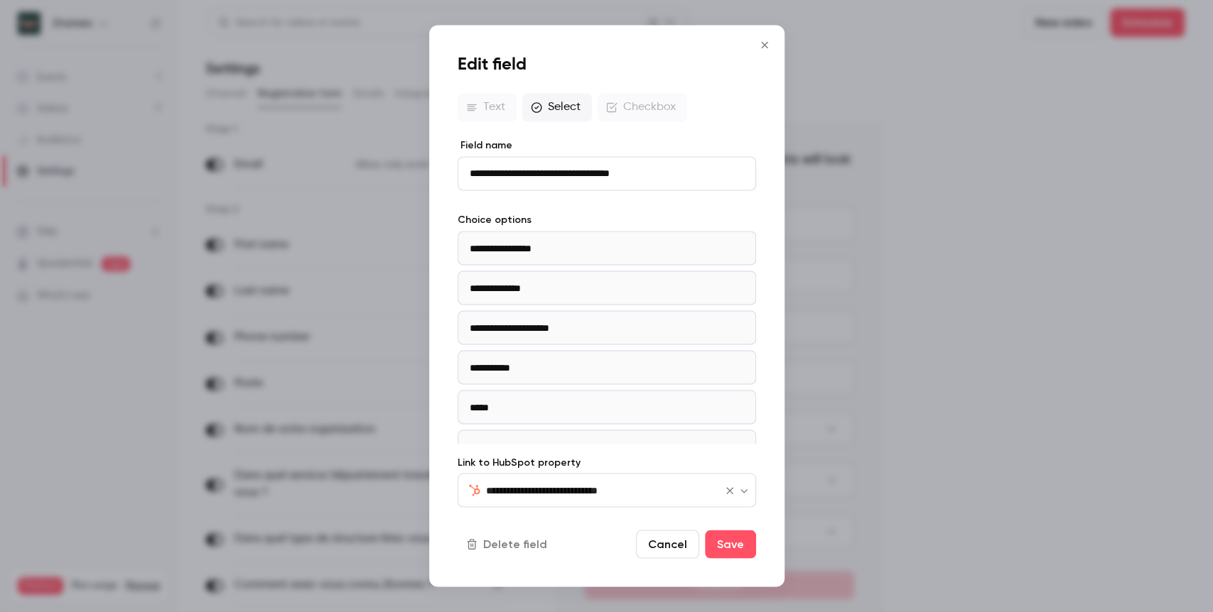
type input "**********"
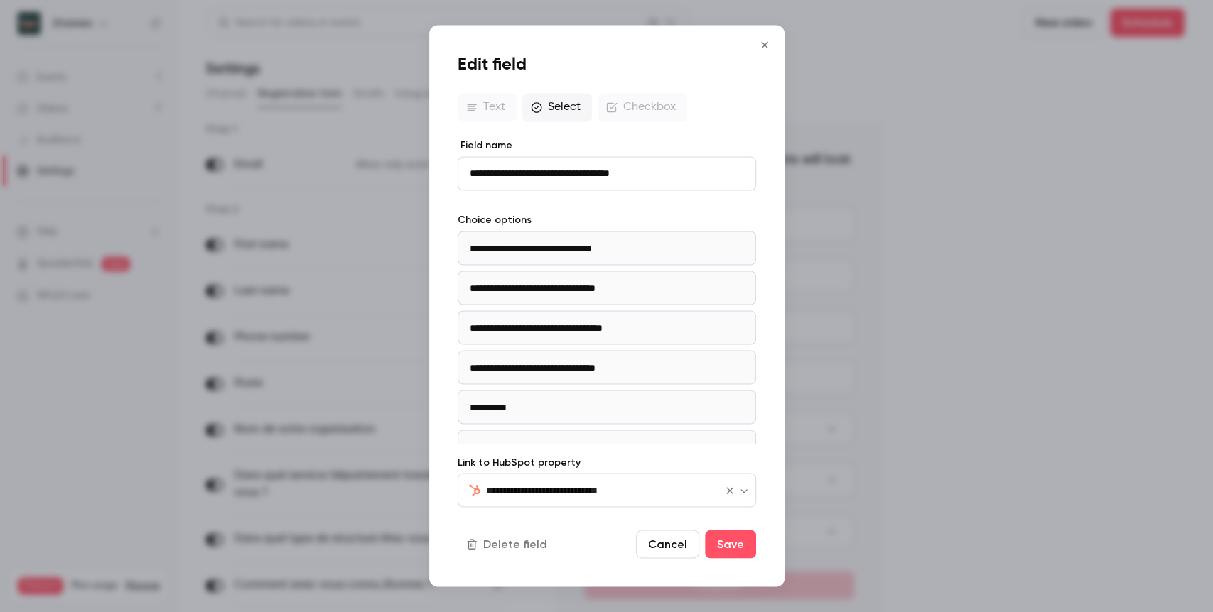
scroll to position [304, 0]
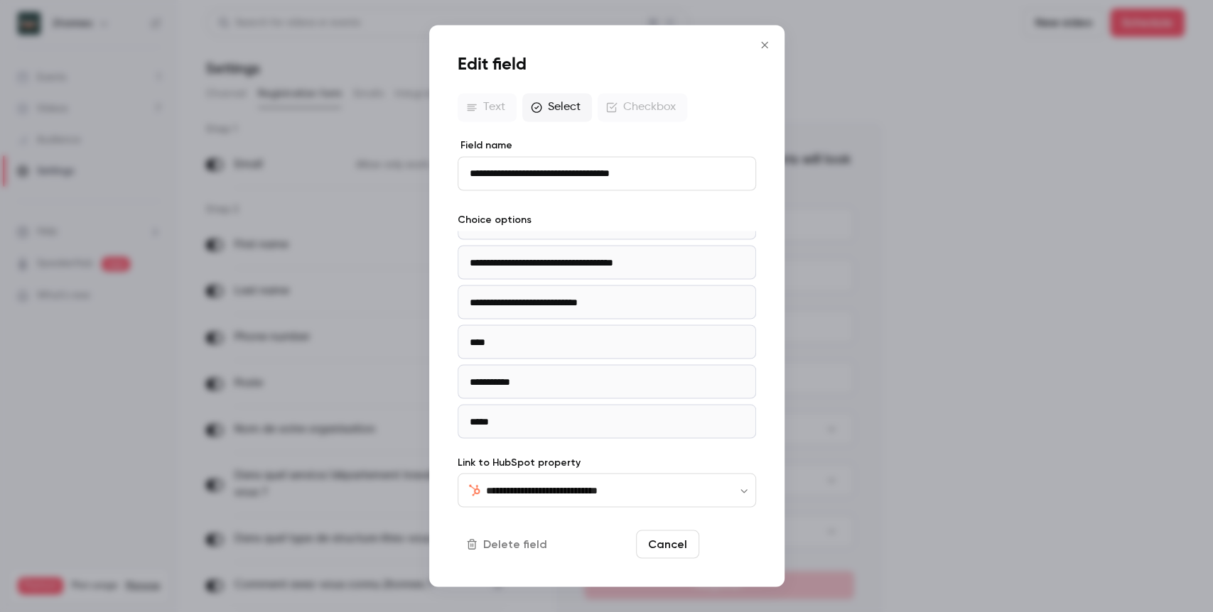
click at [730, 549] on button "Save" at bounding box center [730, 545] width 51 height 28
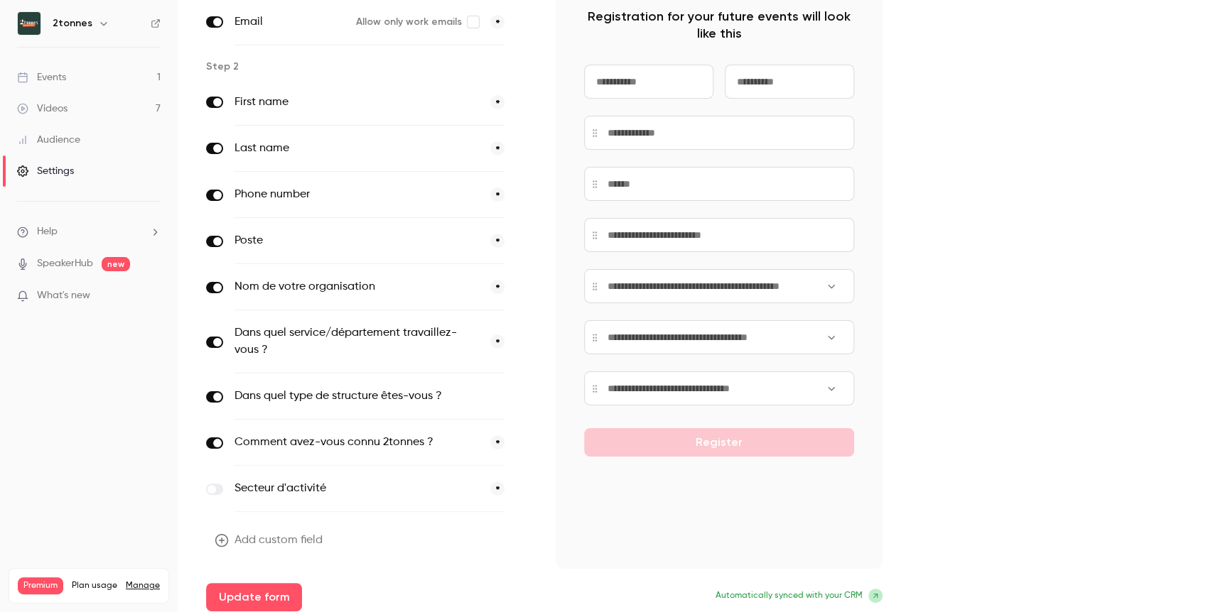
scroll to position [148, 0]
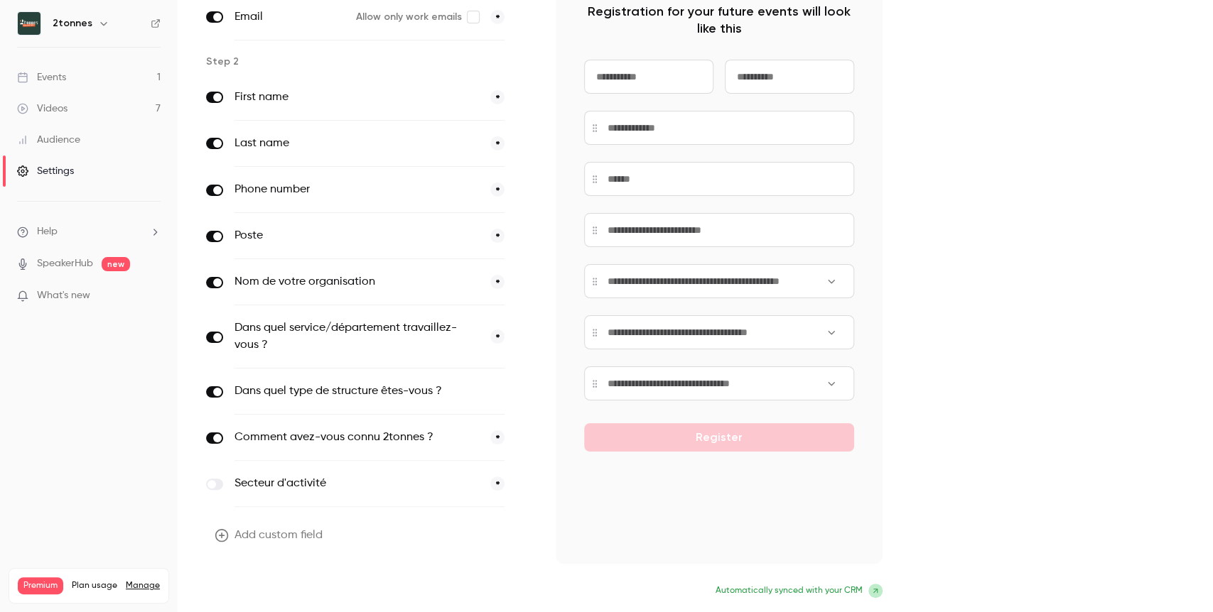
click at [215, 587] on button "Update form" at bounding box center [254, 592] width 96 height 28
click at [126, 107] on link "Videos 7" at bounding box center [89, 108] width 178 height 31
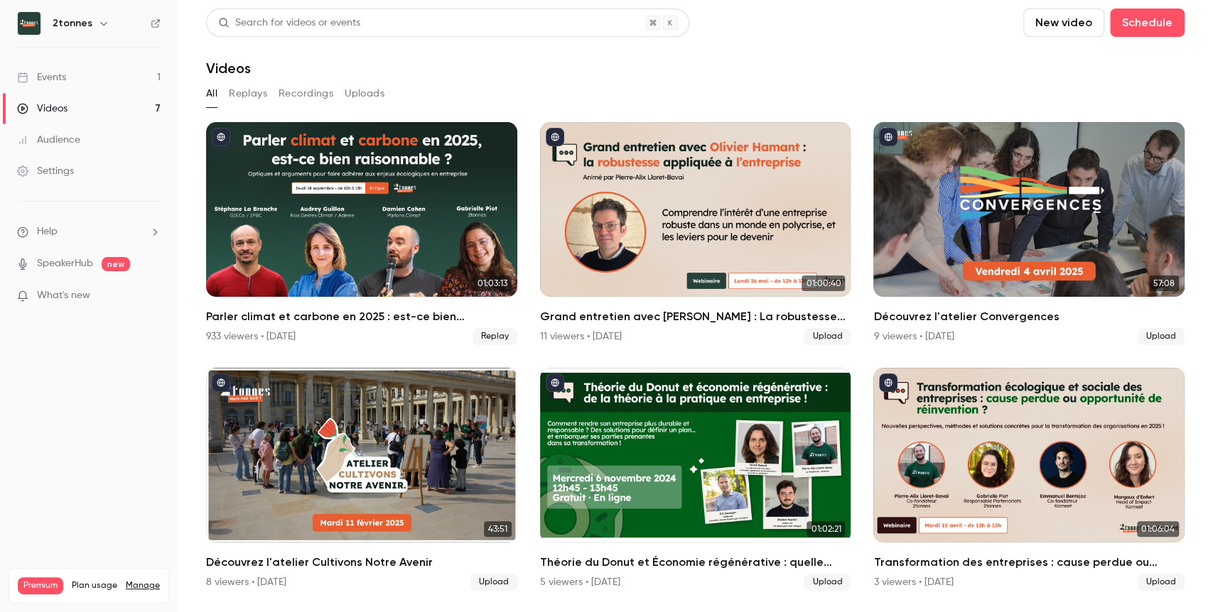
click at [127, 74] on link "Events 1" at bounding box center [89, 77] width 178 height 31
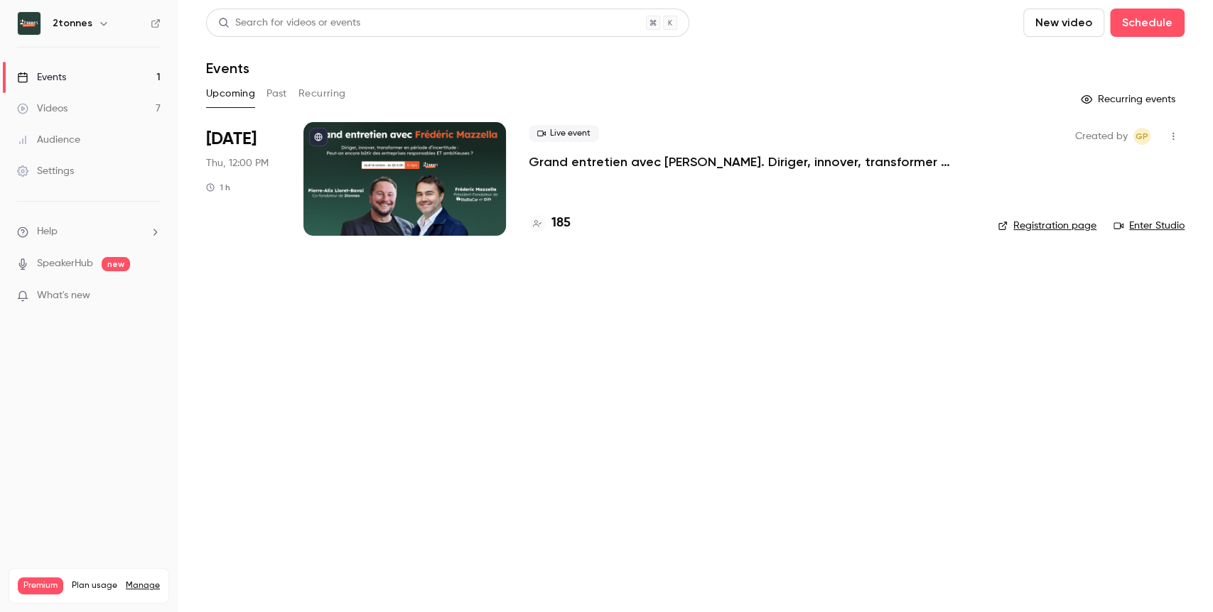
click at [472, 151] on div at bounding box center [404, 179] width 202 height 114
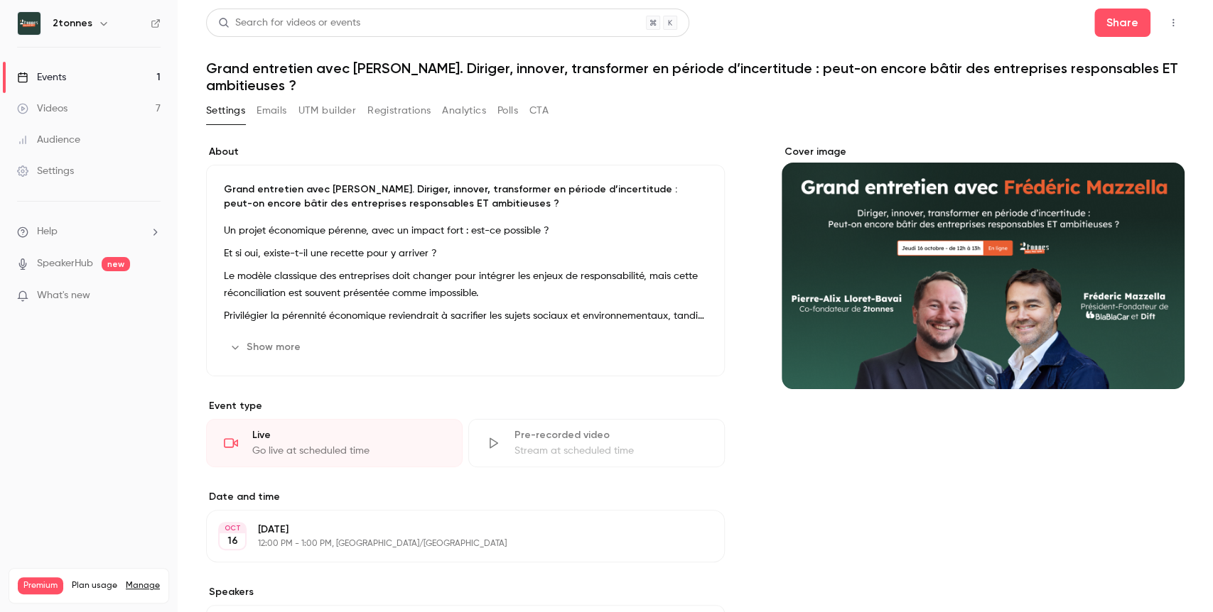
click at [382, 117] on button "Registrations" at bounding box center [398, 110] width 63 height 23
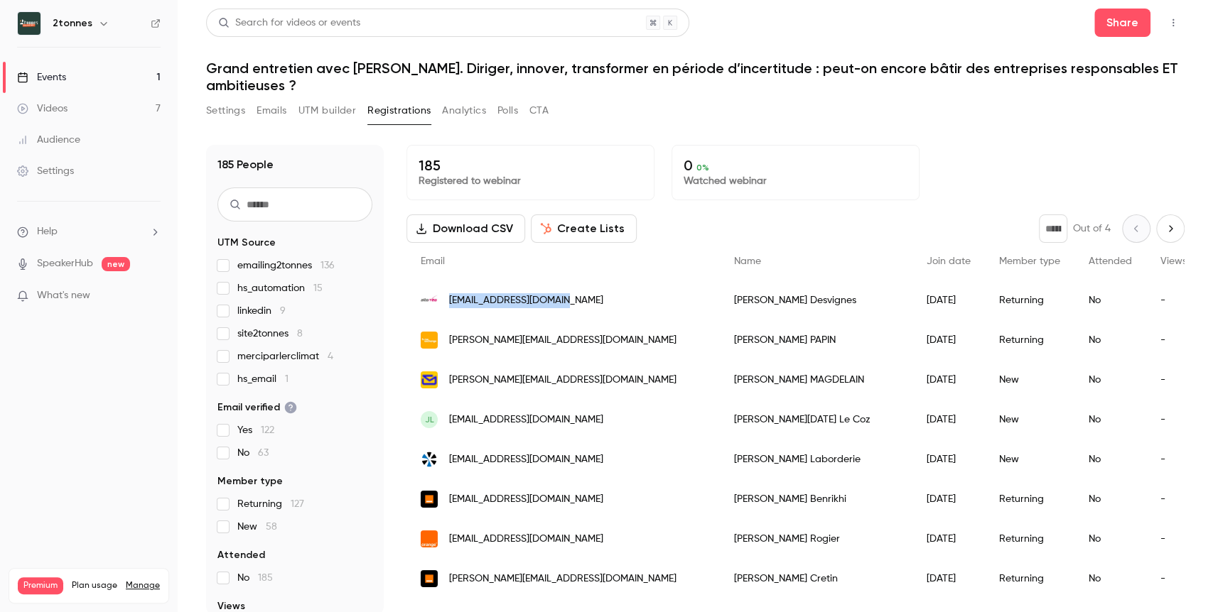
drag, startPoint x: 603, startPoint y: 303, endPoint x: 448, endPoint y: 307, distance: 154.9
click at [448, 307] on div "cdesvignes@altoneo.com" at bounding box center [562, 301] width 313 height 40
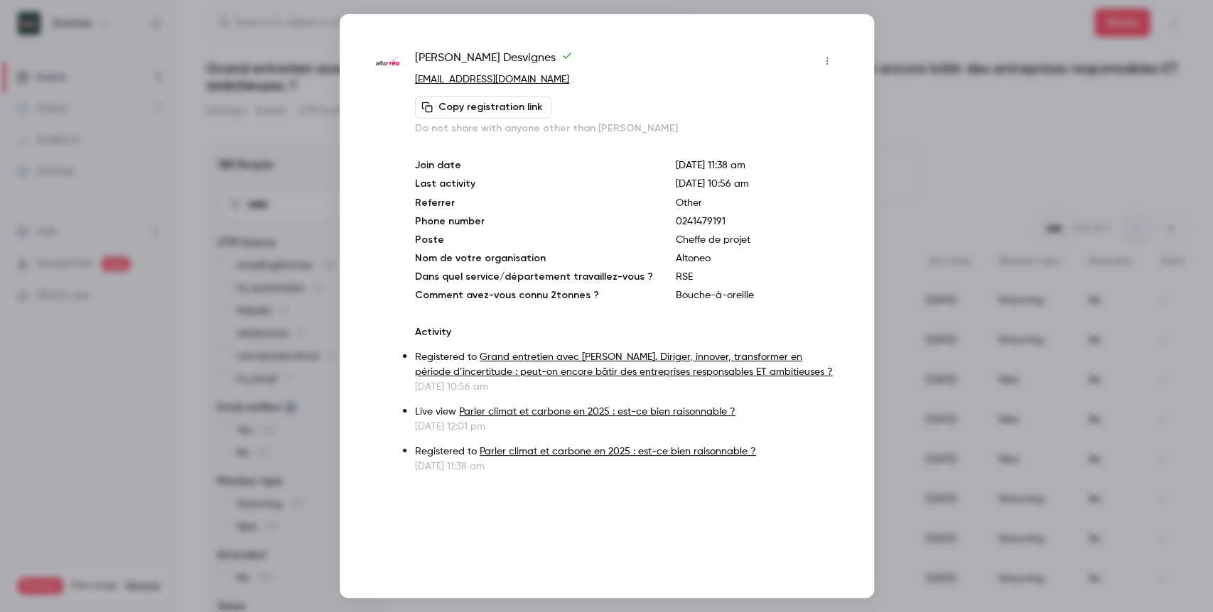
click at [967, 72] on div at bounding box center [606, 306] width 1213 height 612
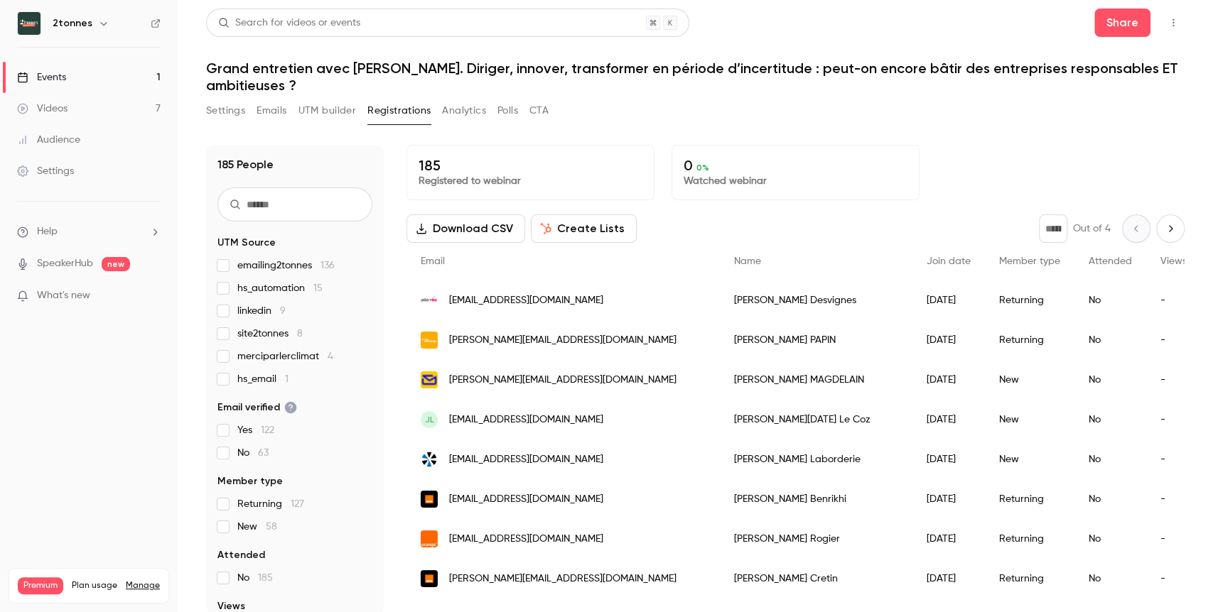
click at [769, 391] on div "Anne-Emmanuelle MAGDELAIN" at bounding box center [816, 380] width 193 height 40
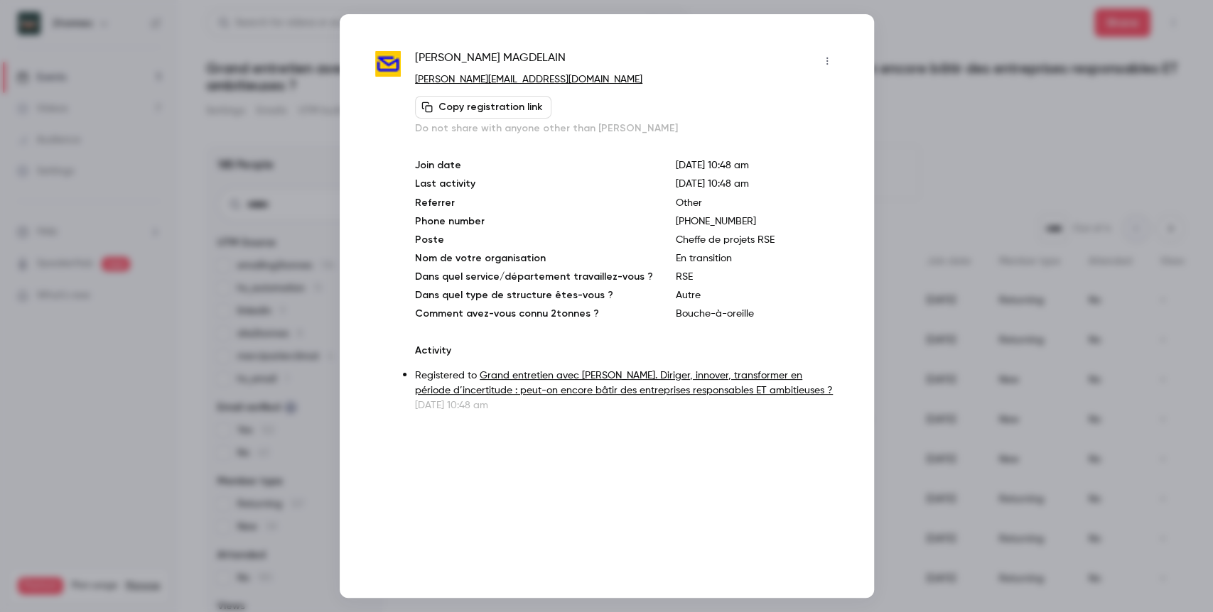
click at [552, 60] on span "Anne-Emmanuelle MAGDELAIN" at bounding box center [490, 61] width 151 height 23
drag, startPoint x: 537, startPoint y: 52, endPoint x: 437, endPoint y: 62, distance: 100.7
click at [437, 62] on span "Anne-Emmanuelle MAGDELAIN" at bounding box center [490, 61] width 151 height 23
copy span "Anne-Emmanuelle MAGDELAIN"
click at [911, 67] on div at bounding box center [606, 306] width 1213 height 612
